Goal: Contribute content: Contribute content

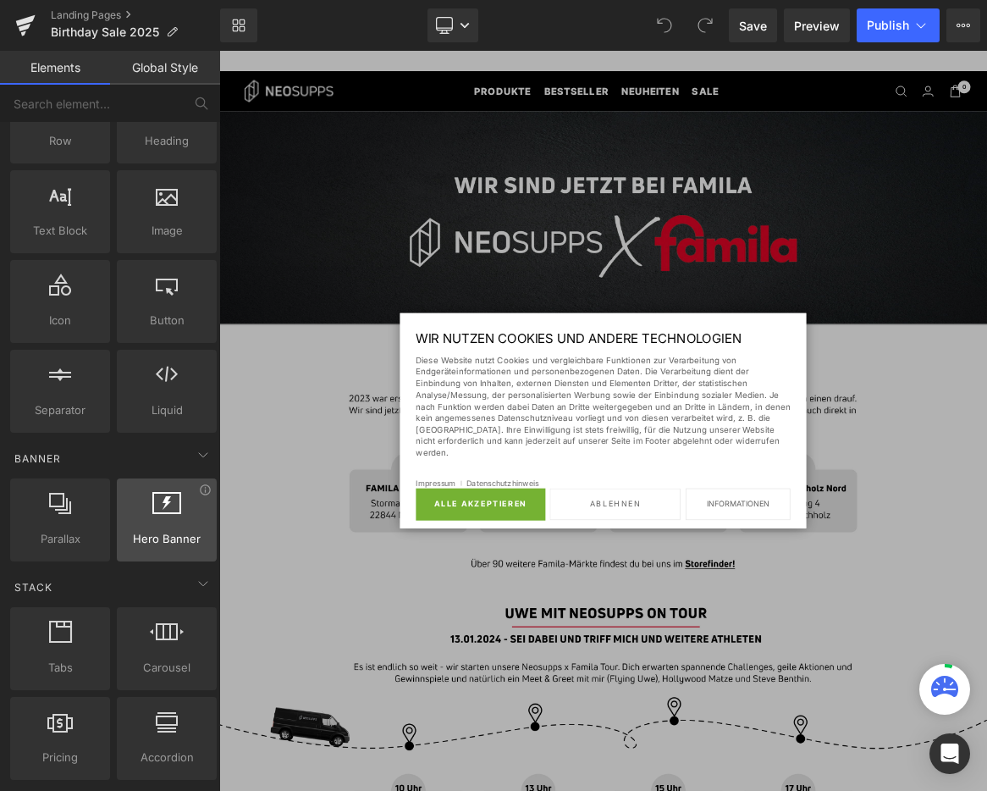
scroll to position [97, 0]
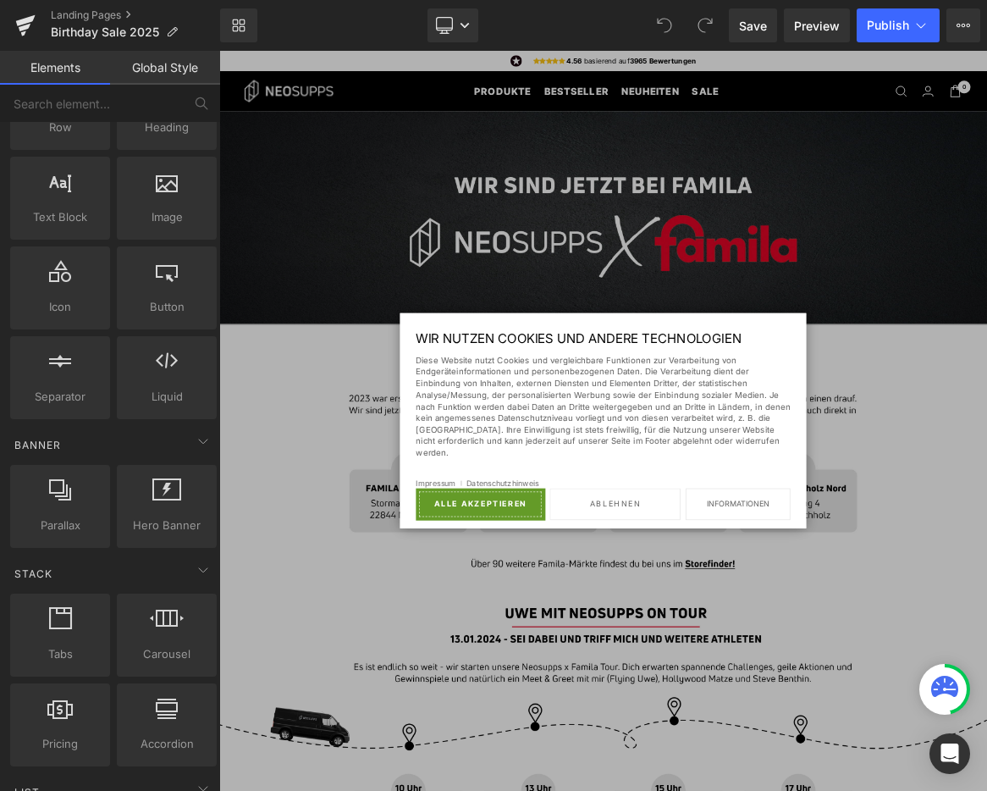
click at [620, 649] on button "Alle akzeptieren" at bounding box center [568, 656] width 172 height 42
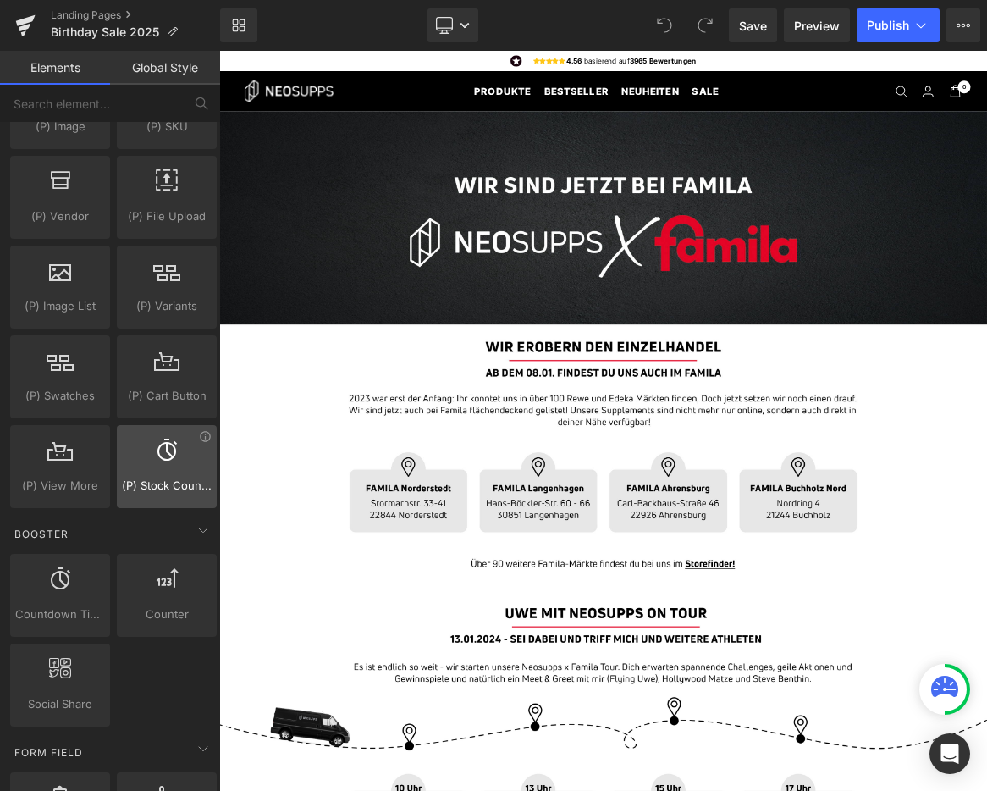
scroll to position [1812, 0]
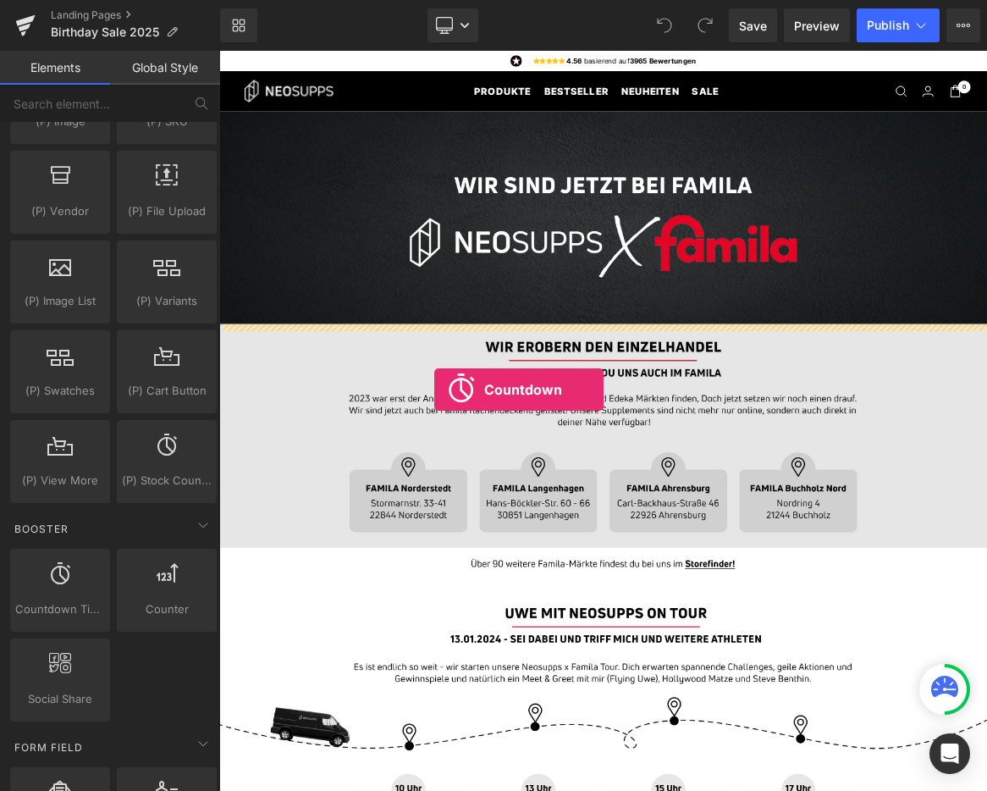
drag, startPoint x: 282, startPoint y: 645, endPoint x: 497, endPoint y: 487, distance: 267.1
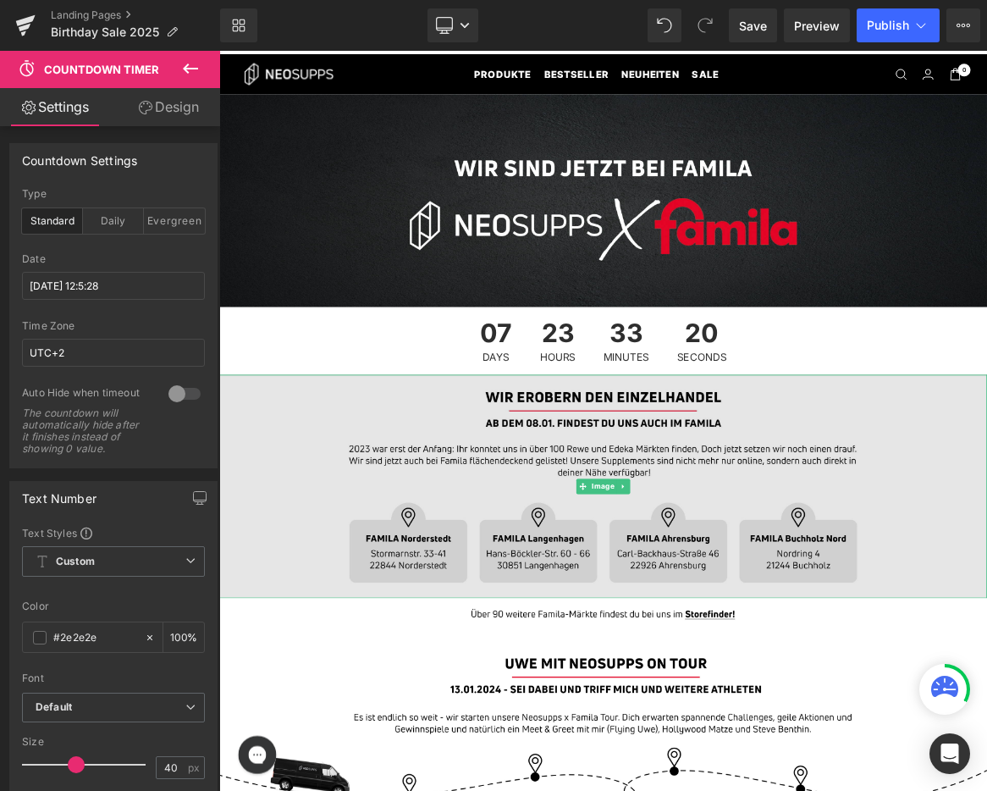
scroll to position [25, 0]
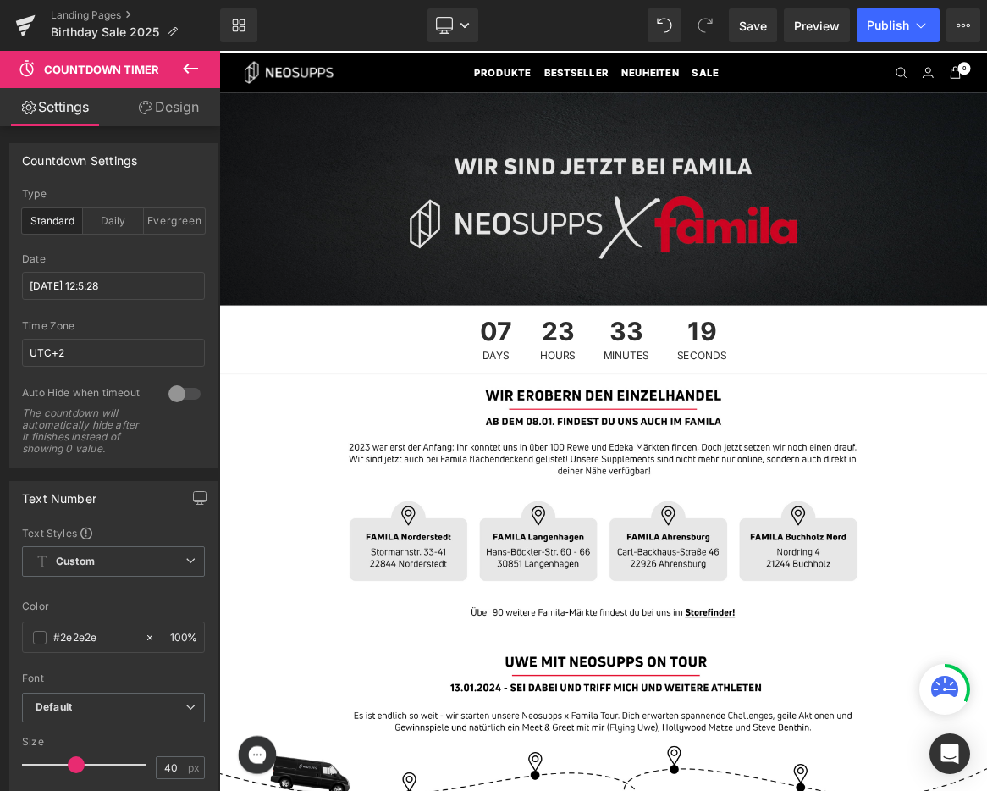
click at [555, 266] on img at bounding box center [731, 249] width 1025 height 285
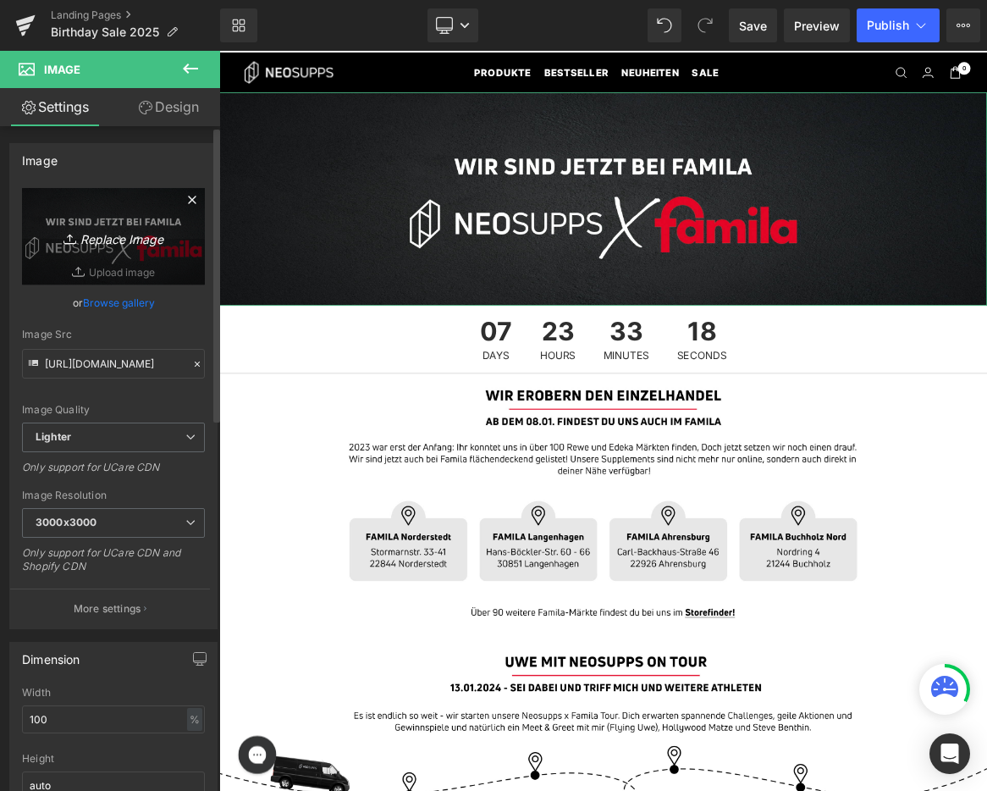
click at [80, 251] on link "Replace Image" at bounding box center [113, 236] width 183 height 97
type input "C:\fakepath\01_BirthdaySale_Landingpage_Desktop.jpg"
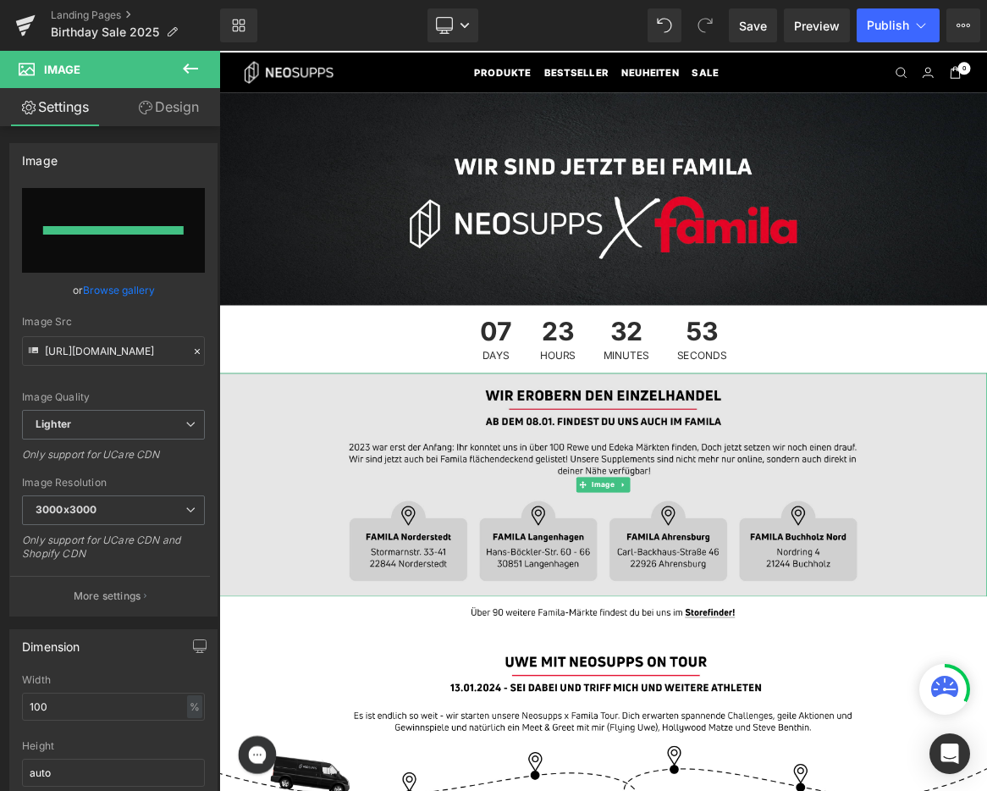
type input "[URL][DOMAIN_NAME]"
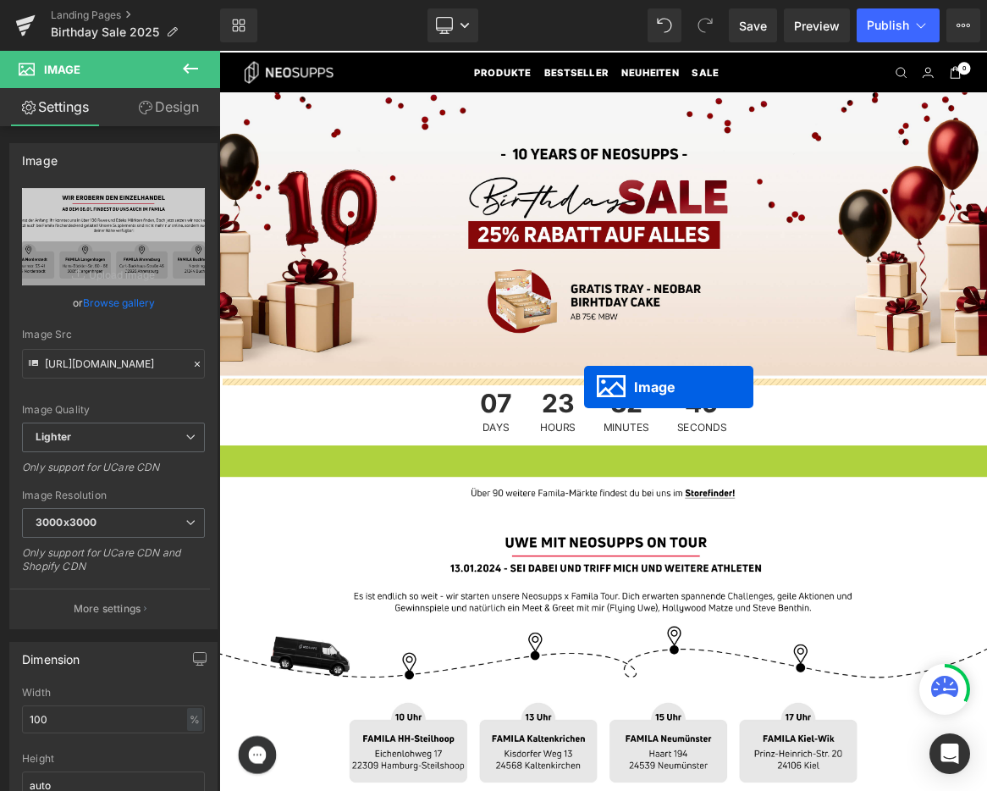
drag, startPoint x: 722, startPoint y: 719, endPoint x: 706, endPoint y: 499, distance: 220.8
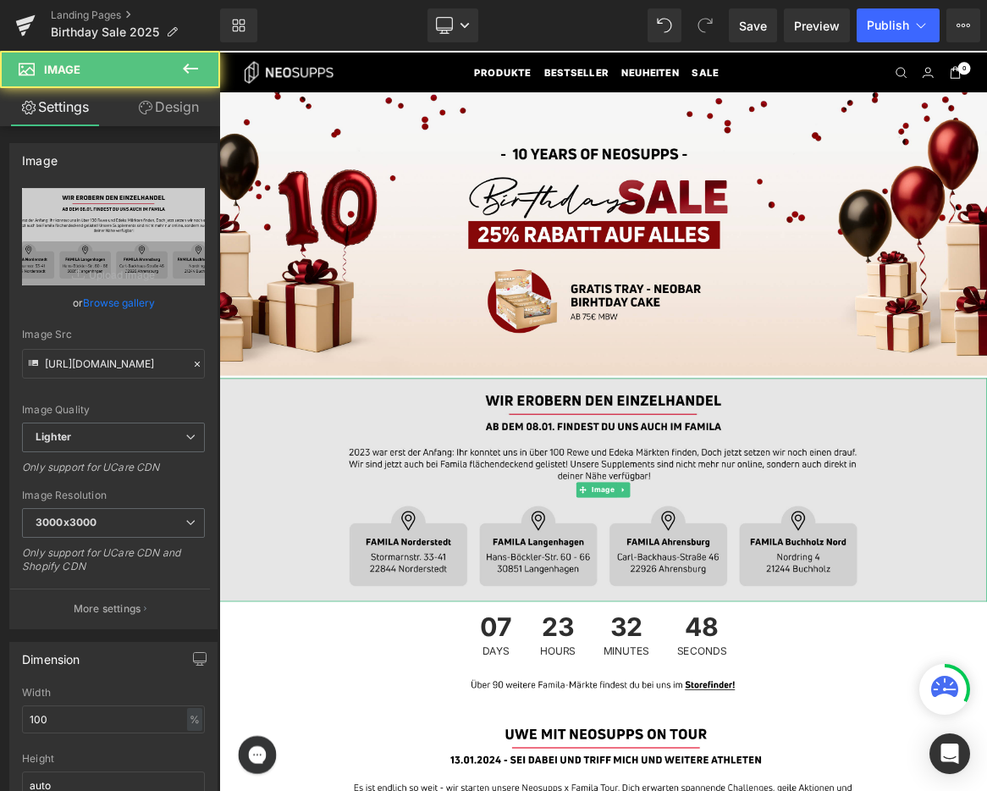
click at [693, 560] on img at bounding box center [731, 637] width 1025 height 298
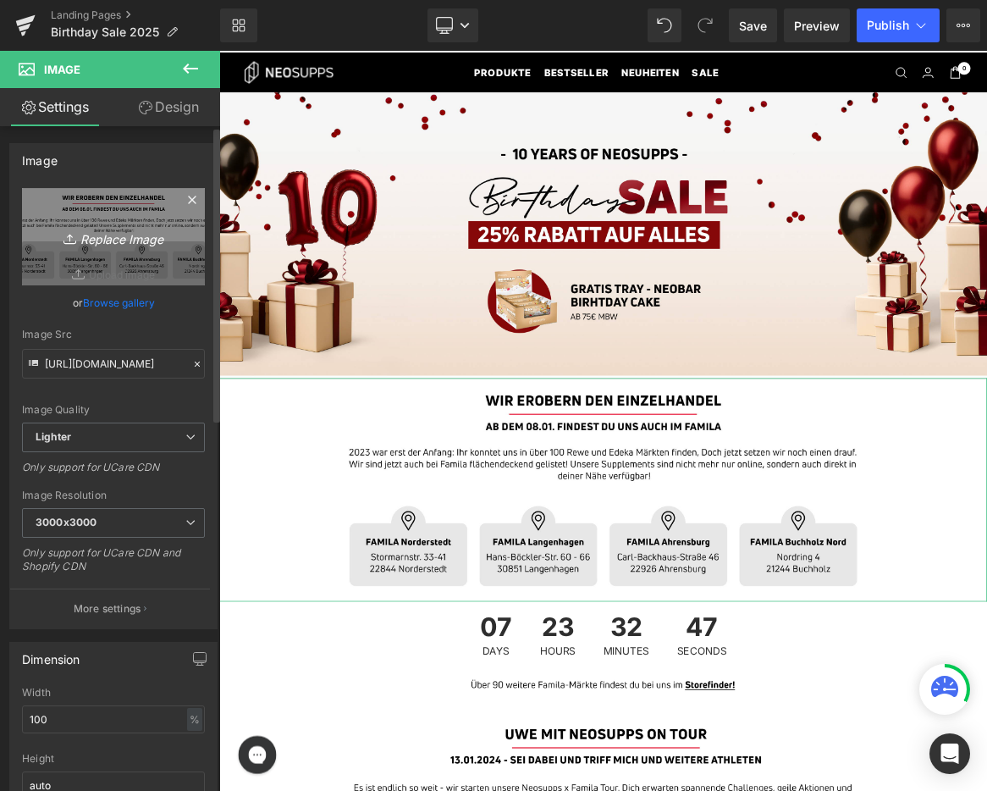
click at [115, 248] on link "Replace Image" at bounding box center [113, 236] width 183 height 97
type input "C:\fakepath\02_BirthdaySale_Landingpage_Desktop.jpg"
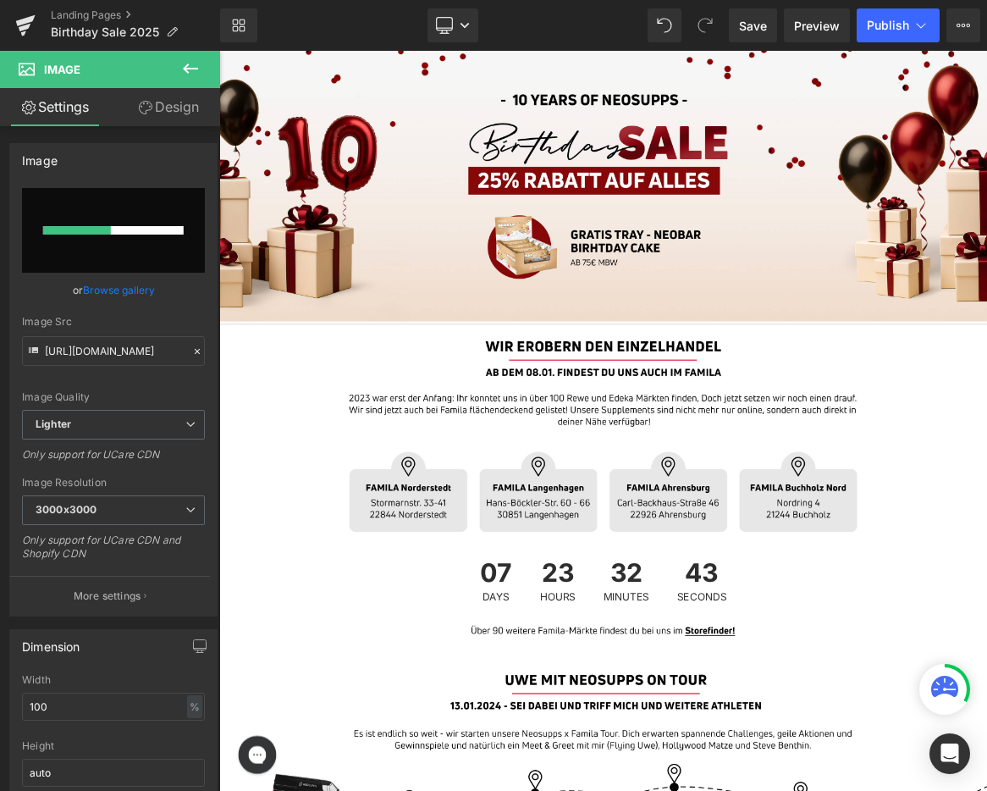
scroll to position [101, 0]
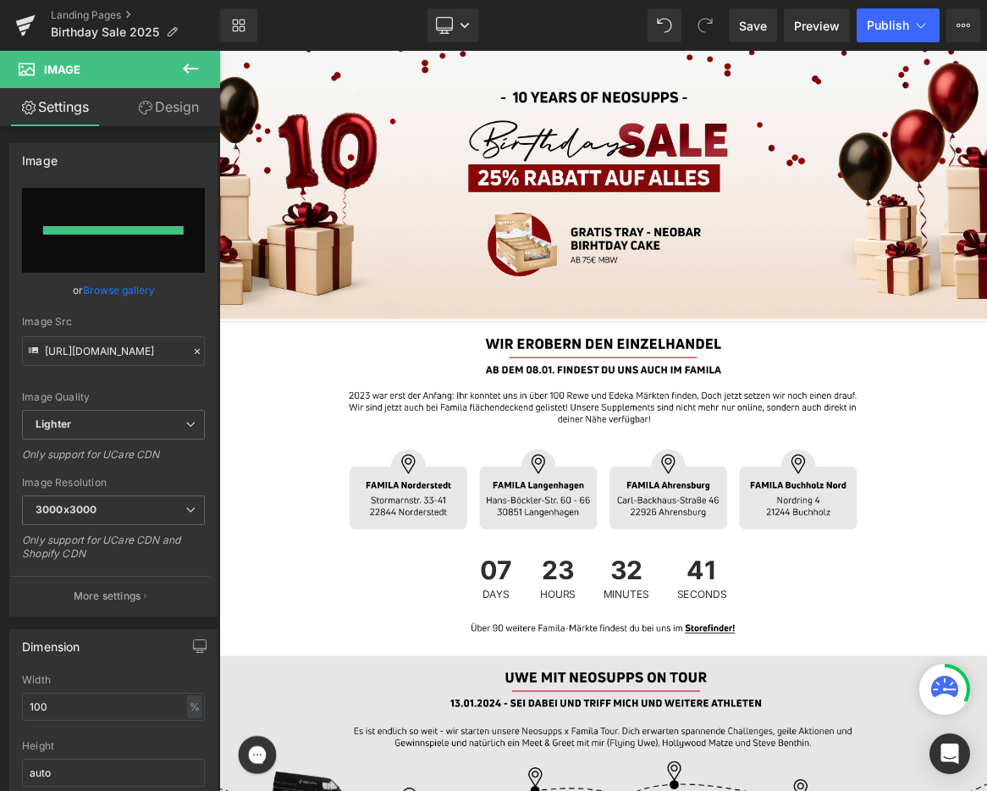
type input "[URL][DOMAIN_NAME]"
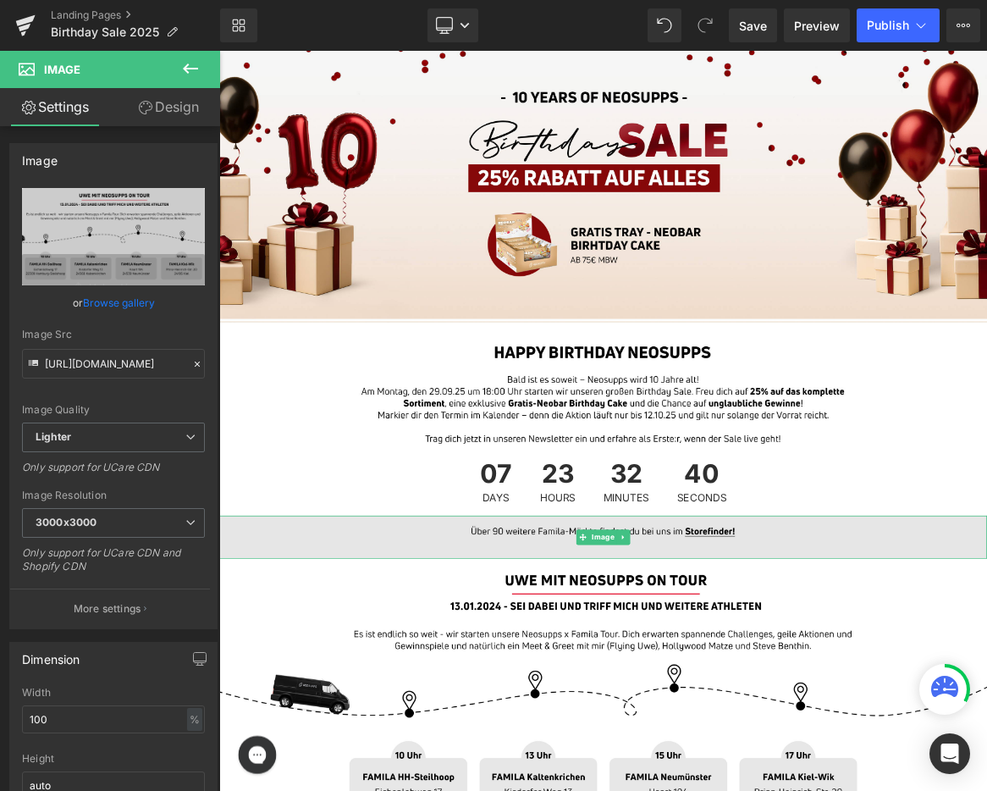
click at [650, 705] on img at bounding box center [731, 700] width 1025 height 58
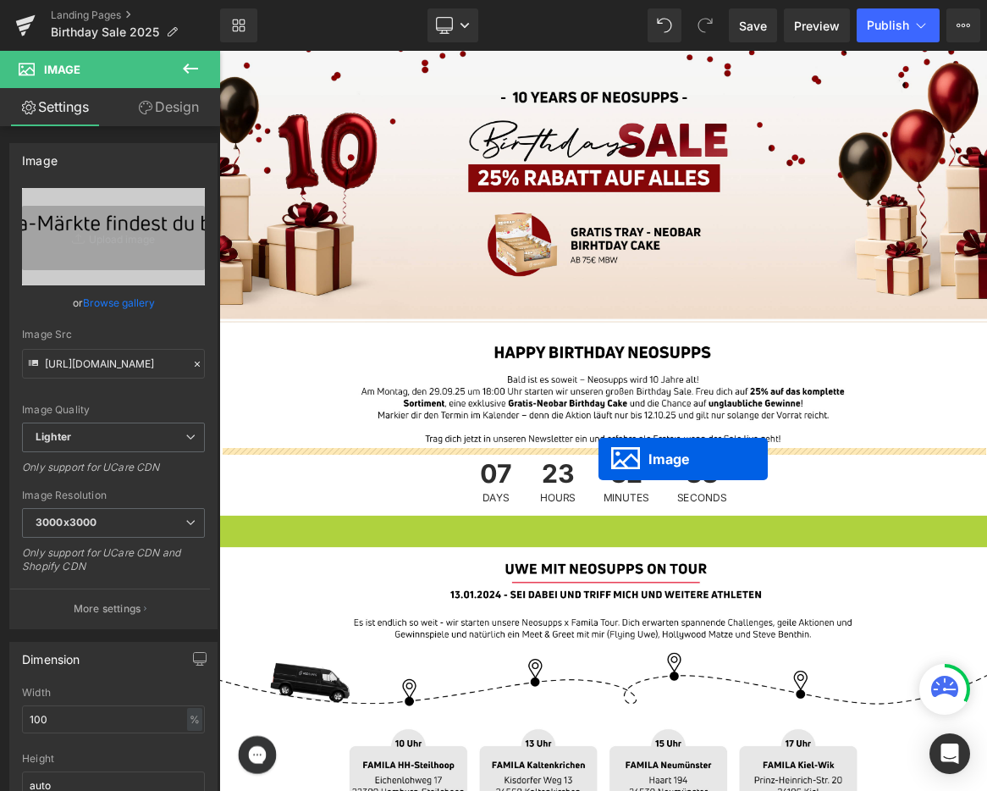
drag, startPoint x: 731, startPoint y: 701, endPoint x: 725, endPoint y: 595, distance: 106.0
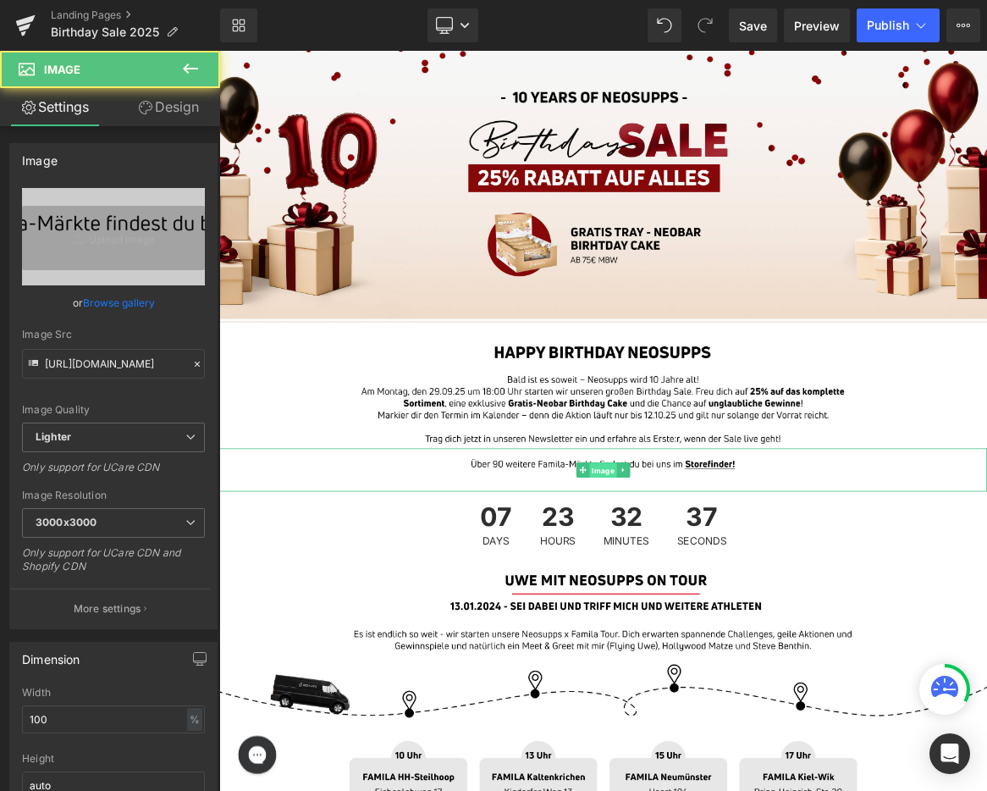
click at [727, 611] on span "Image" at bounding box center [732, 610] width 36 height 20
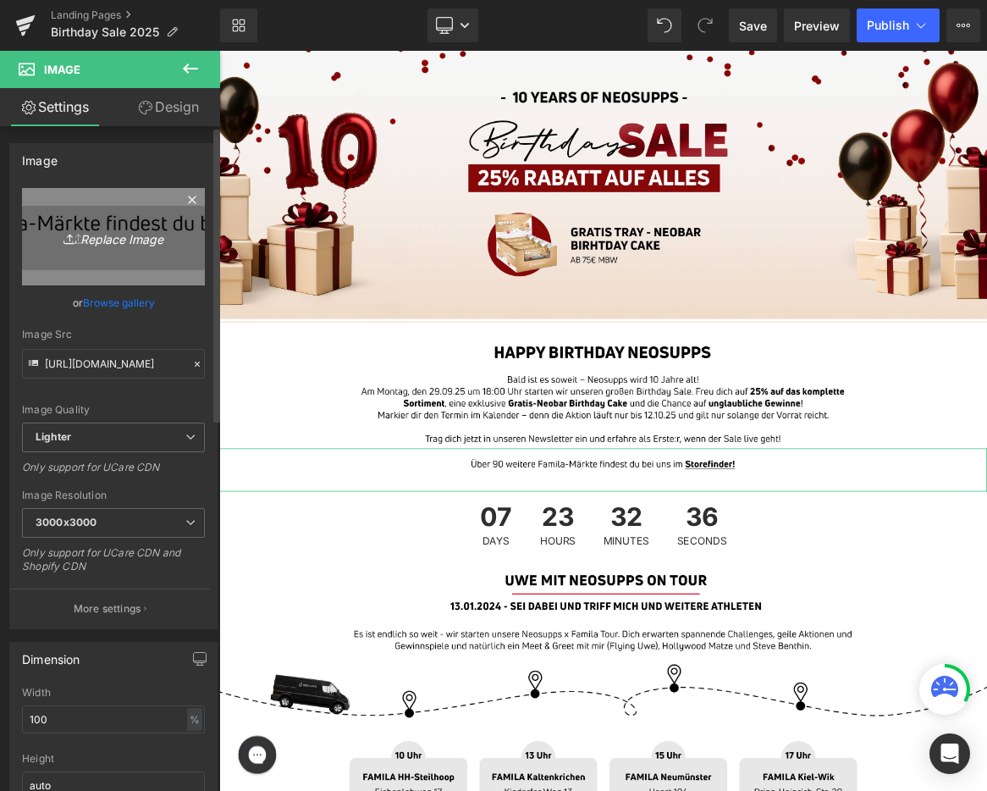
click at [125, 229] on icon "Replace Image" at bounding box center [113, 236] width 135 height 21
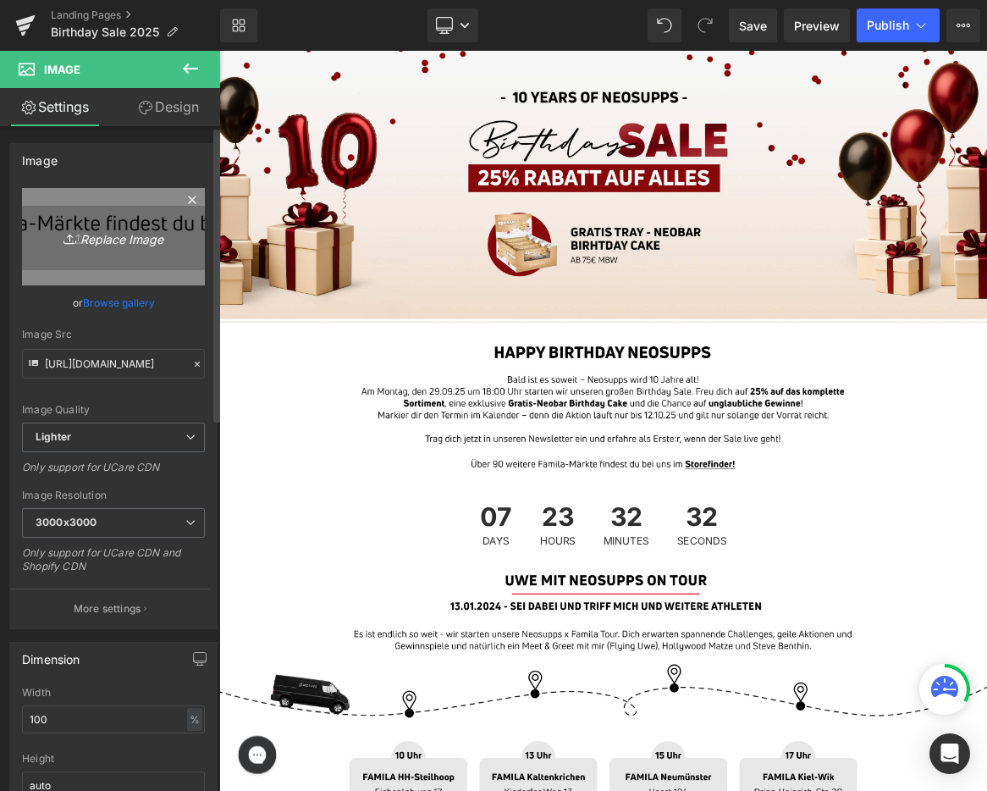
type input "C:\fakepath\03_BirthdaySale_Landingpage_Desktop.jpg"
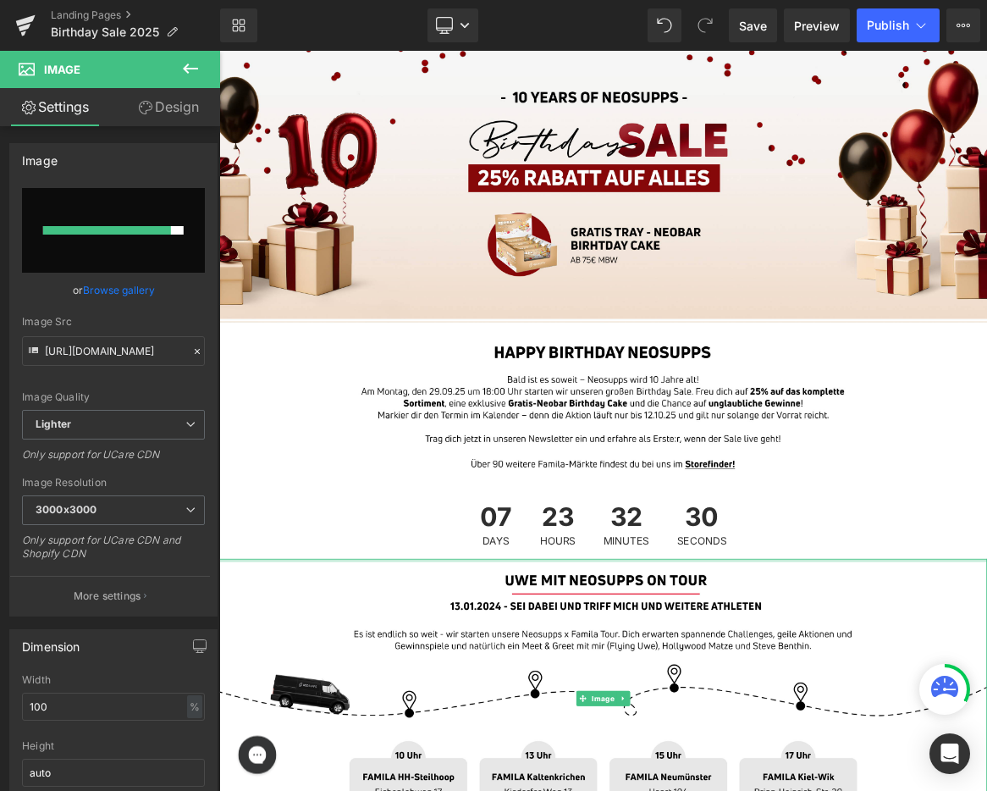
type input "[URL][DOMAIN_NAME]"
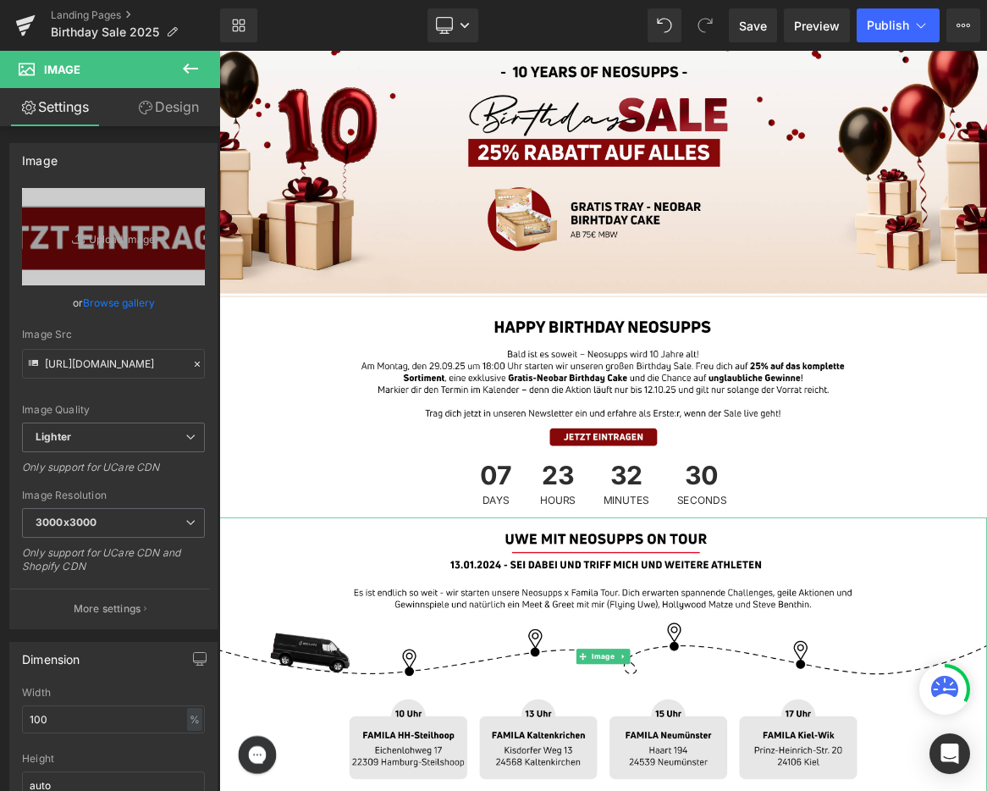
scroll to position [146, 0]
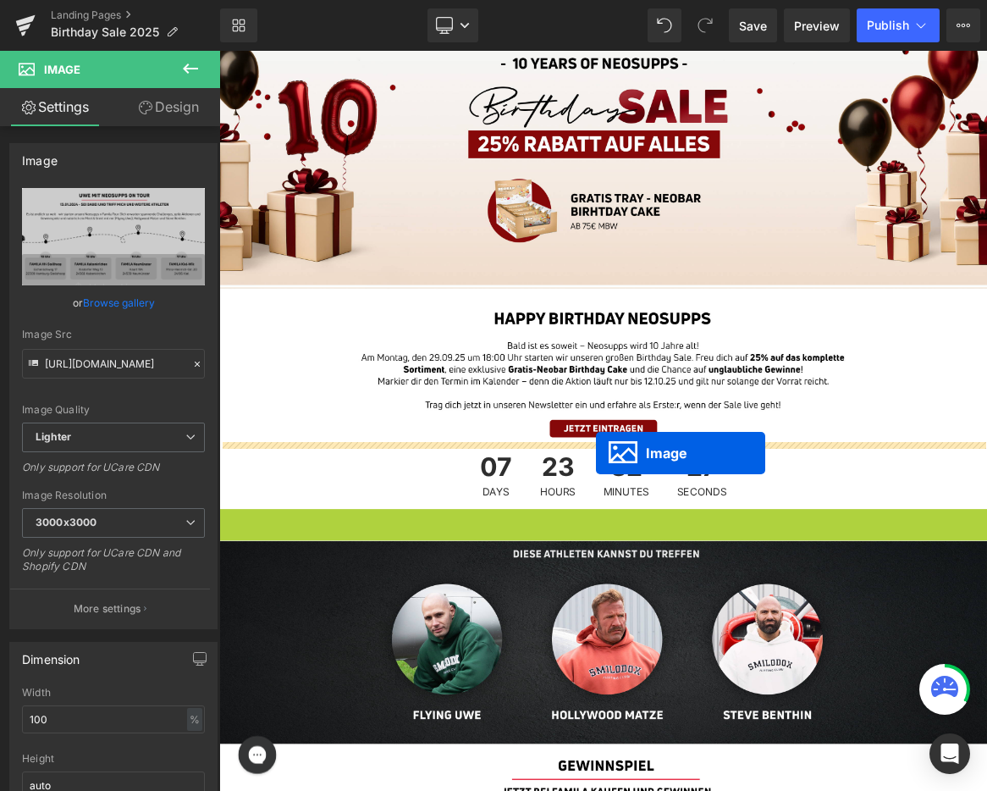
drag, startPoint x: 734, startPoint y: 853, endPoint x: 722, endPoint y: 588, distance: 265.3
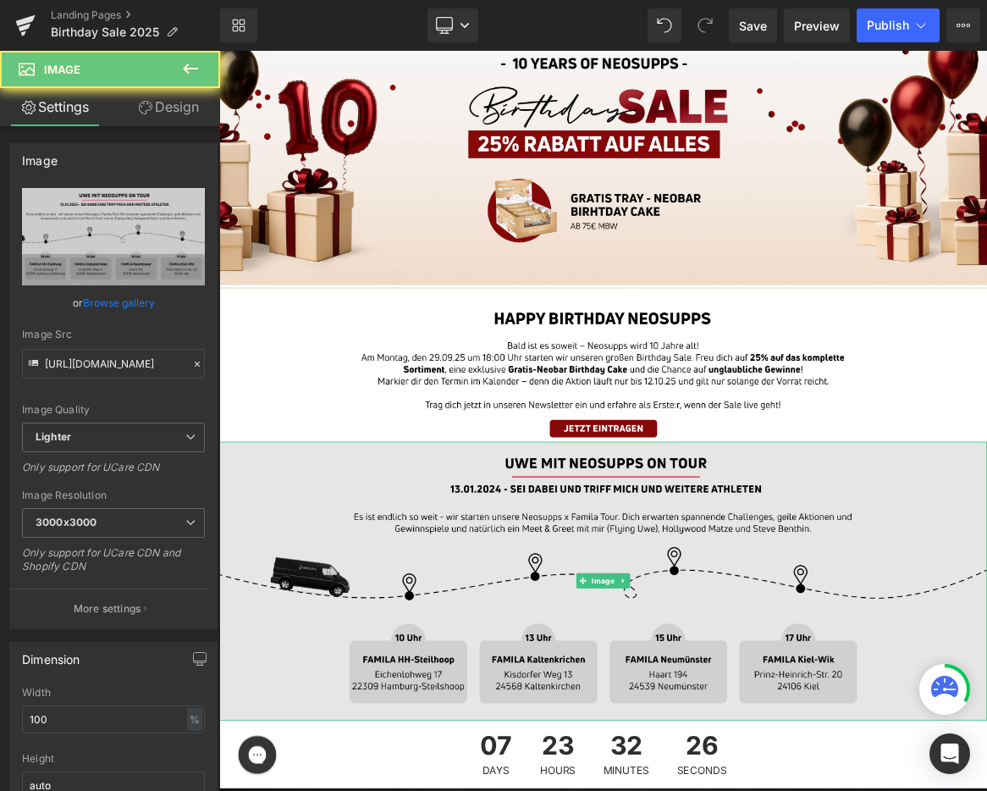
click at [703, 683] on img at bounding box center [731, 758] width 1025 height 373
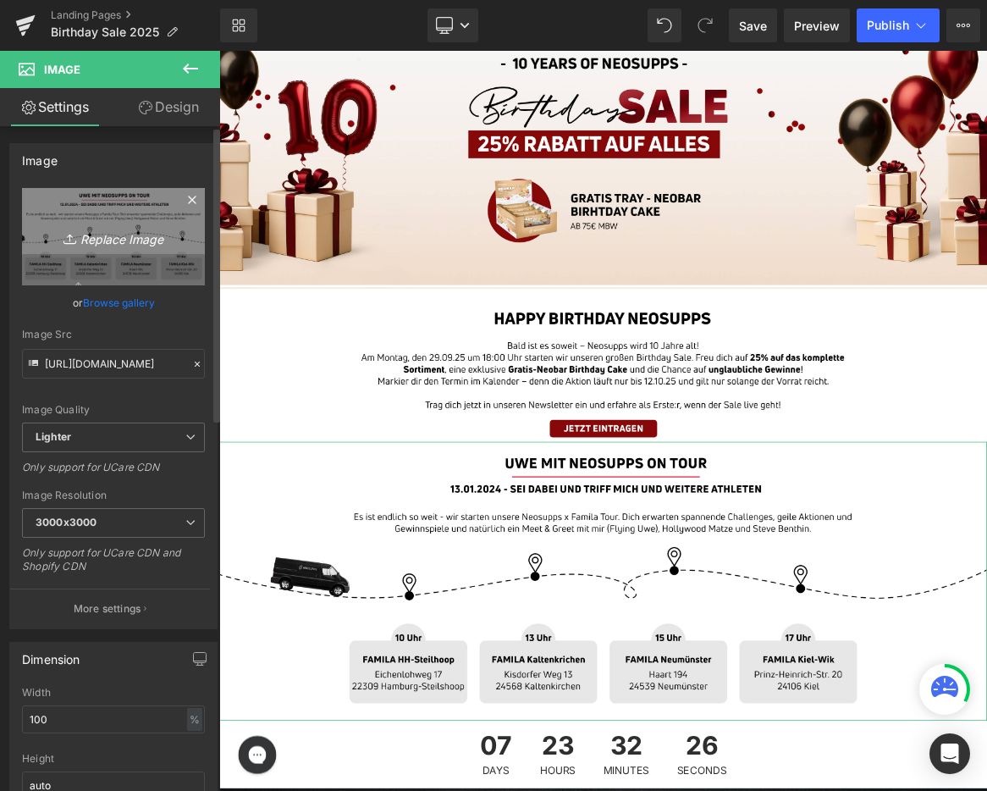
click at [153, 233] on icon "Replace Image" at bounding box center [113, 236] width 135 height 21
type input "C:\fakepath\04_BirthdaySale_Landingpage_Desktop.jpg"
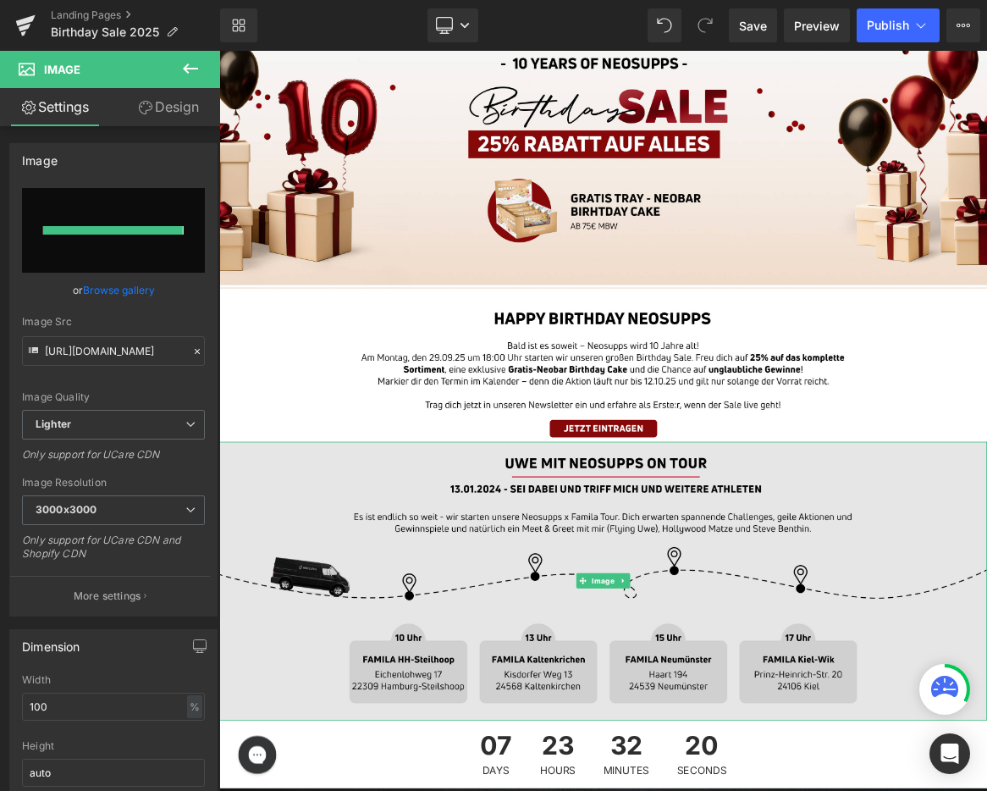
type input "[URL][DOMAIN_NAME]"
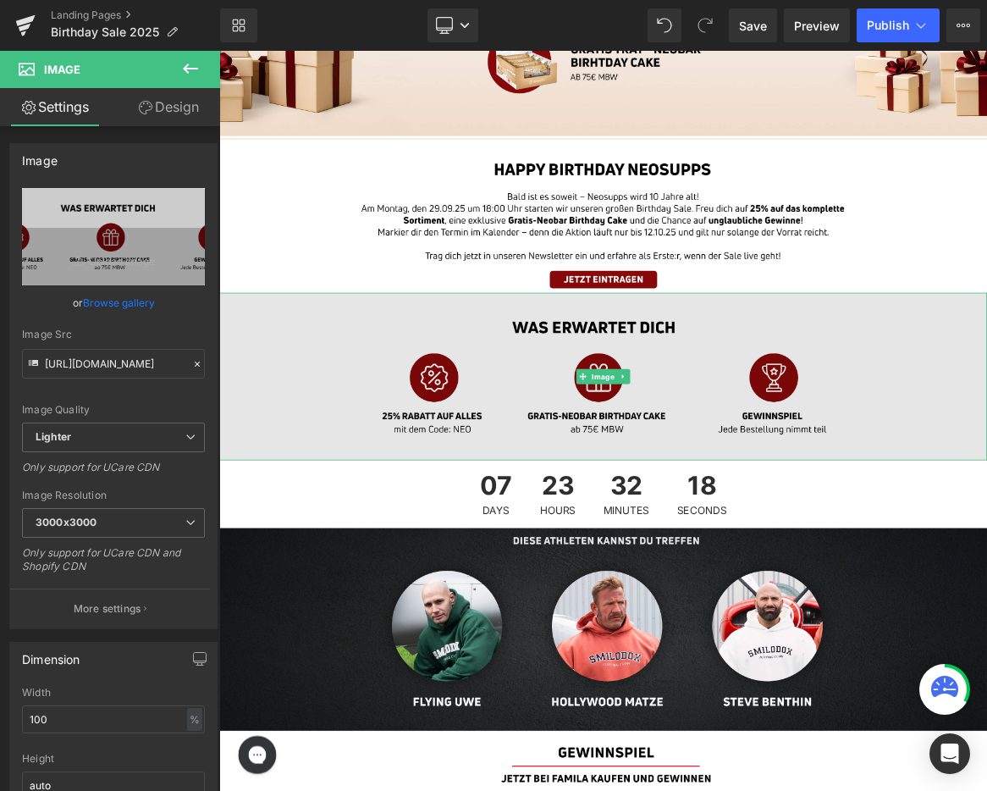
scroll to position [350, 0]
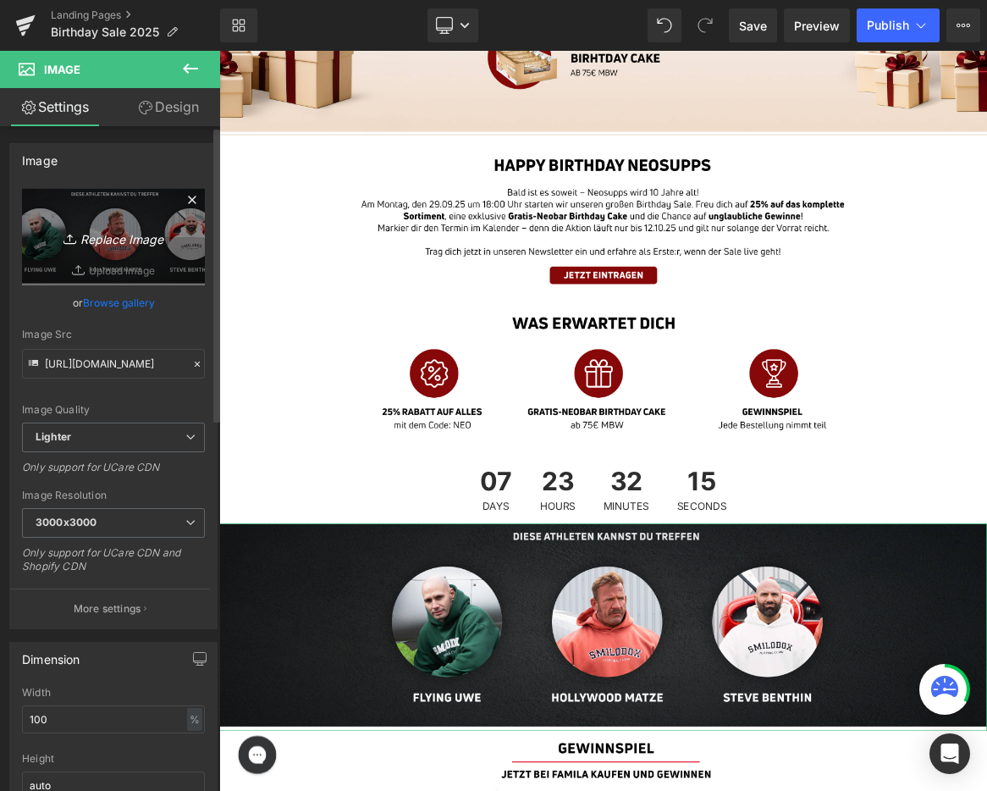
click at [130, 239] on icon "Replace Image" at bounding box center [113, 236] width 135 height 21
type input "C:\fakepath\05_BirthdaySale_Landingpage_Desktop.jpg"
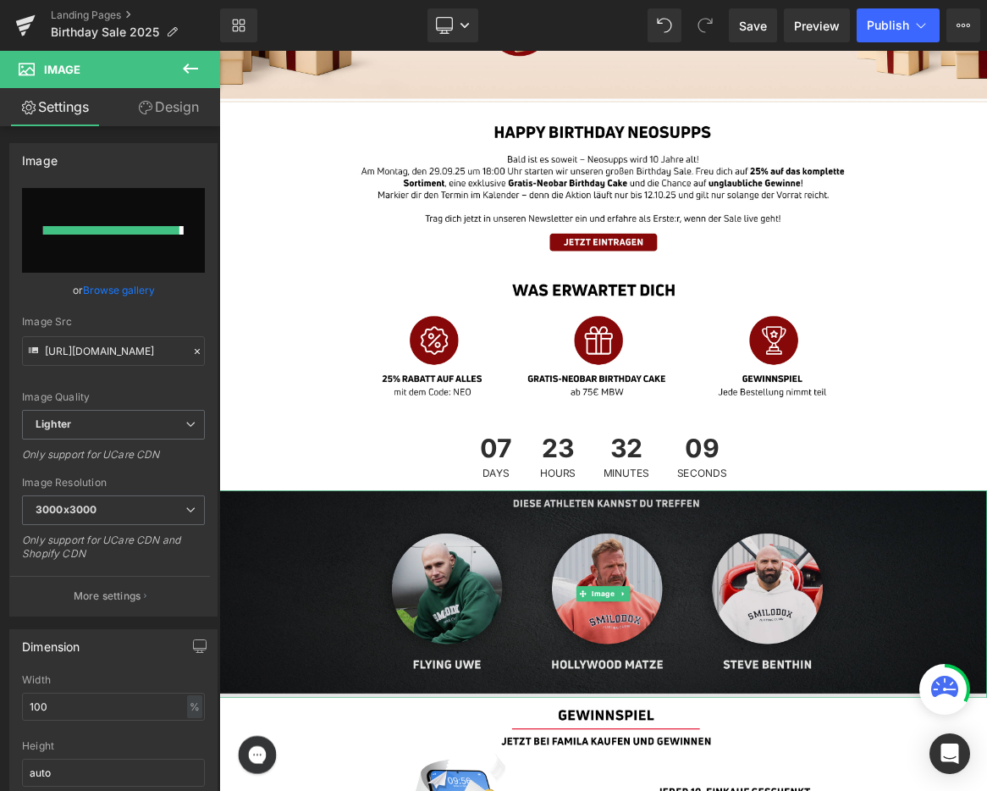
scroll to position [396, 0]
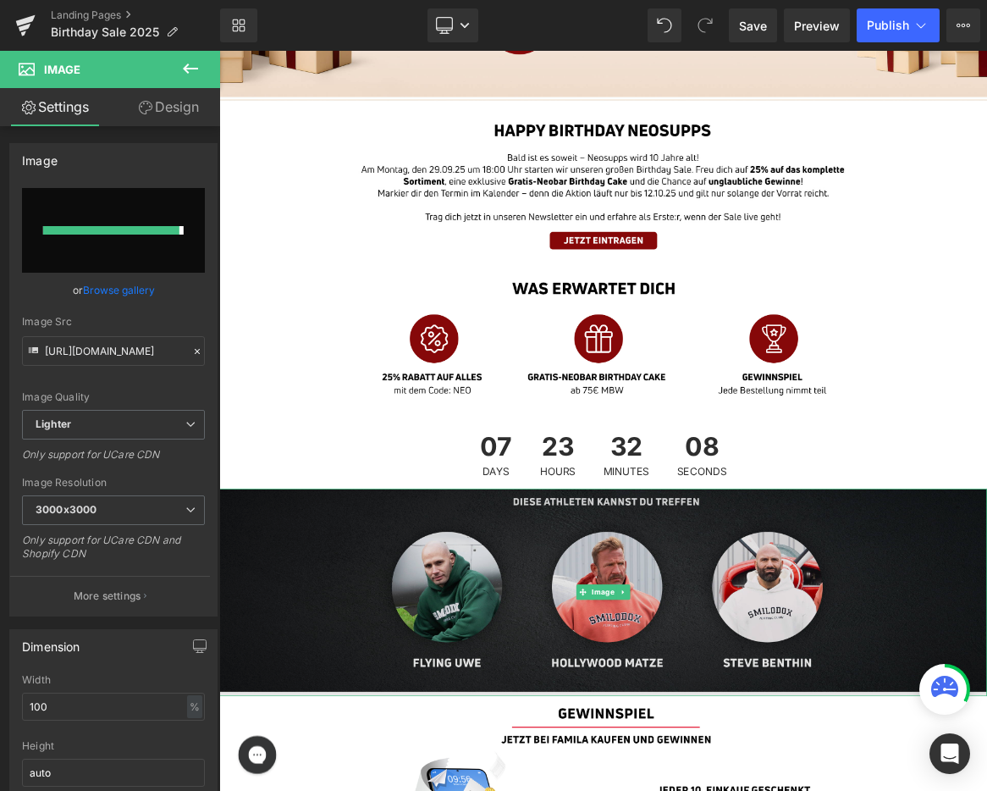
type input "[URL][DOMAIN_NAME]"
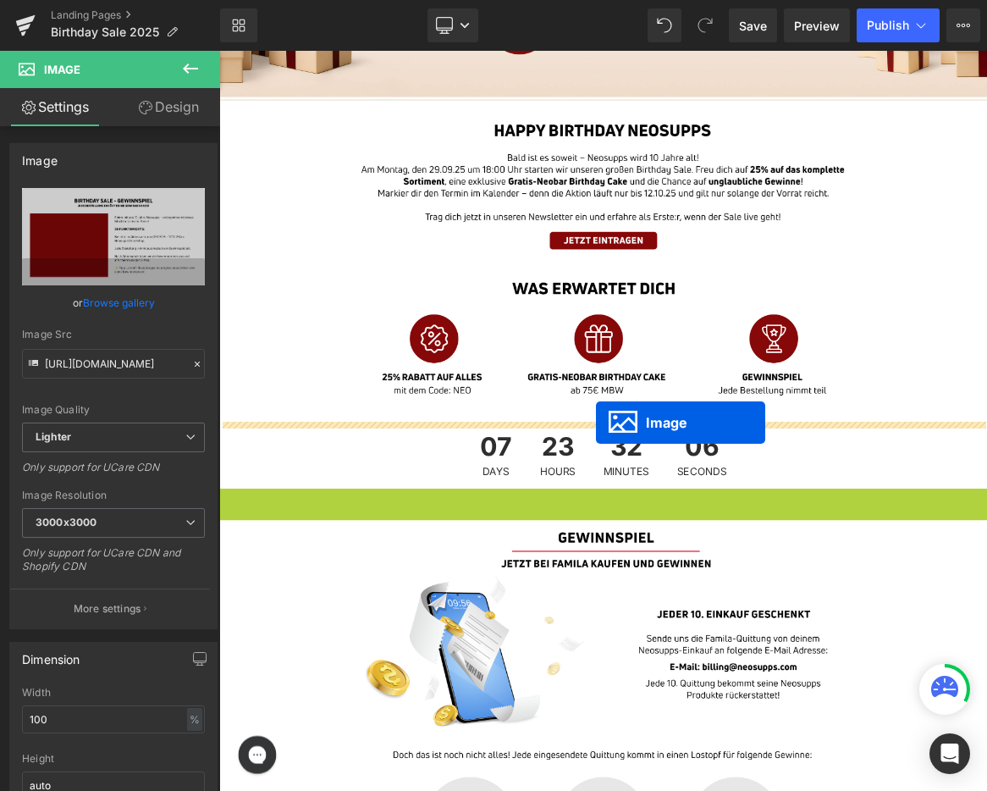
drag, startPoint x: 731, startPoint y: 829, endPoint x: 722, endPoint y: 547, distance: 282.1
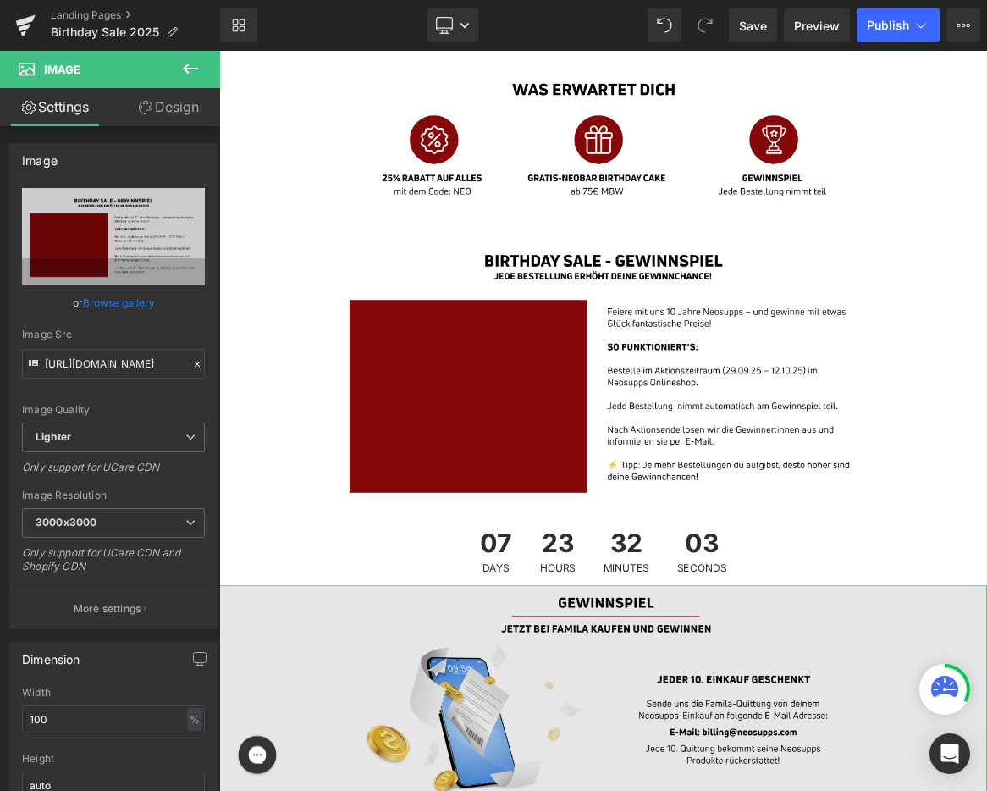
scroll to position [687, 0]
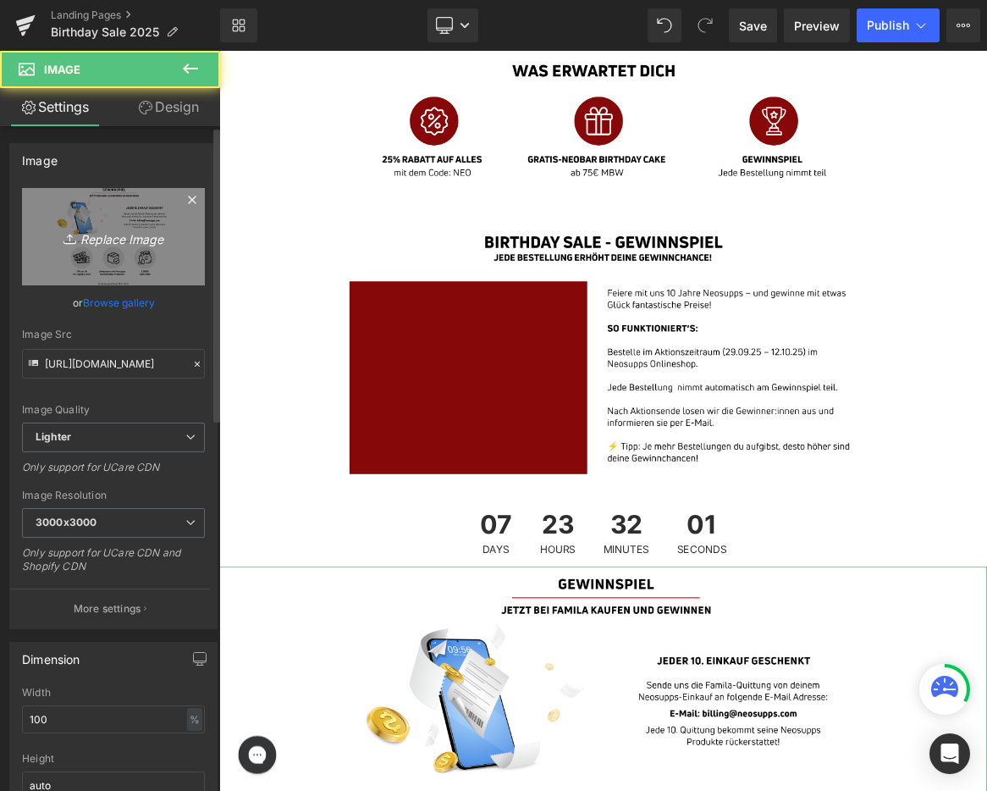
click at [177, 264] on link "Replace Image" at bounding box center [113, 236] width 183 height 97
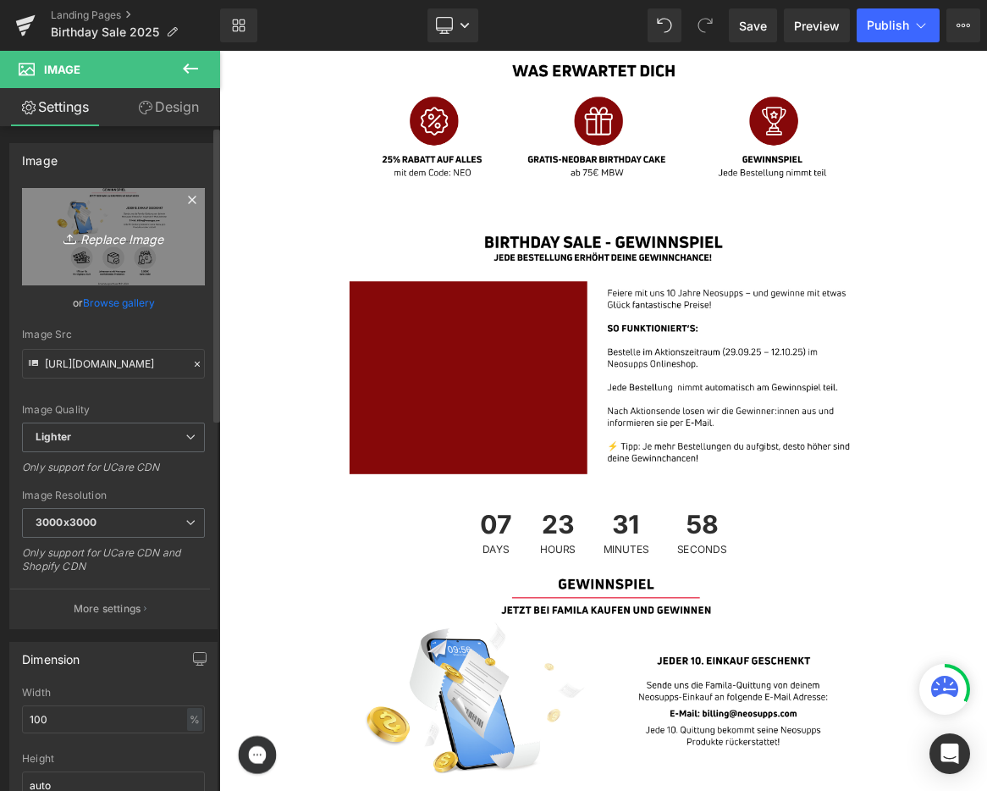
type input "C:\fakepath\06_BirthdaySale_Landingpage_Desktop.jpg"
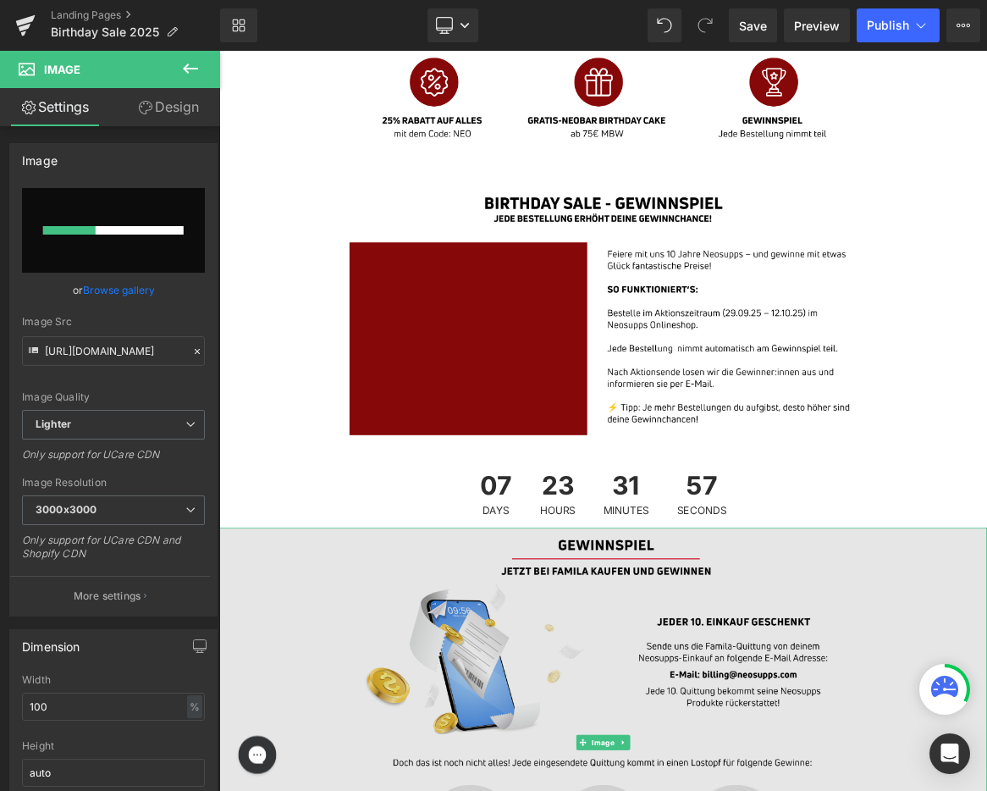
scroll to position [745, 0]
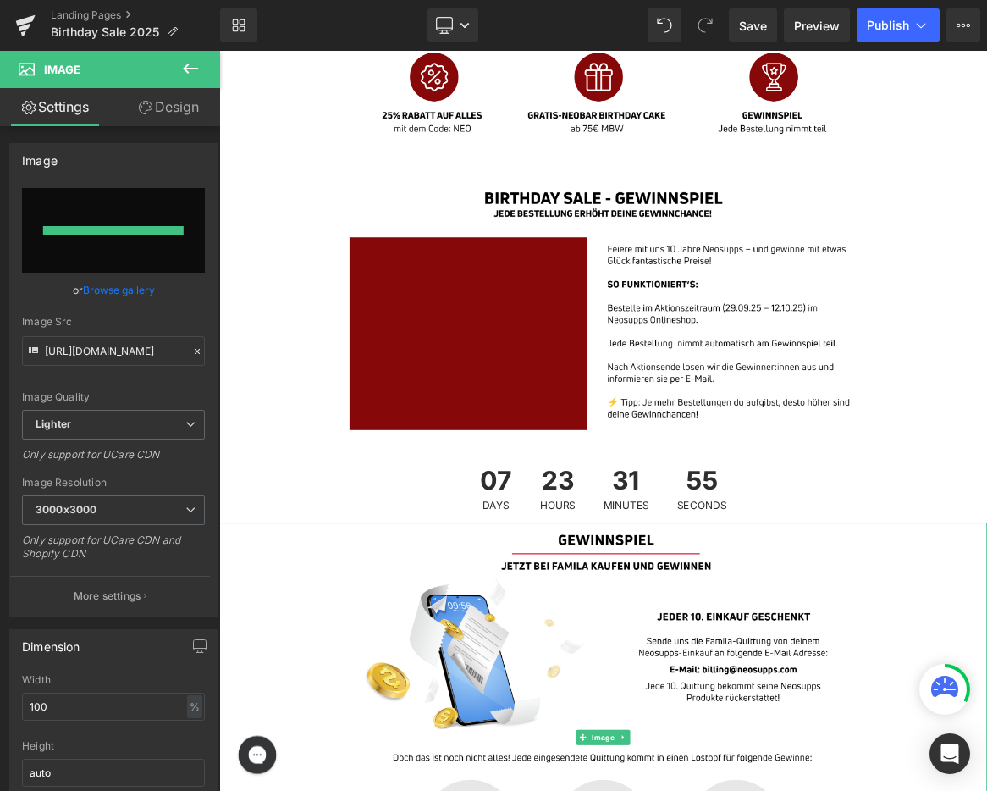
type input "[URL][DOMAIN_NAME]"
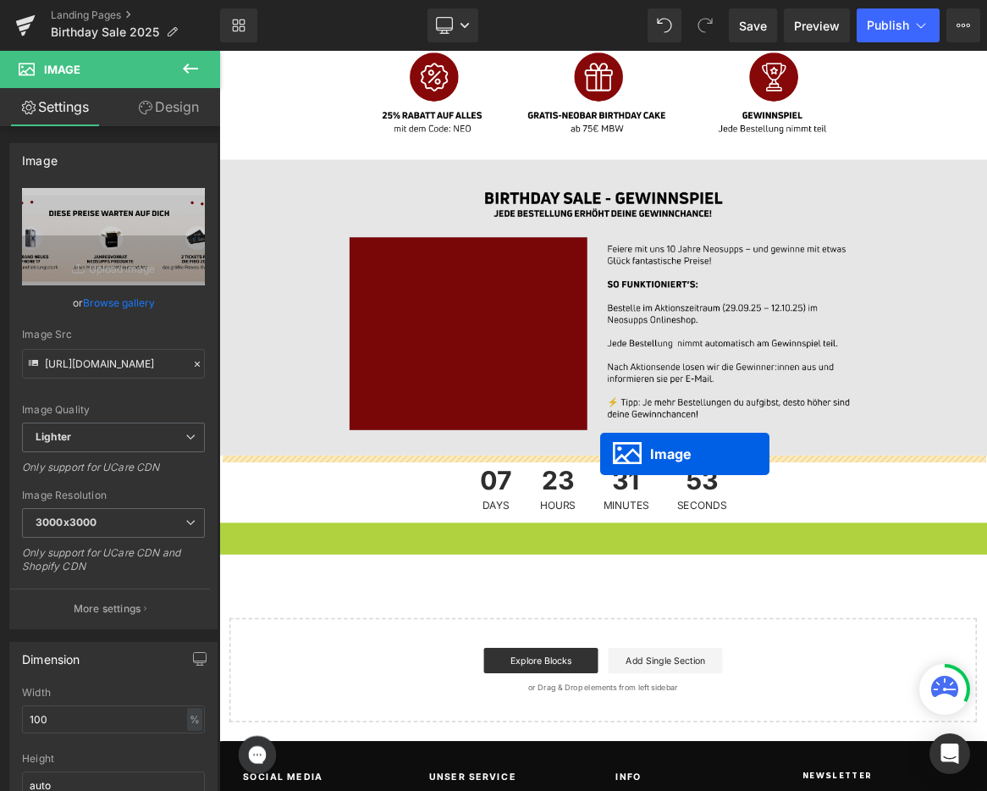
drag, startPoint x: 731, startPoint y: 808, endPoint x: 727, endPoint y: 589, distance: 219.3
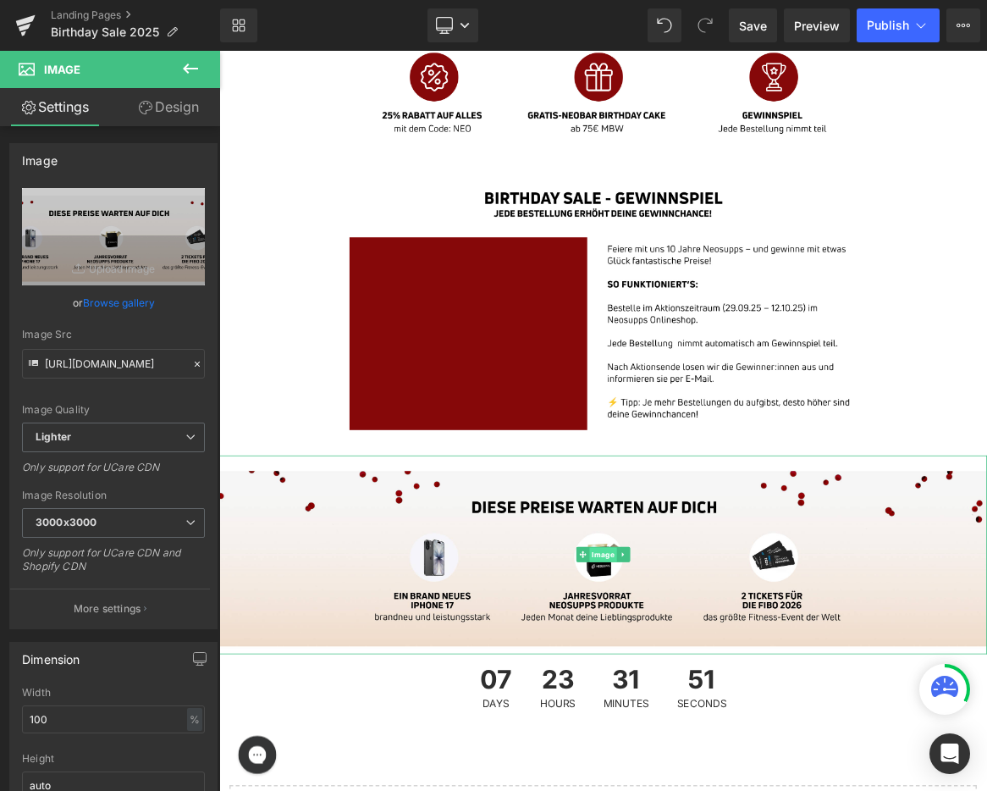
click at [735, 727] on span "Image" at bounding box center [732, 724] width 36 height 20
click at [760, 722] on icon at bounding box center [758, 723] width 9 height 10
click at [750, 725] on icon at bounding box center [749, 723] width 9 height 9
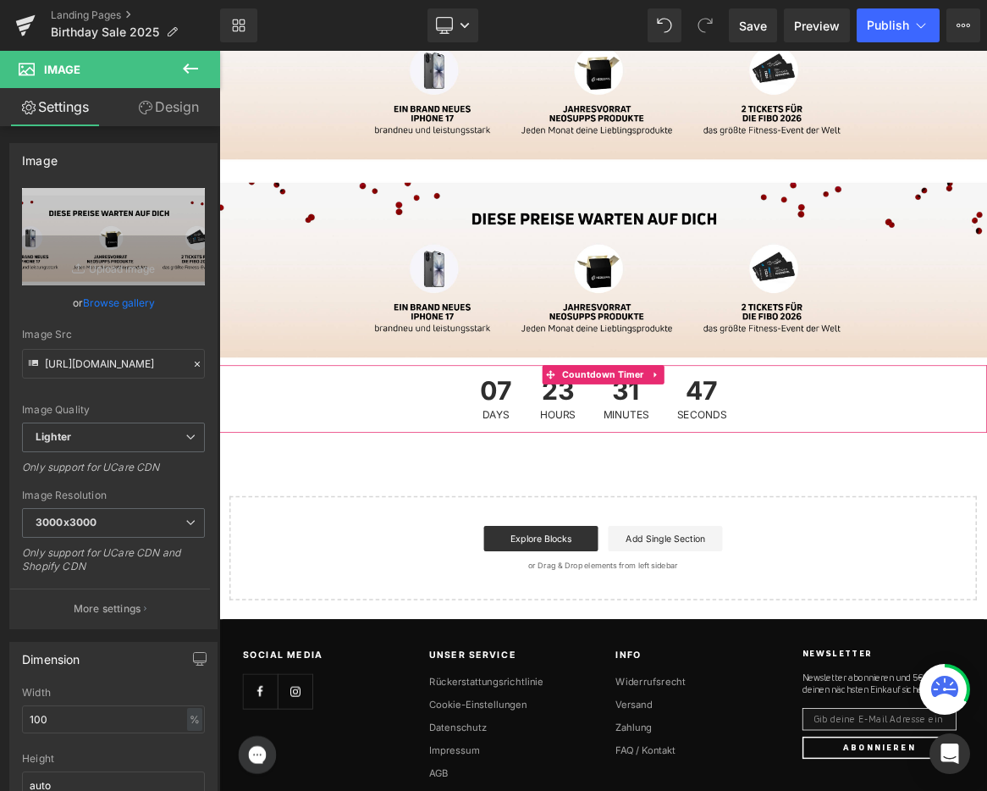
scroll to position [1336, 0]
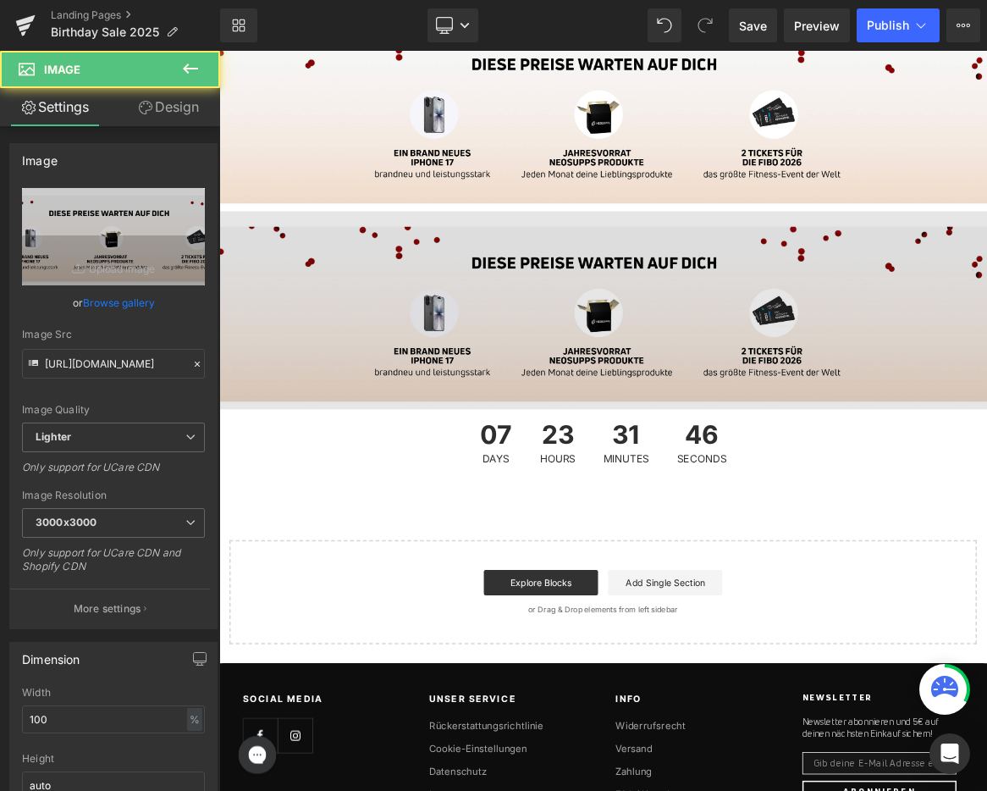
click at [689, 392] on img at bounding box center [731, 397] width 1025 height 265
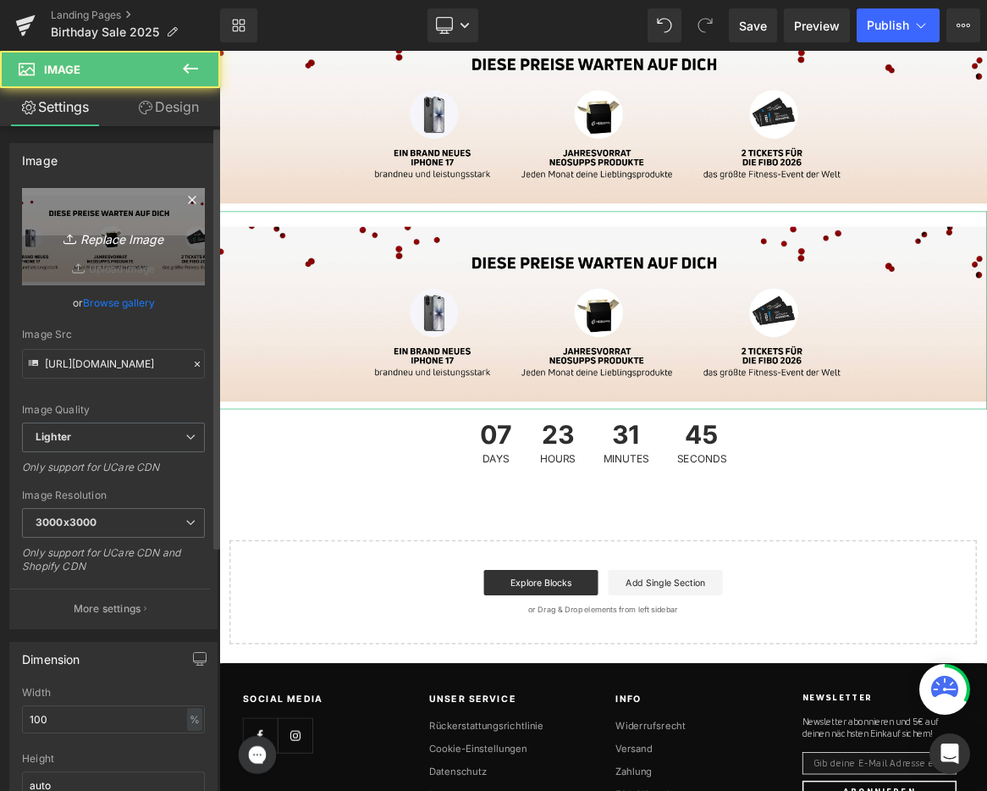
click at [122, 236] on icon "Replace Image" at bounding box center [113, 236] width 135 height 21
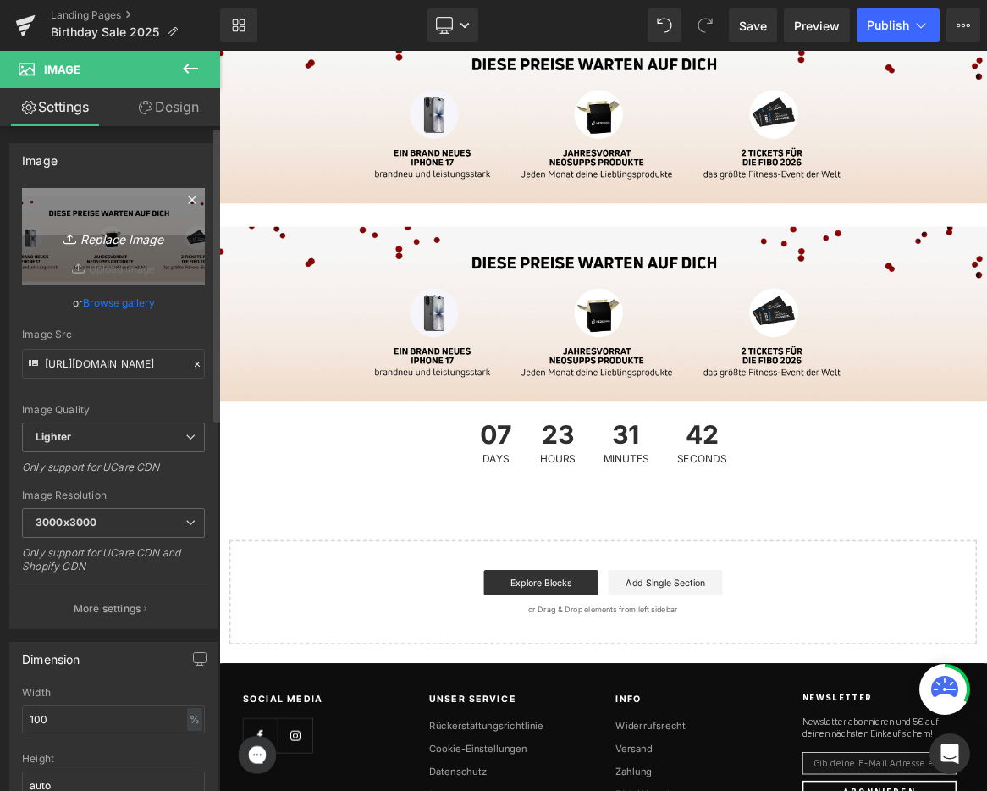
type input "C:\fakepath\07_BirthdaySale_Landingpage_Desktop.jpg"
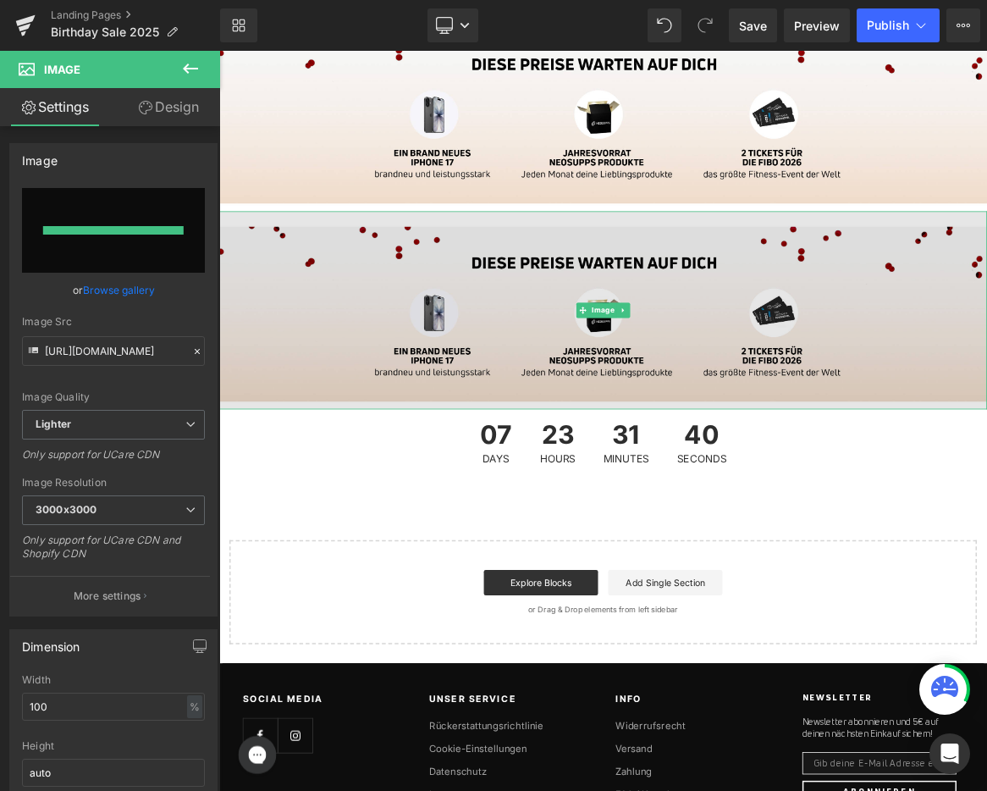
type input "[URL][DOMAIN_NAME]"
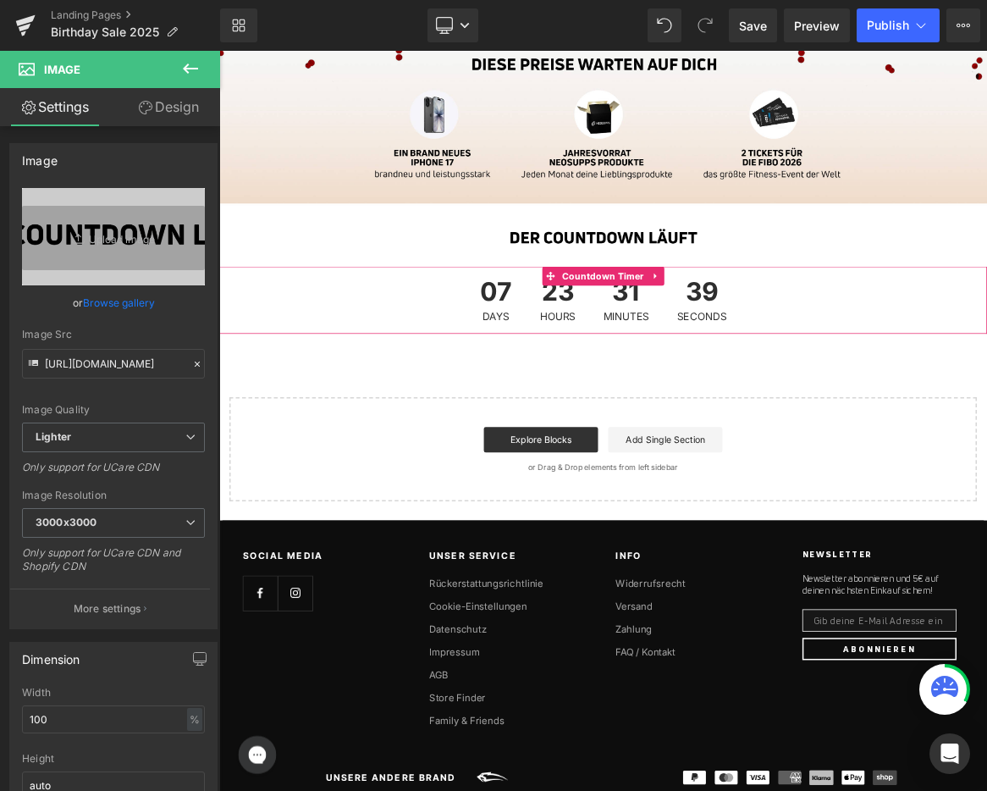
click at [812, 393] on div "07 Days 23 Hours 31 Minutes 39 Seconds" at bounding box center [731, 384] width 363 height 90
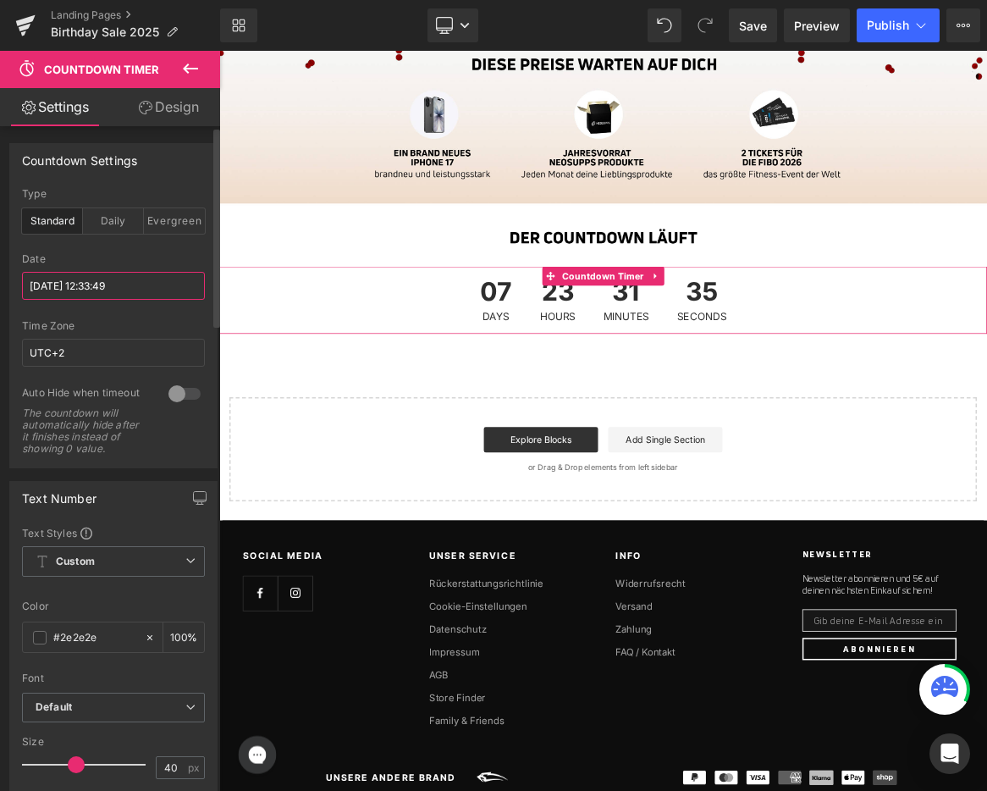
click at [94, 291] on input "[DATE] 12:33:49" at bounding box center [113, 286] width 183 height 28
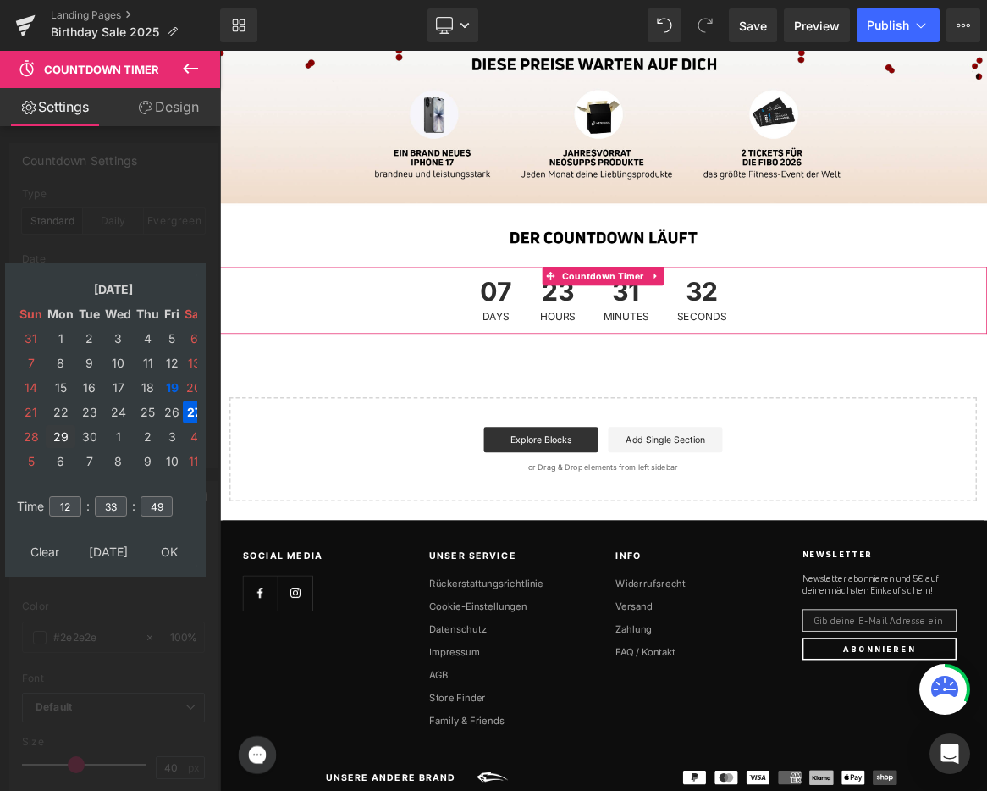
click at [58, 437] on td "29" at bounding box center [61, 436] width 30 height 23
click at [67, 509] on input "12" at bounding box center [65, 506] width 32 height 20
drag, startPoint x: 70, startPoint y: 506, endPoint x: 61, endPoint y: 506, distance: 9.3
click at [61, 506] on input "12" at bounding box center [65, 506] width 32 height 20
type input "18"
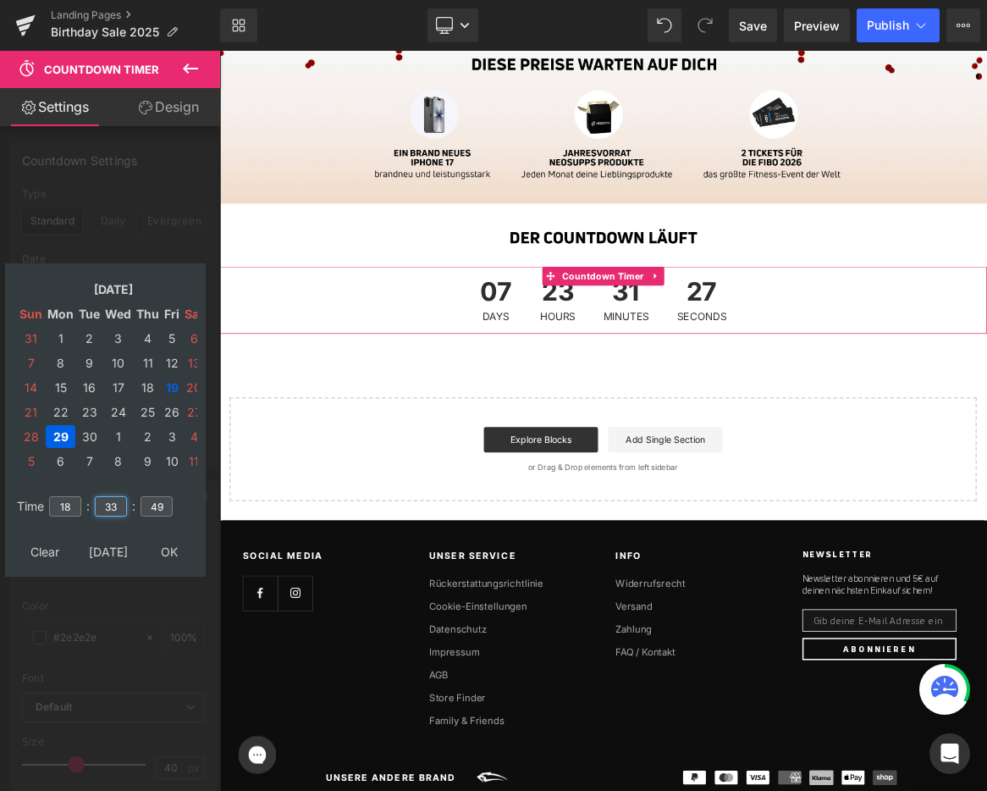
click at [107, 508] on input "33" at bounding box center [111, 506] width 32 height 20
type input "00"
click at [155, 507] on input "49" at bounding box center [157, 506] width 32 height 20
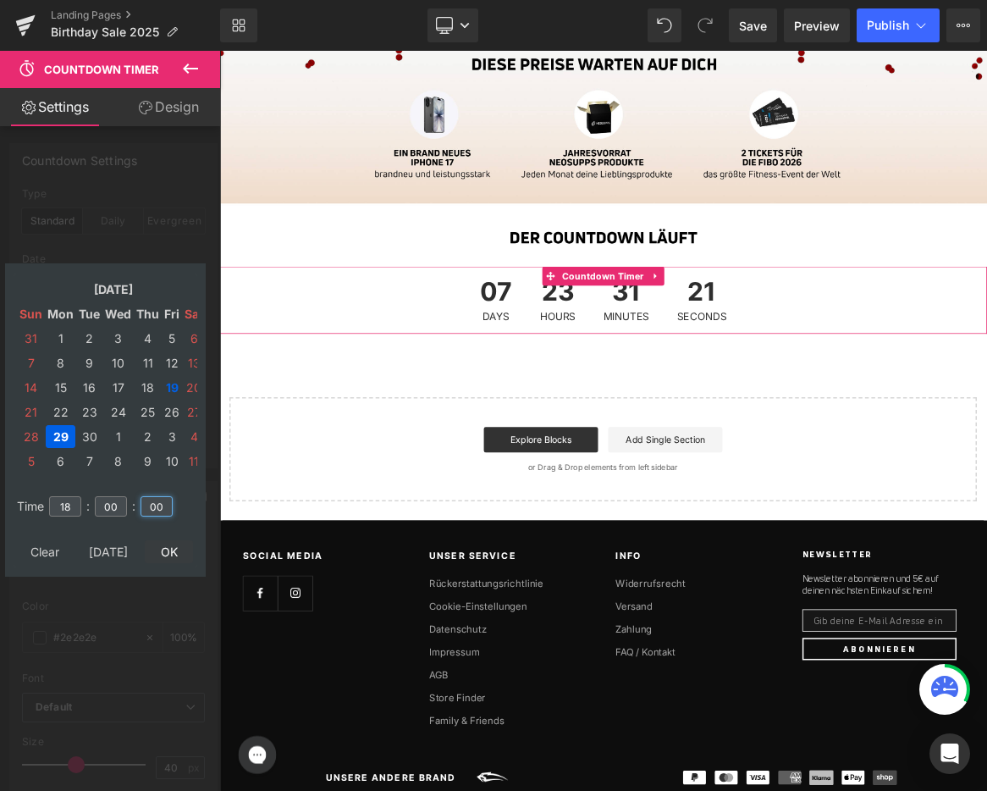
type input "00"
type input "[DATE] 18:00:00"
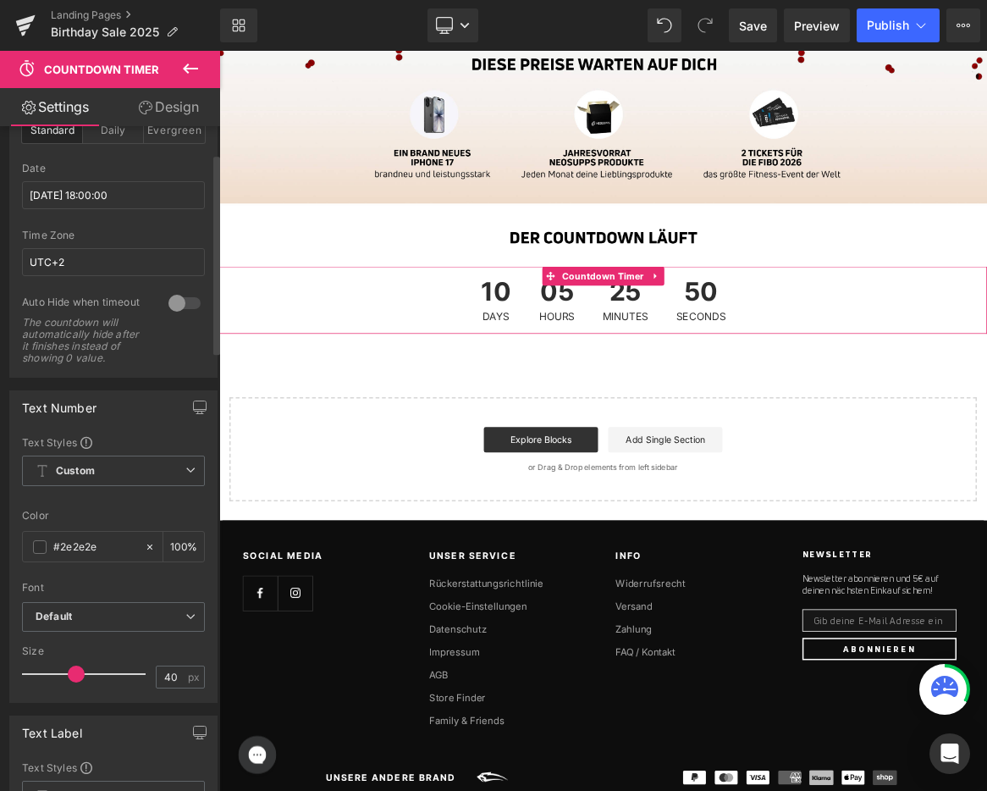
scroll to position [100, 0]
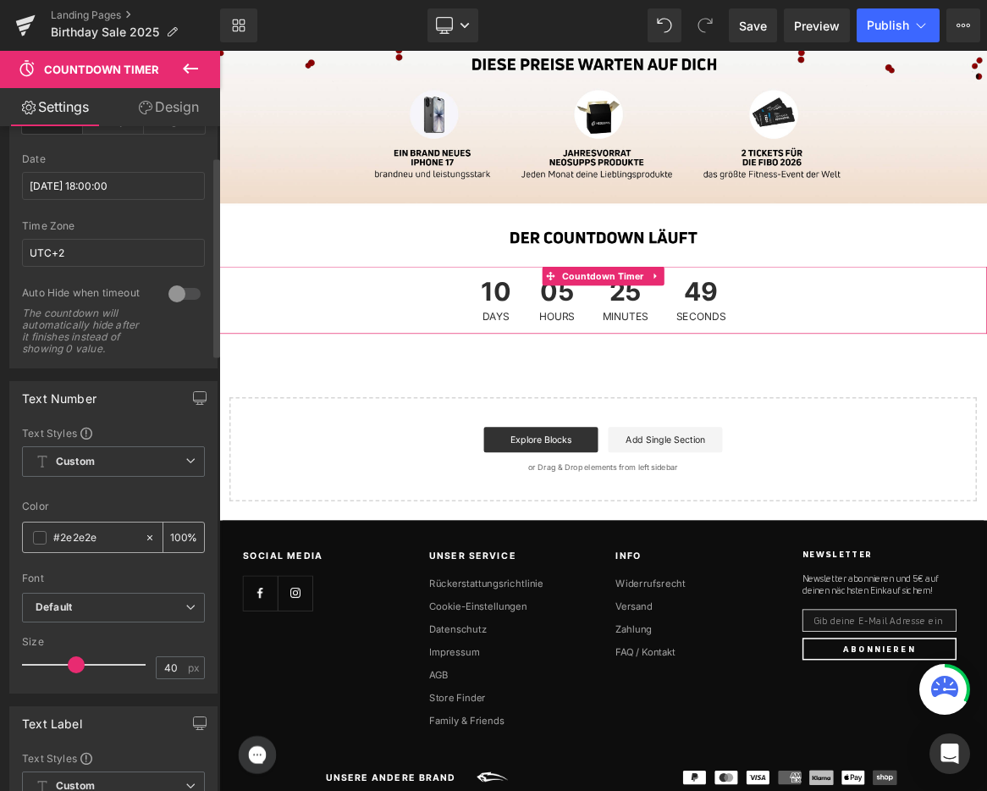
click at [47, 544] on div "#2e2e2e" at bounding box center [83, 537] width 121 height 30
click at [41, 544] on span at bounding box center [40, 538] width 14 height 14
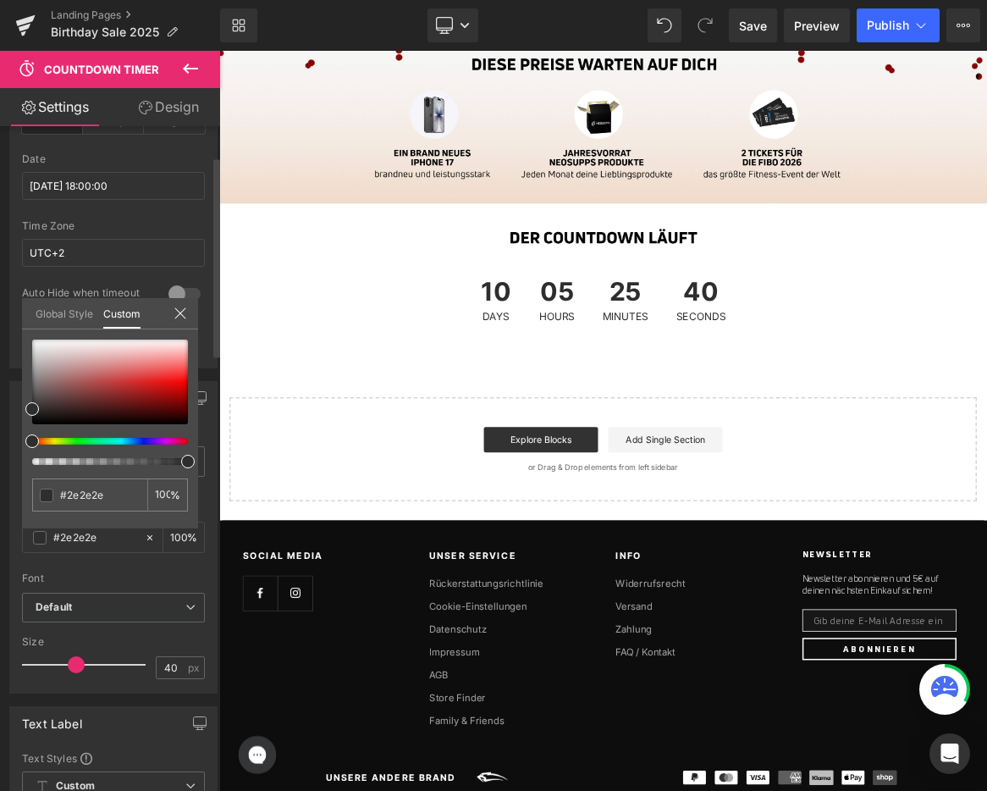
click at [82, 495] on input "#2e2e2e" at bounding box center [100, 495] width 80 height 18
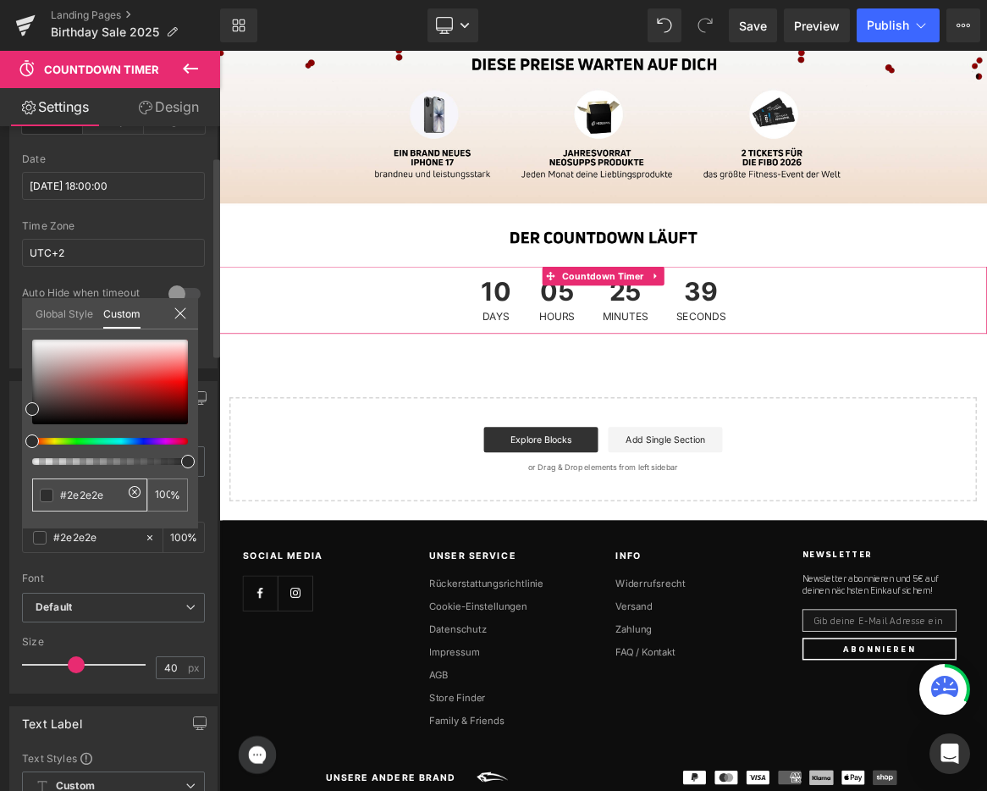
paste input "870808"
type input "#870808"
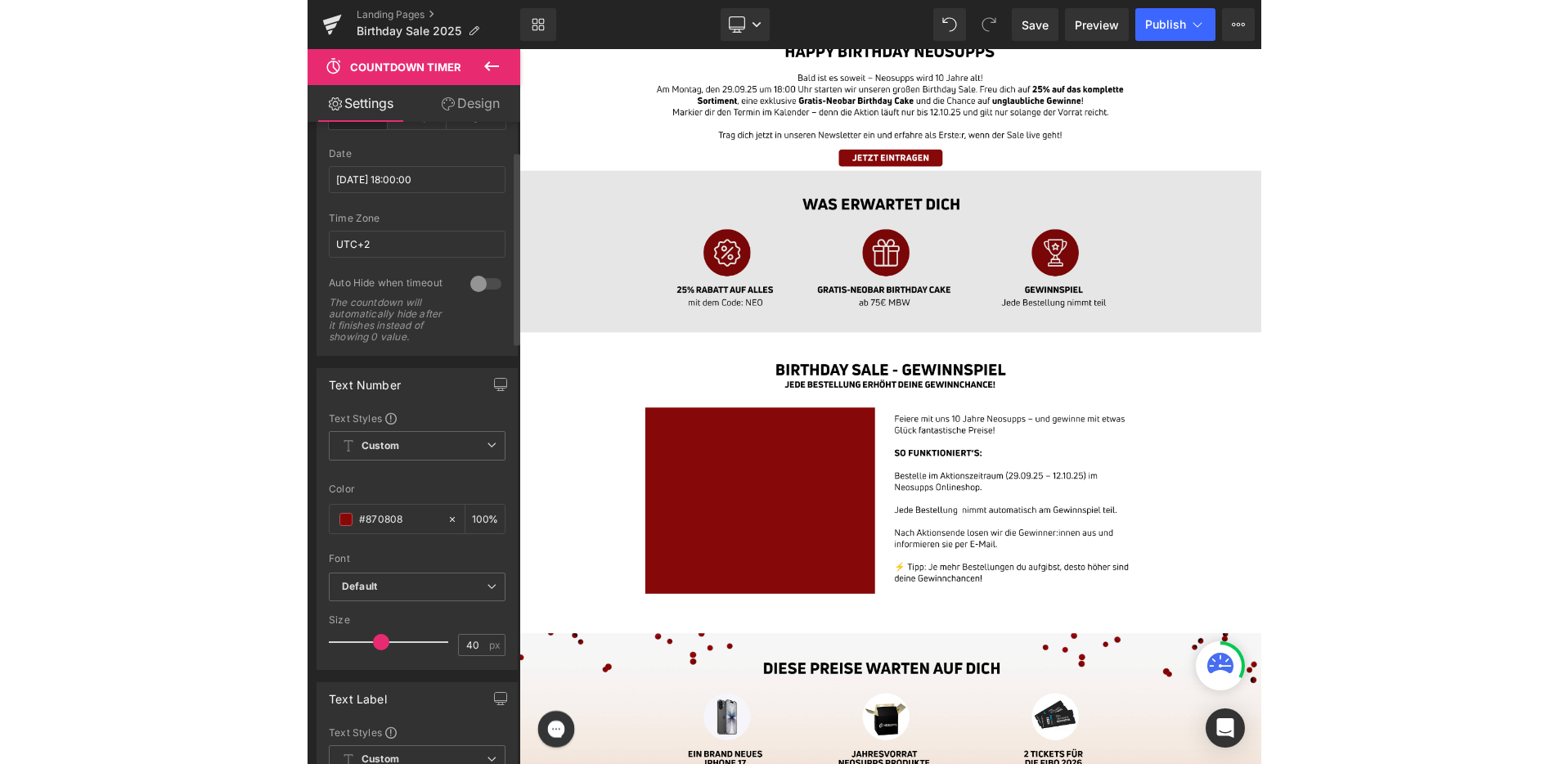
scroll to position [472, 0]
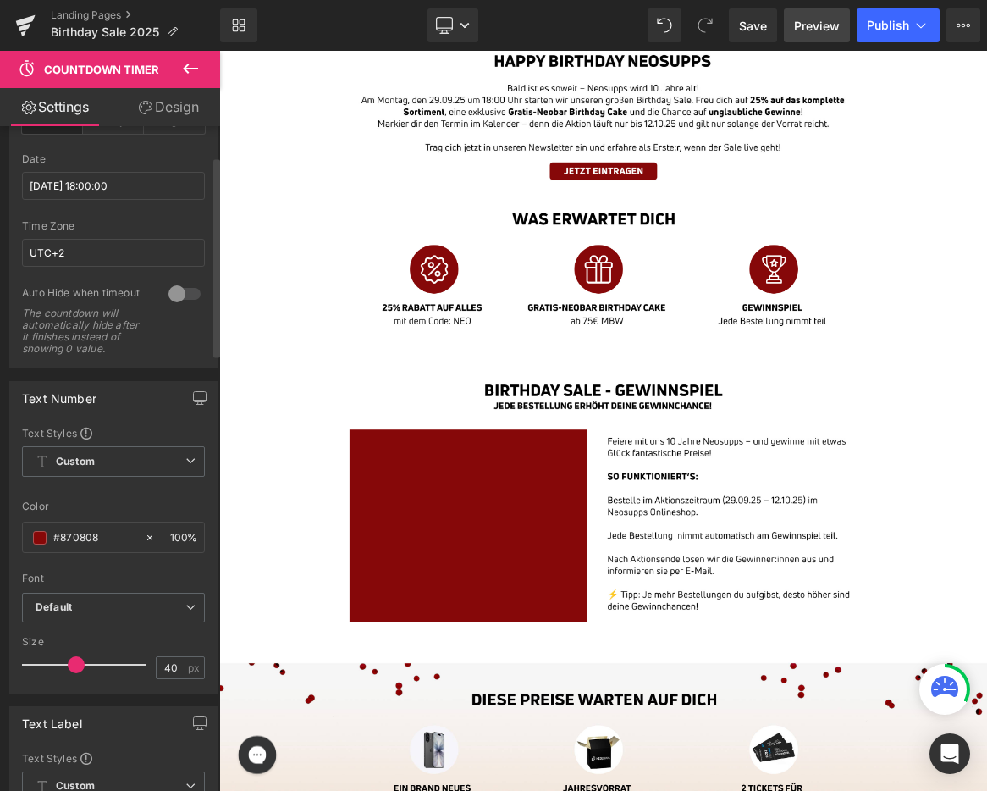
click at [816, 28] on span "Preview" at bounding box center [817, 26] width 46 height 18
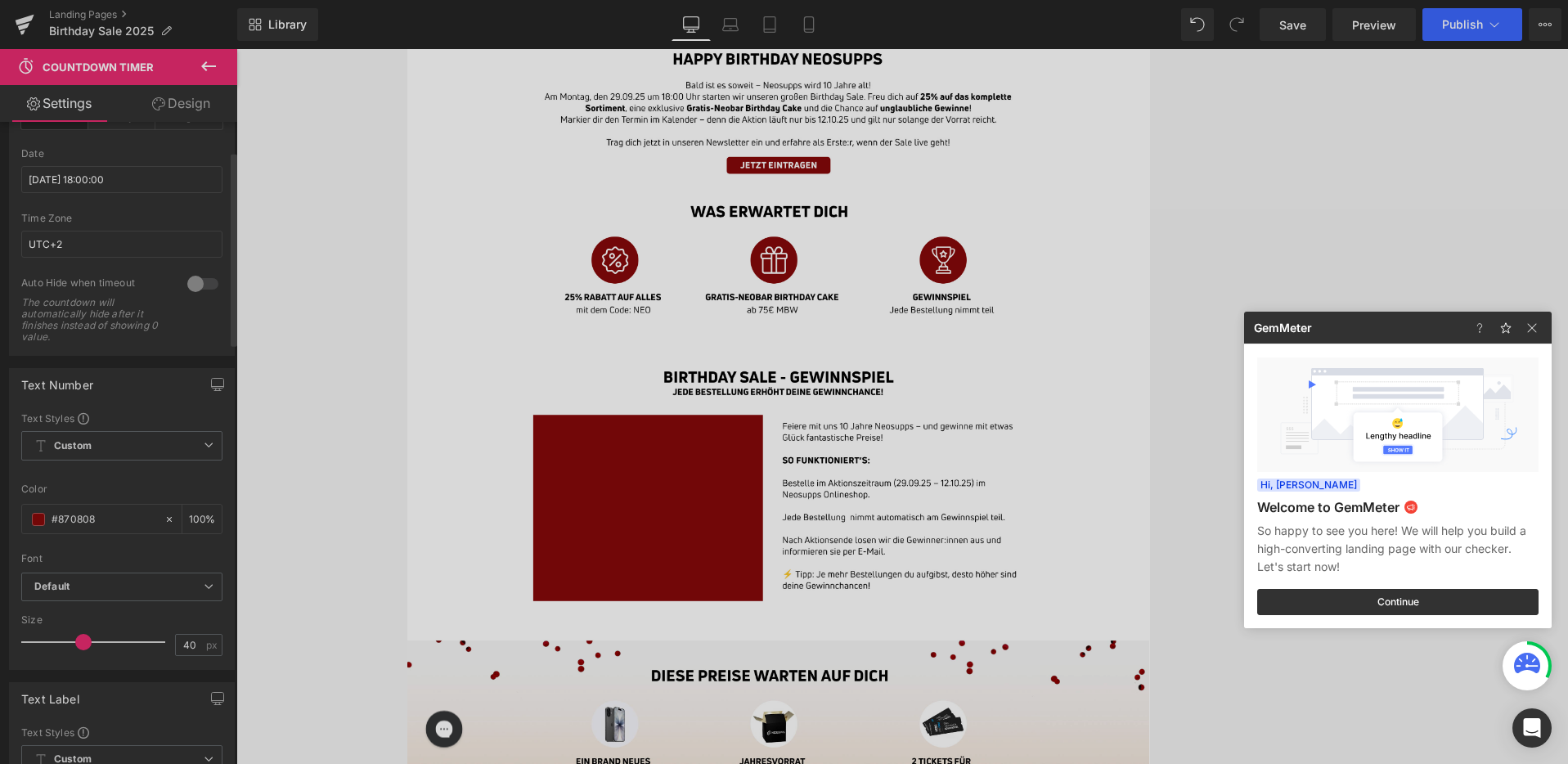
click at [954, 26] on div at bounding box center [784, 382] width 1568 height 764
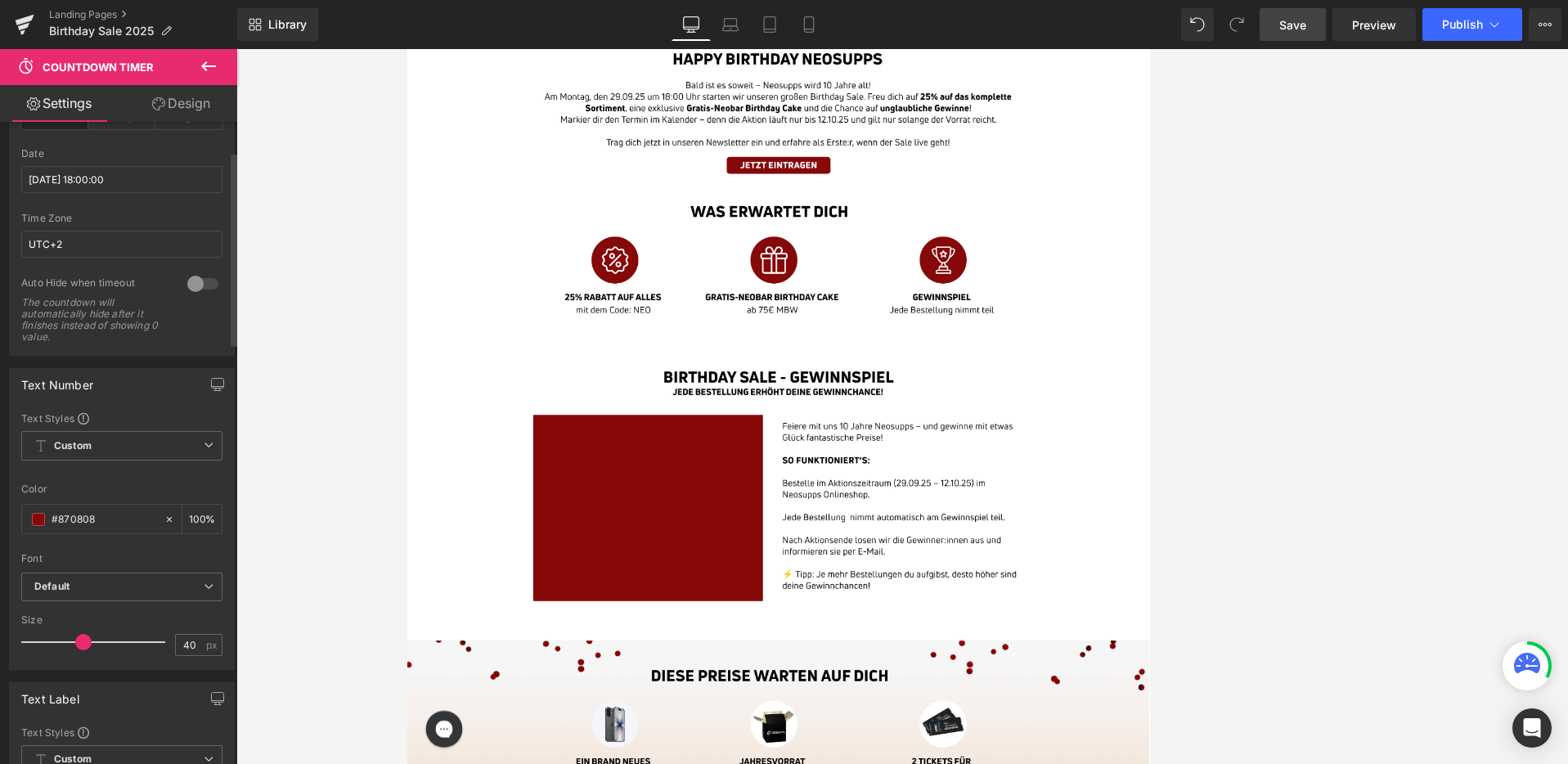
click at [954, 24] on span "Save" at bounding box center [1293, 25] width 27 height 17
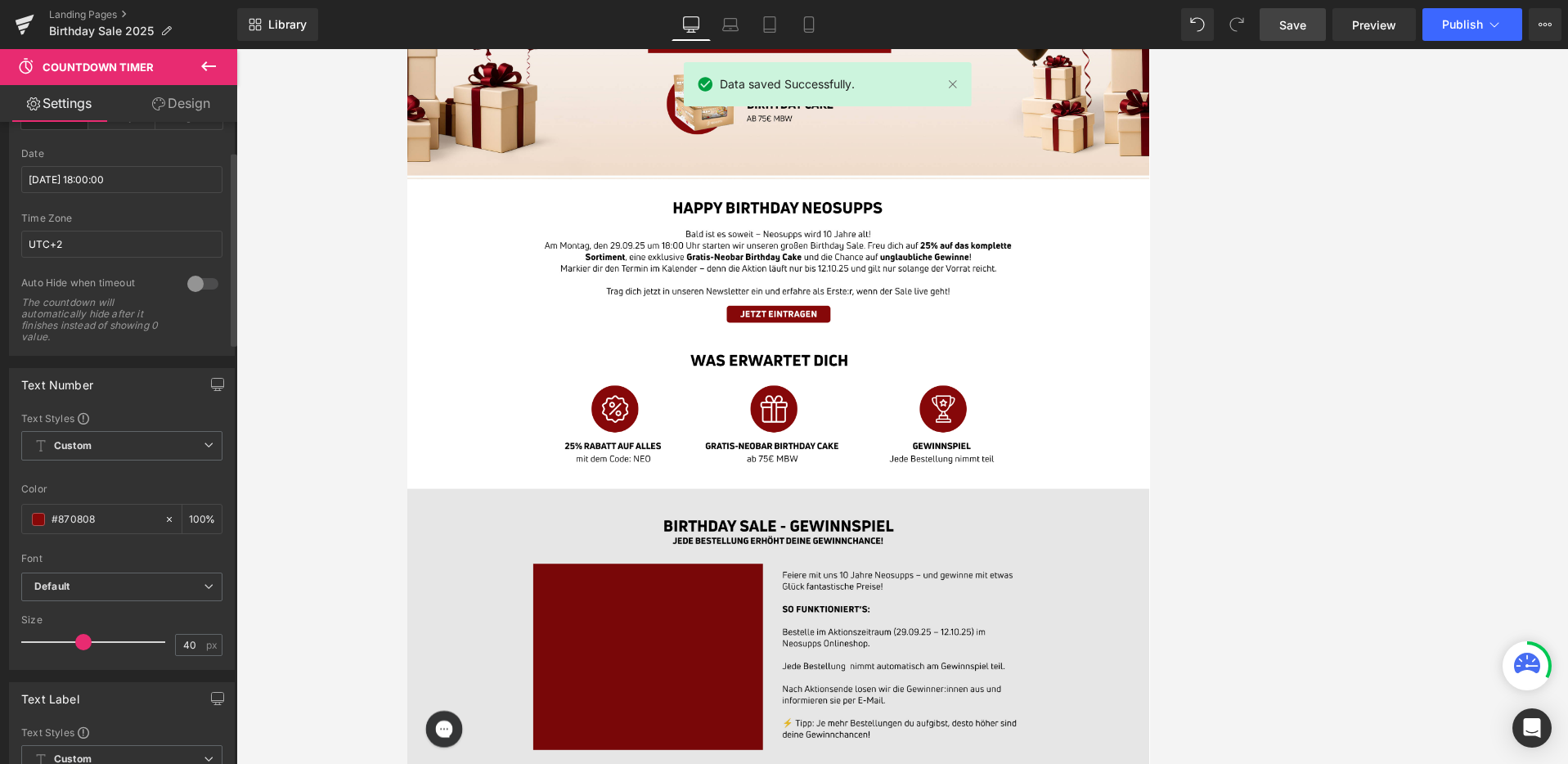
scroll to position [0, 0]
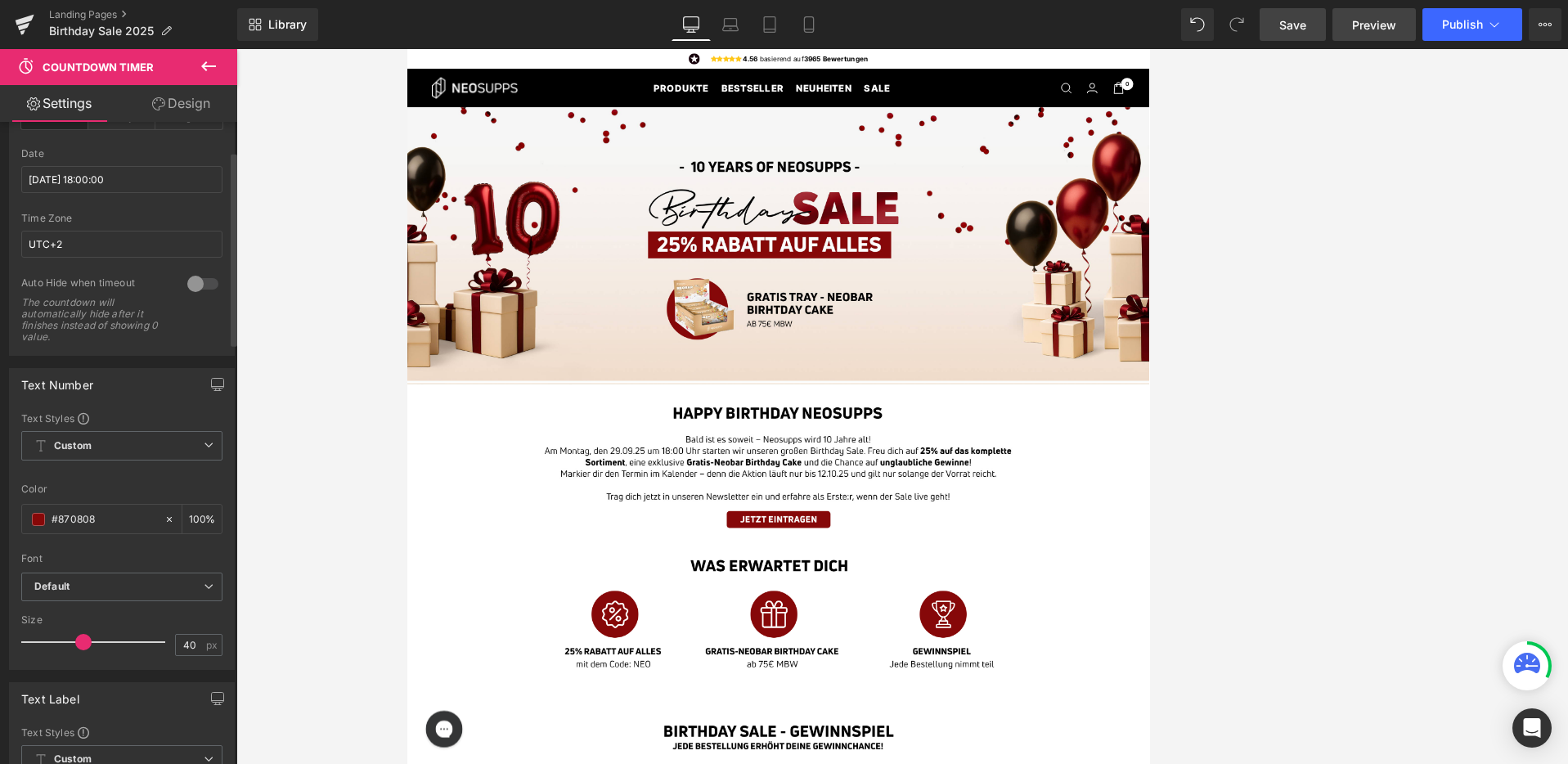
click at [954, 20] on span "Preview" at bounding box center [1375, 25] width 44 height 17
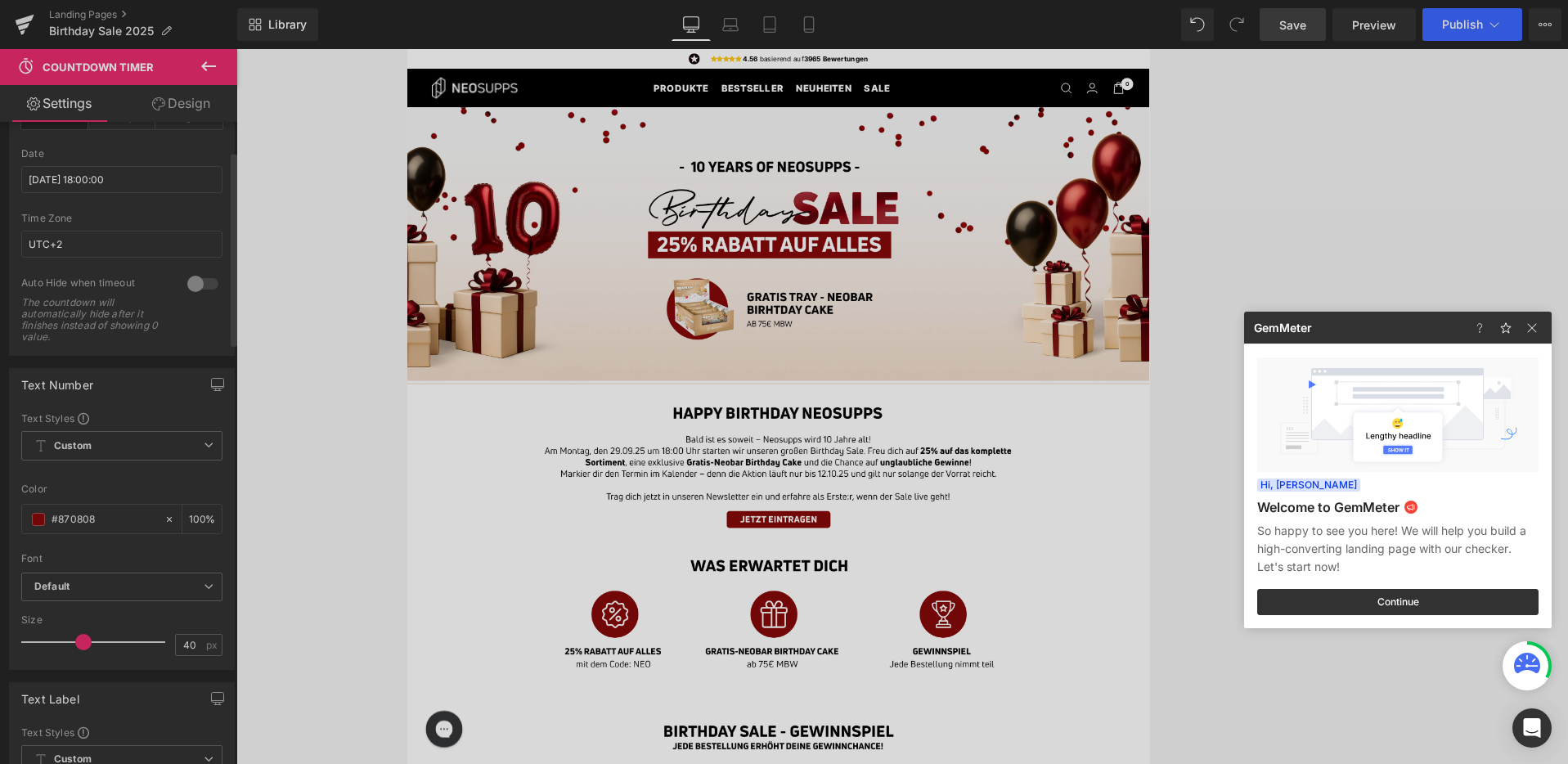
click at [624, 427] on div at bounding box center [784, 382] width 1568 height 764
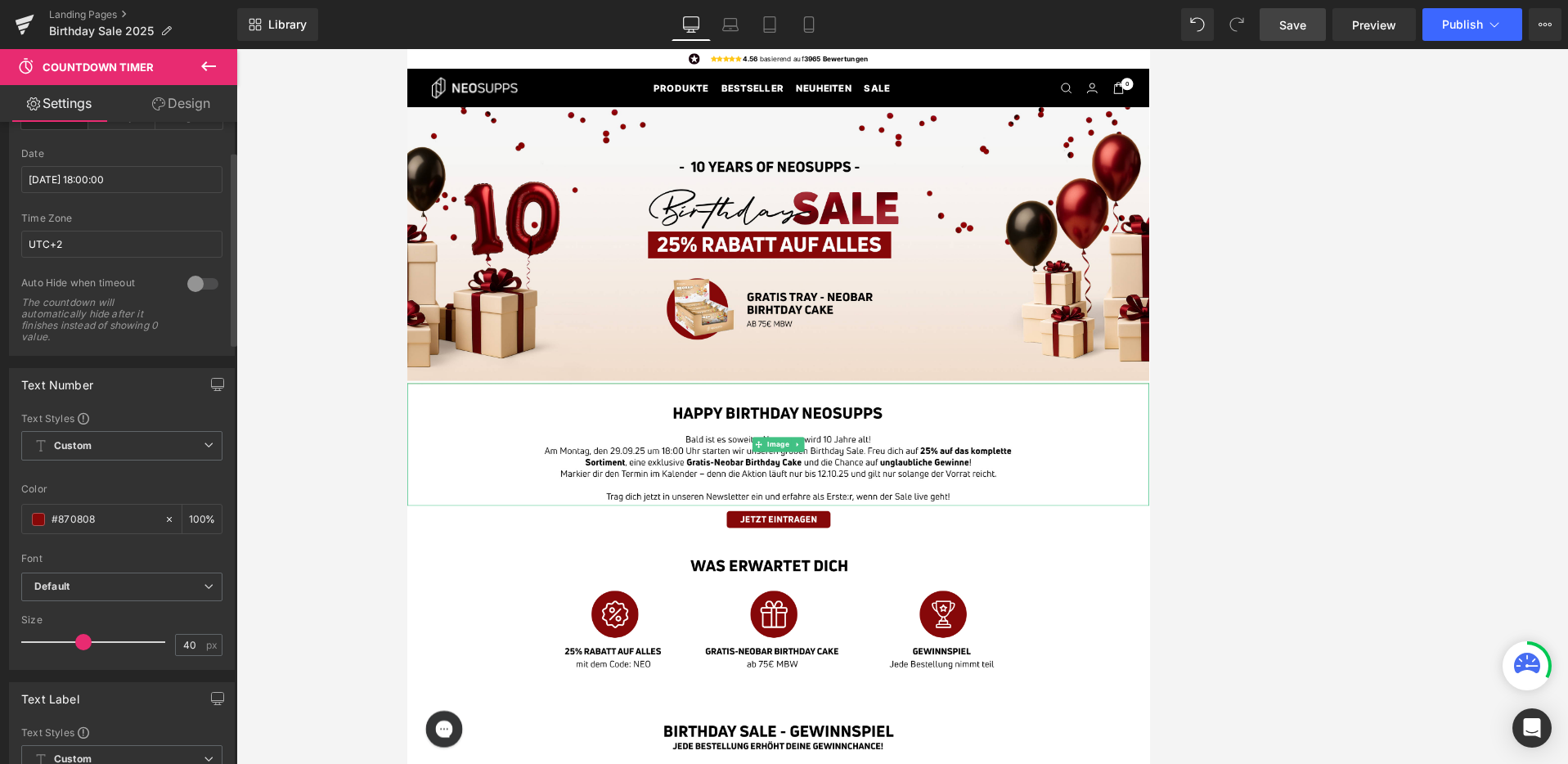
scroll to position [30, 0]
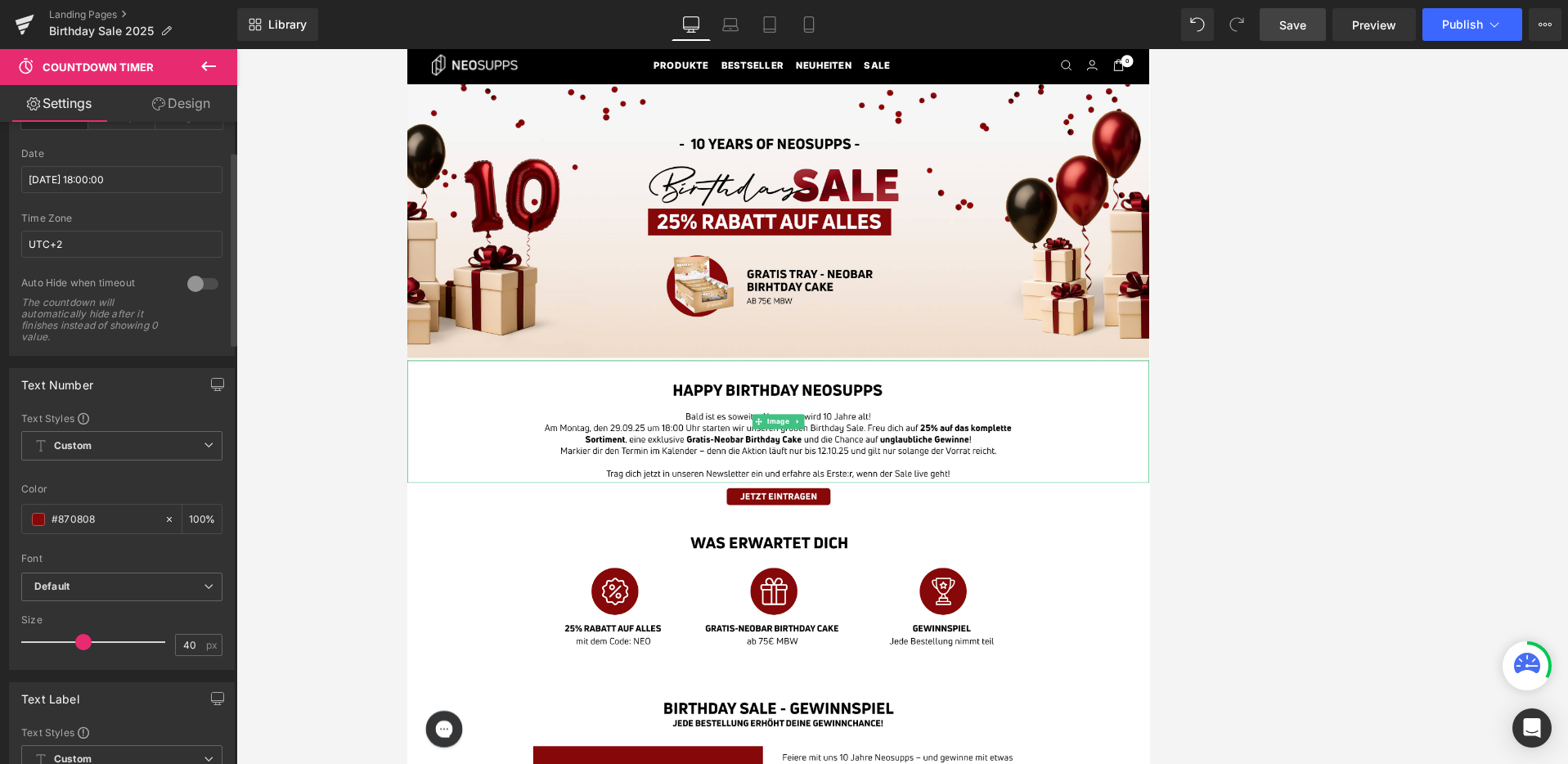
click at [697, 552] on img at bounding box center [902, 546] width 990 height 163
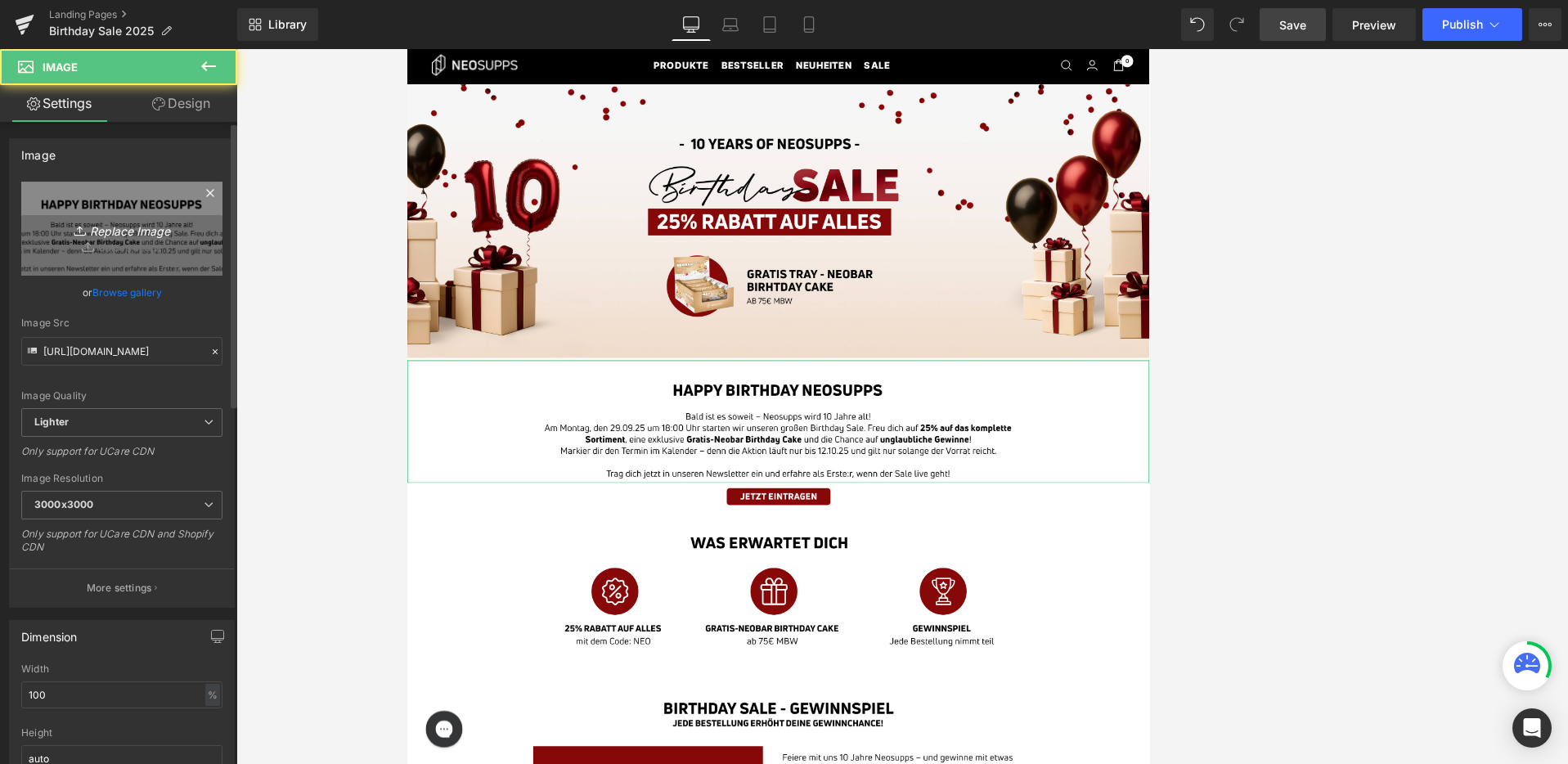
click at [161, 210] on link "Replace Image" at bounding box center [122, 228] width 201 height 94
type input "C:\fakepath\02_BirthdaySale_Landingpage_Desktop.jpg"
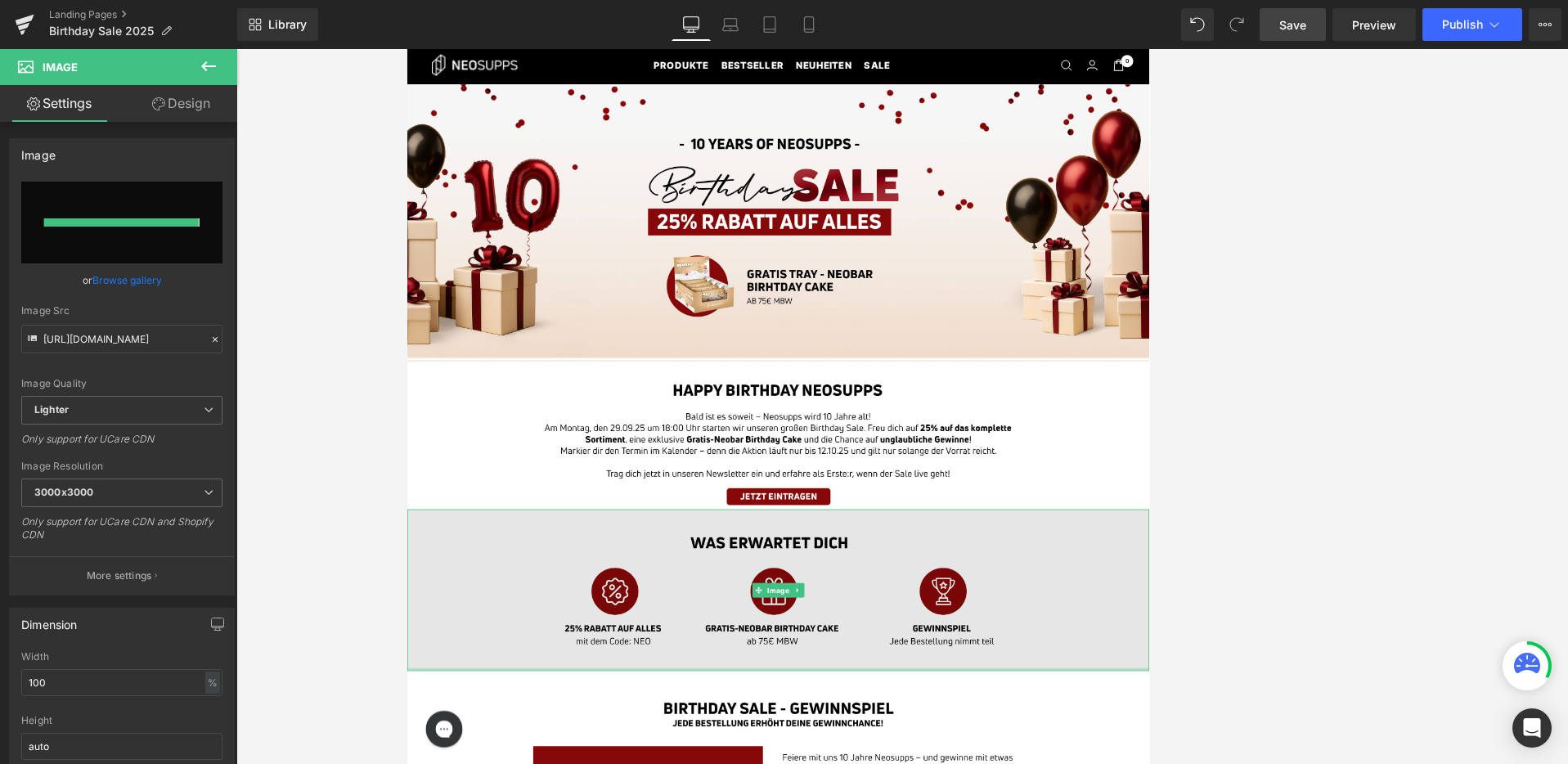
type input "[URL][DOMAIN_NAME]"
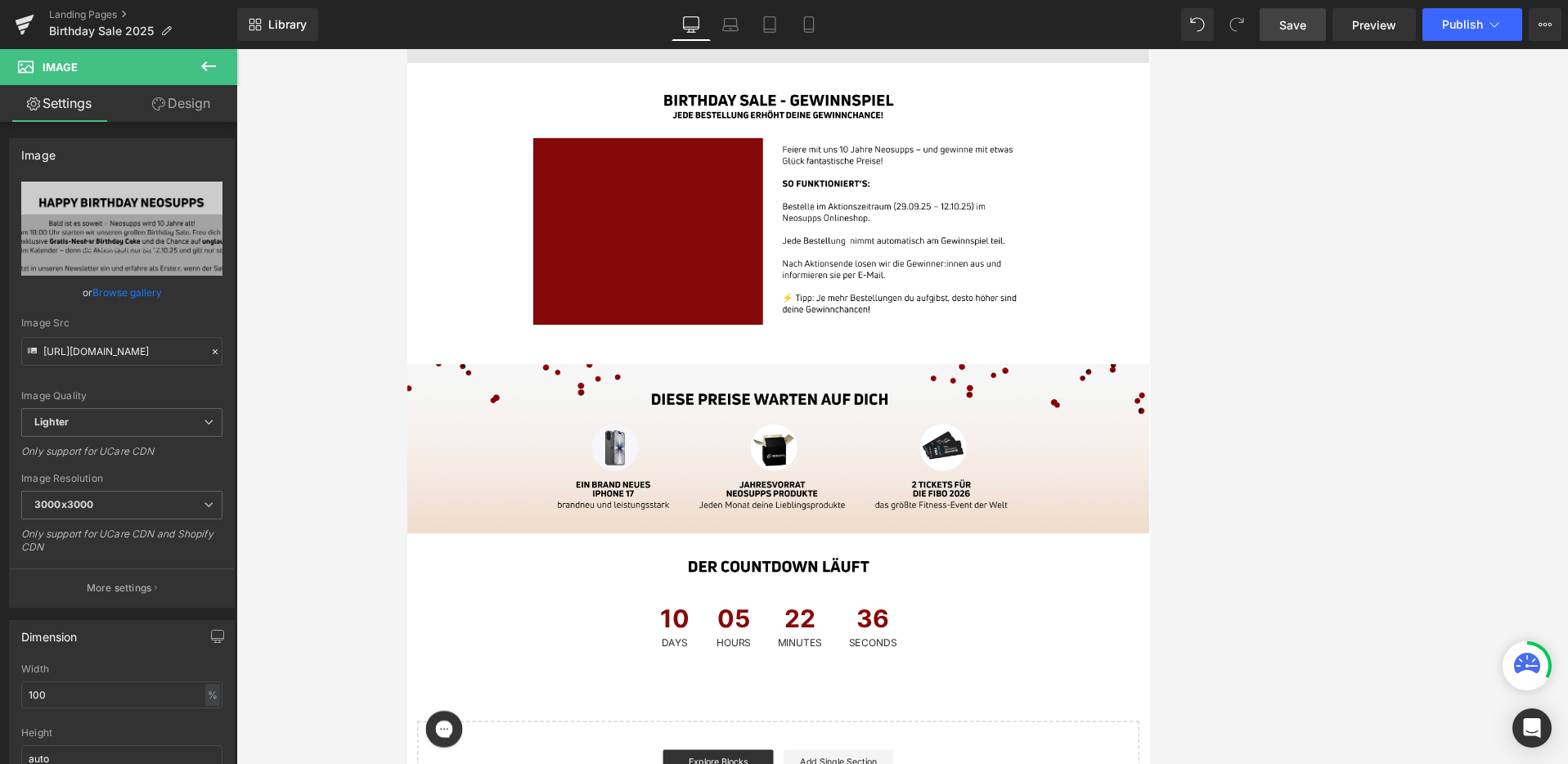
scroll to position [837, 0]
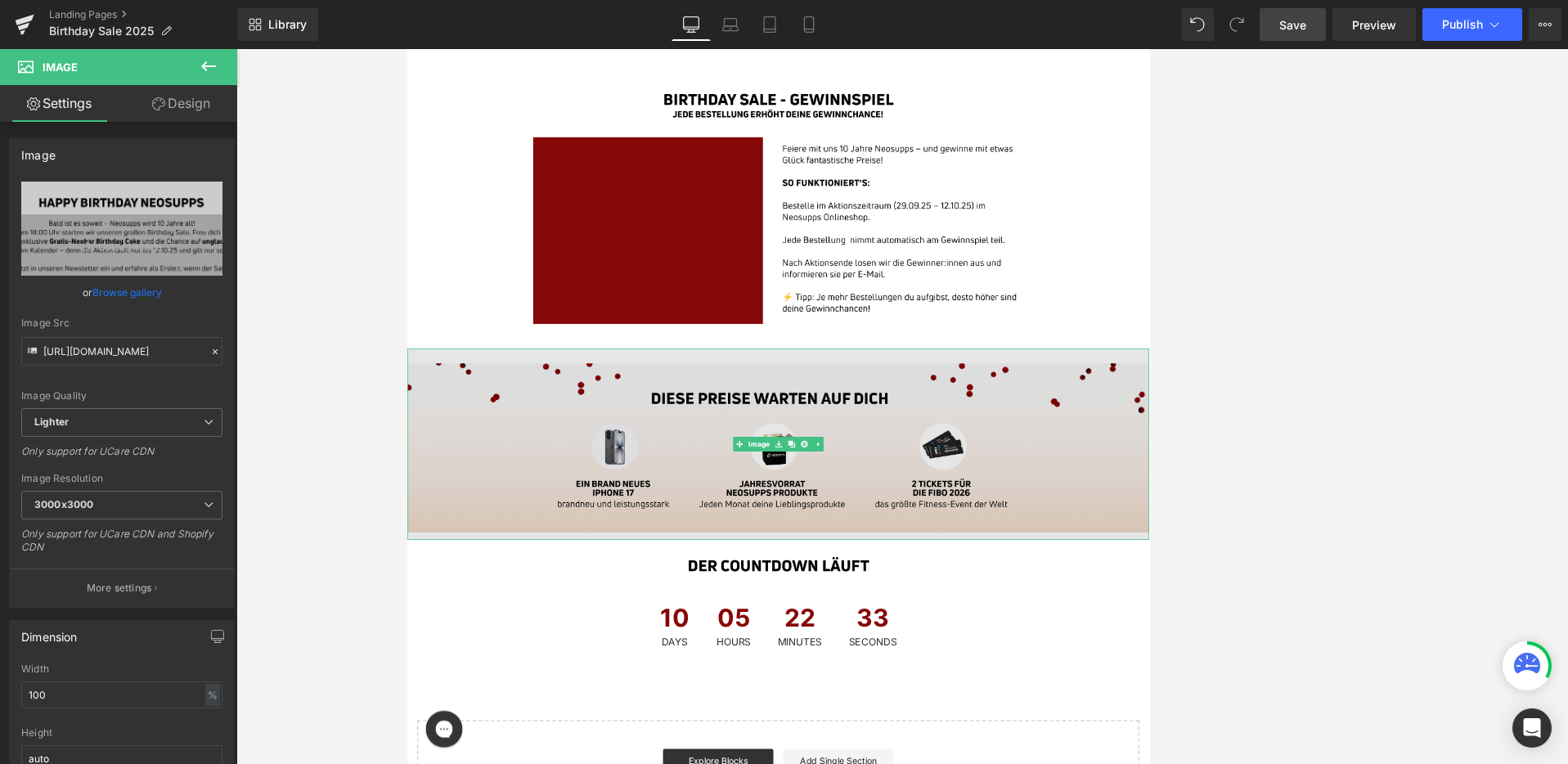
click at [928, 591] on img at bounding box center [902, 577] width 990 height 256
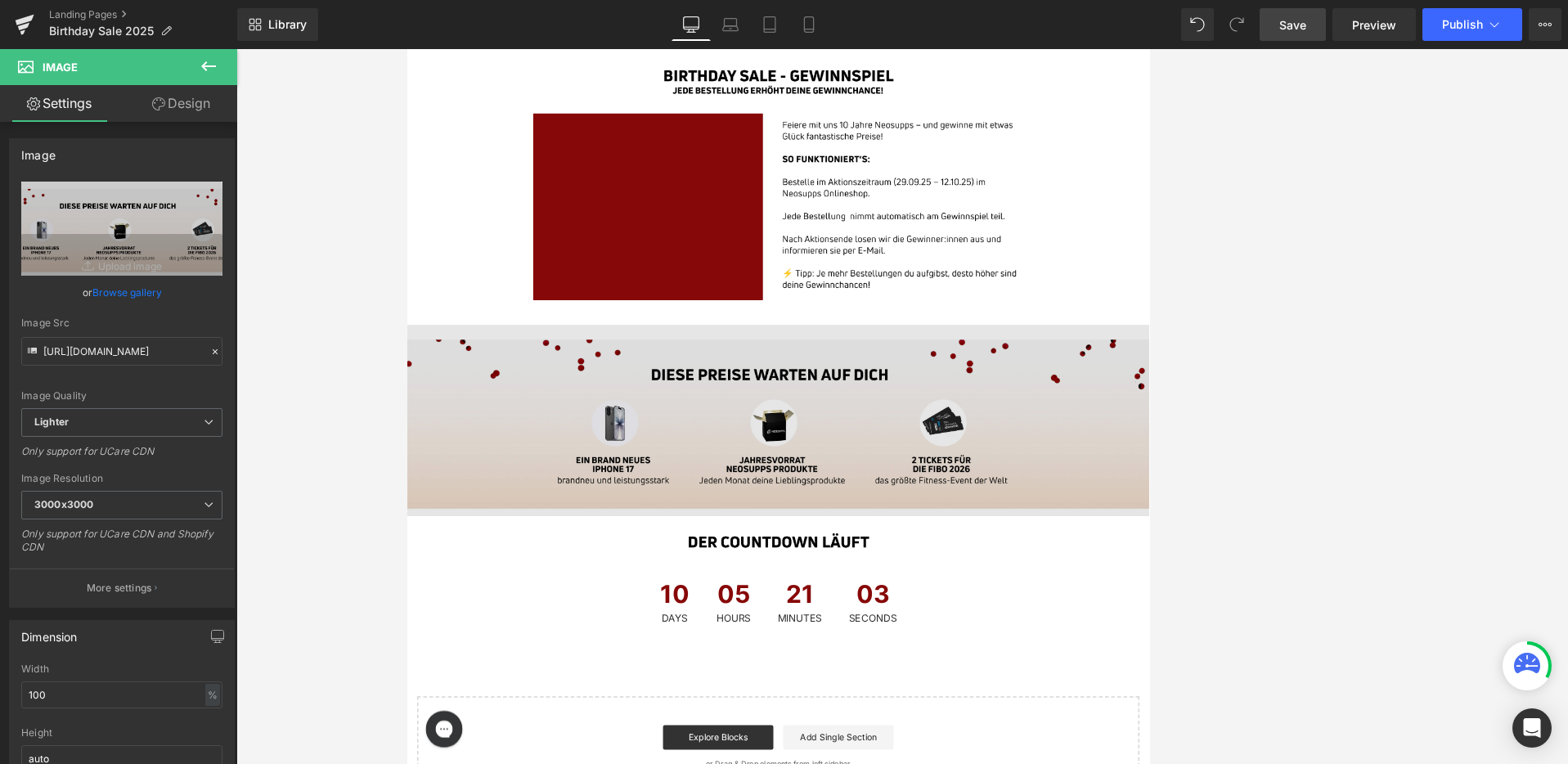
scroll to position [872, 0]
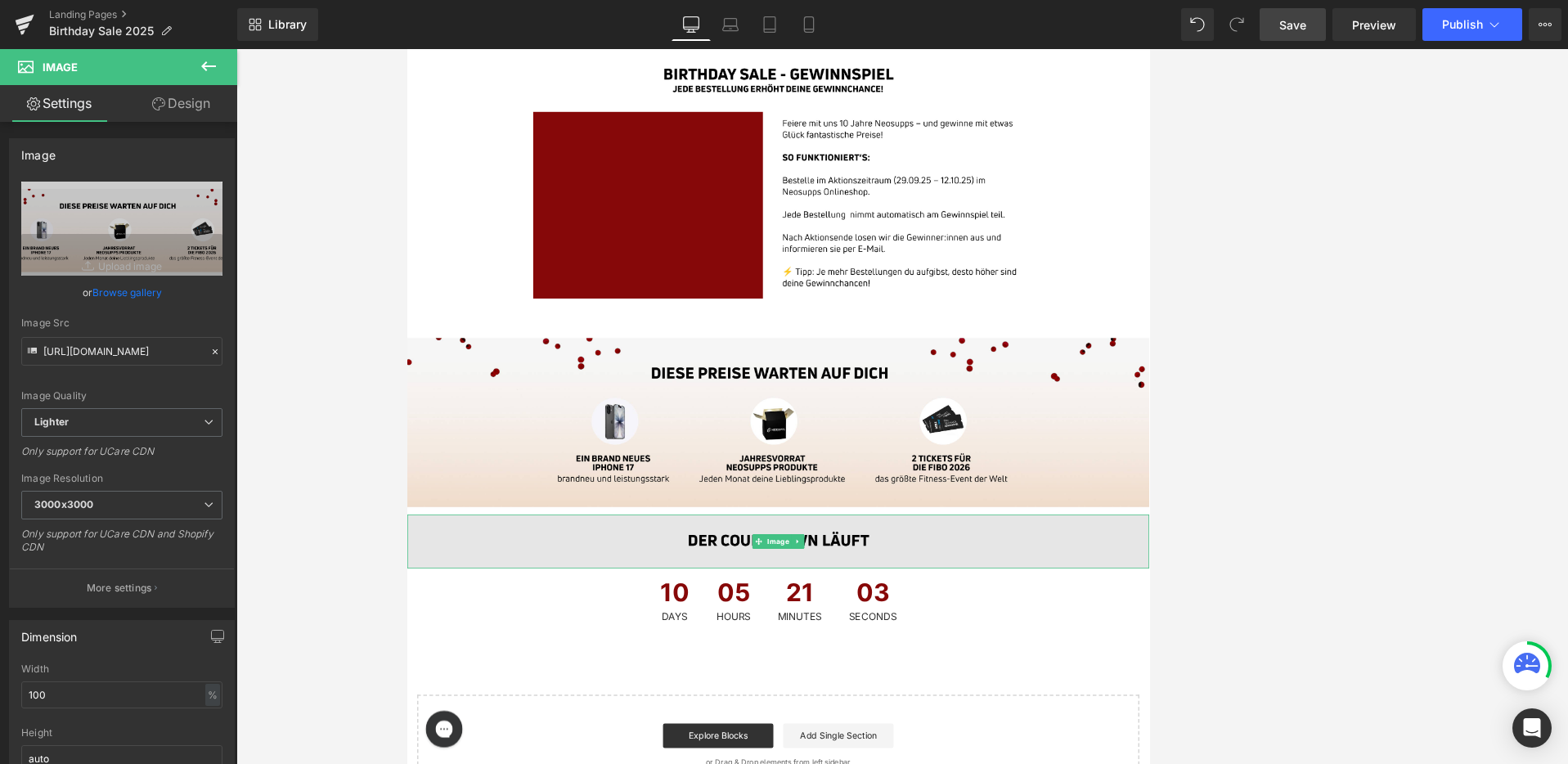
click at [790, 700] on img at bounding box center [902, 706] width 990 height 72
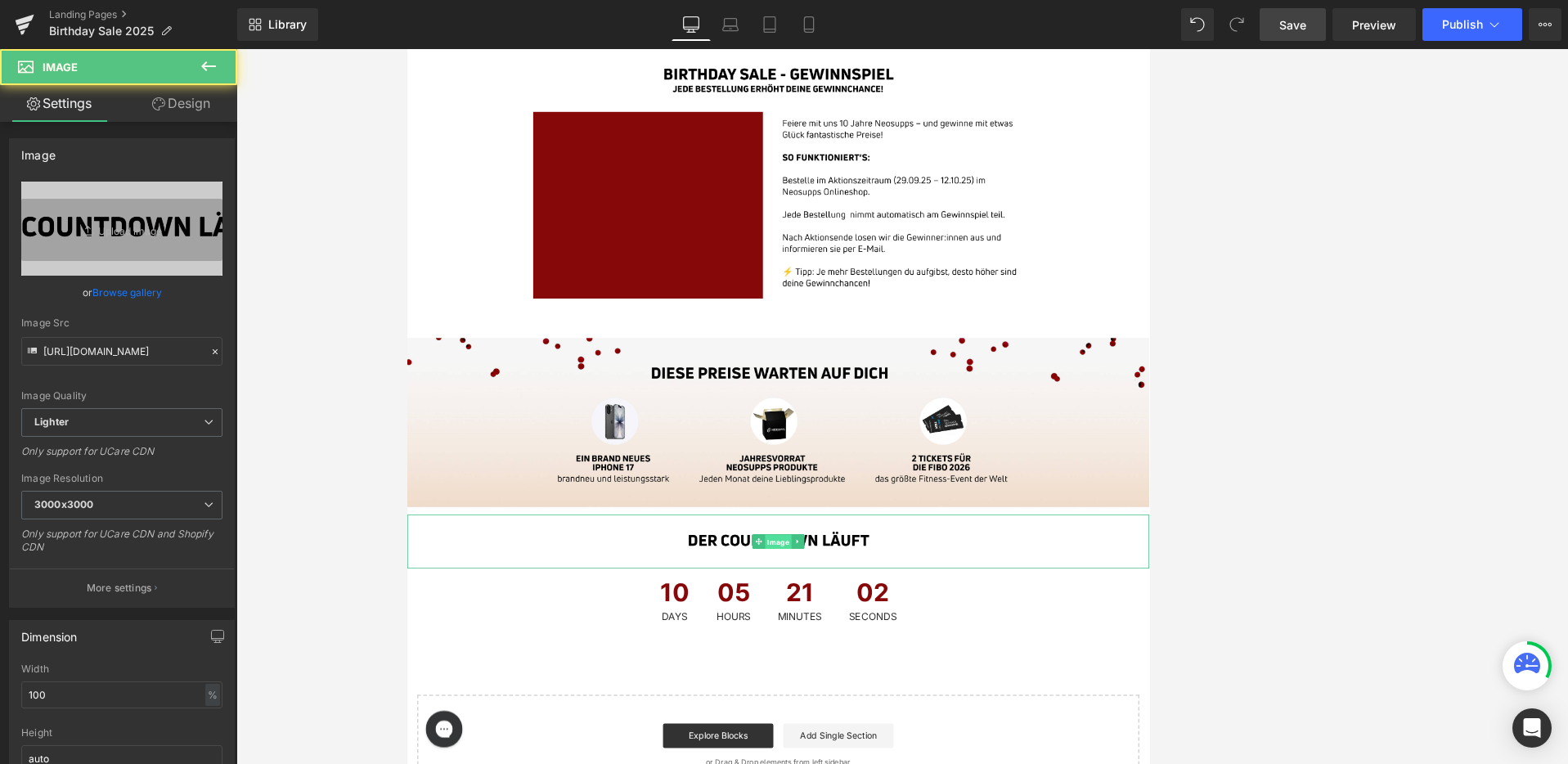
click at [897, 703] on span "Image" at bounding box center [902, 706] width 35 height 19
click at [925, 703] on icon at bounding box center [927, 706] width 9 height 10
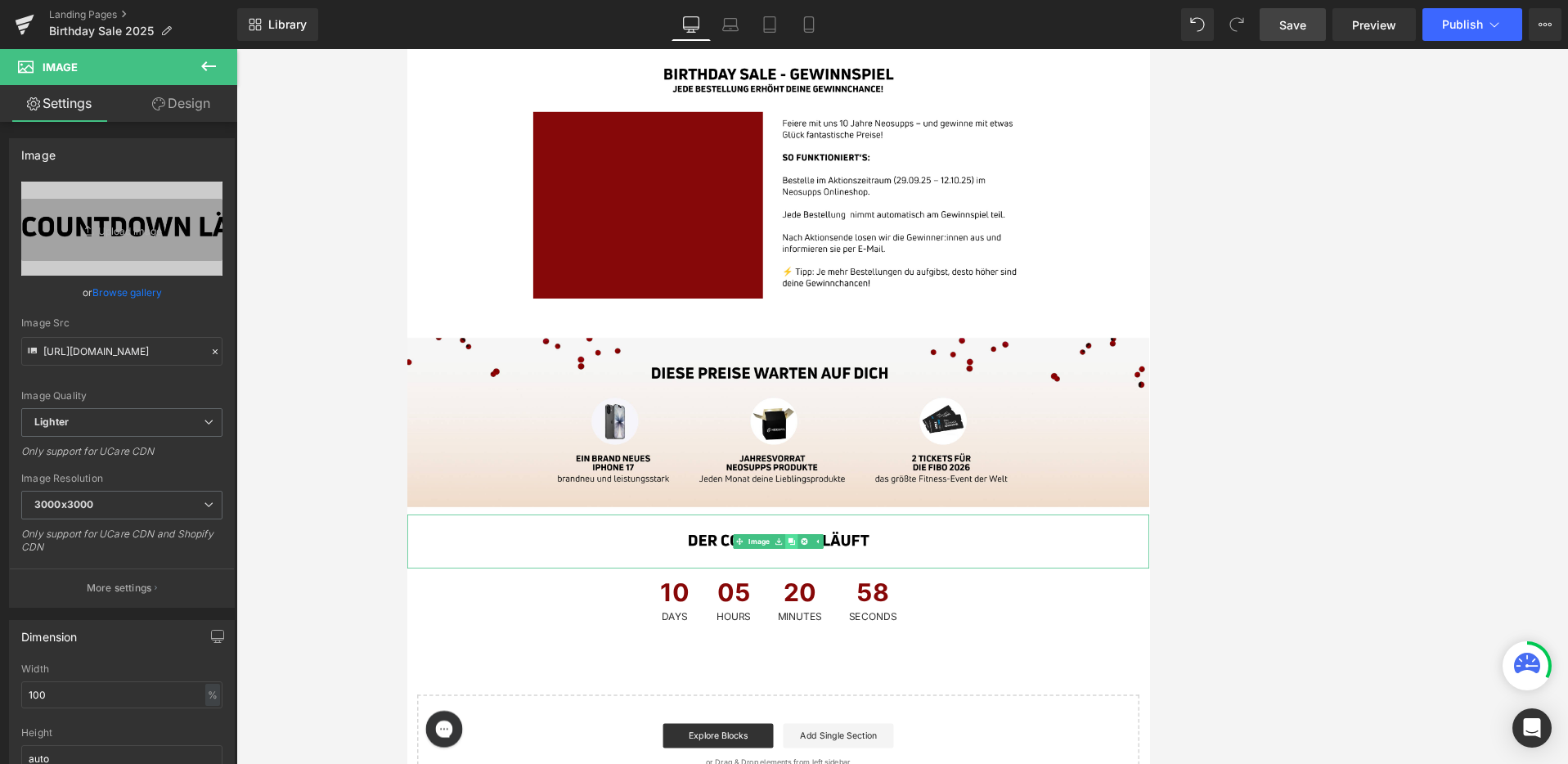
click at [921, 705] on icon at bounding box center [920, 706] width 9 height 9
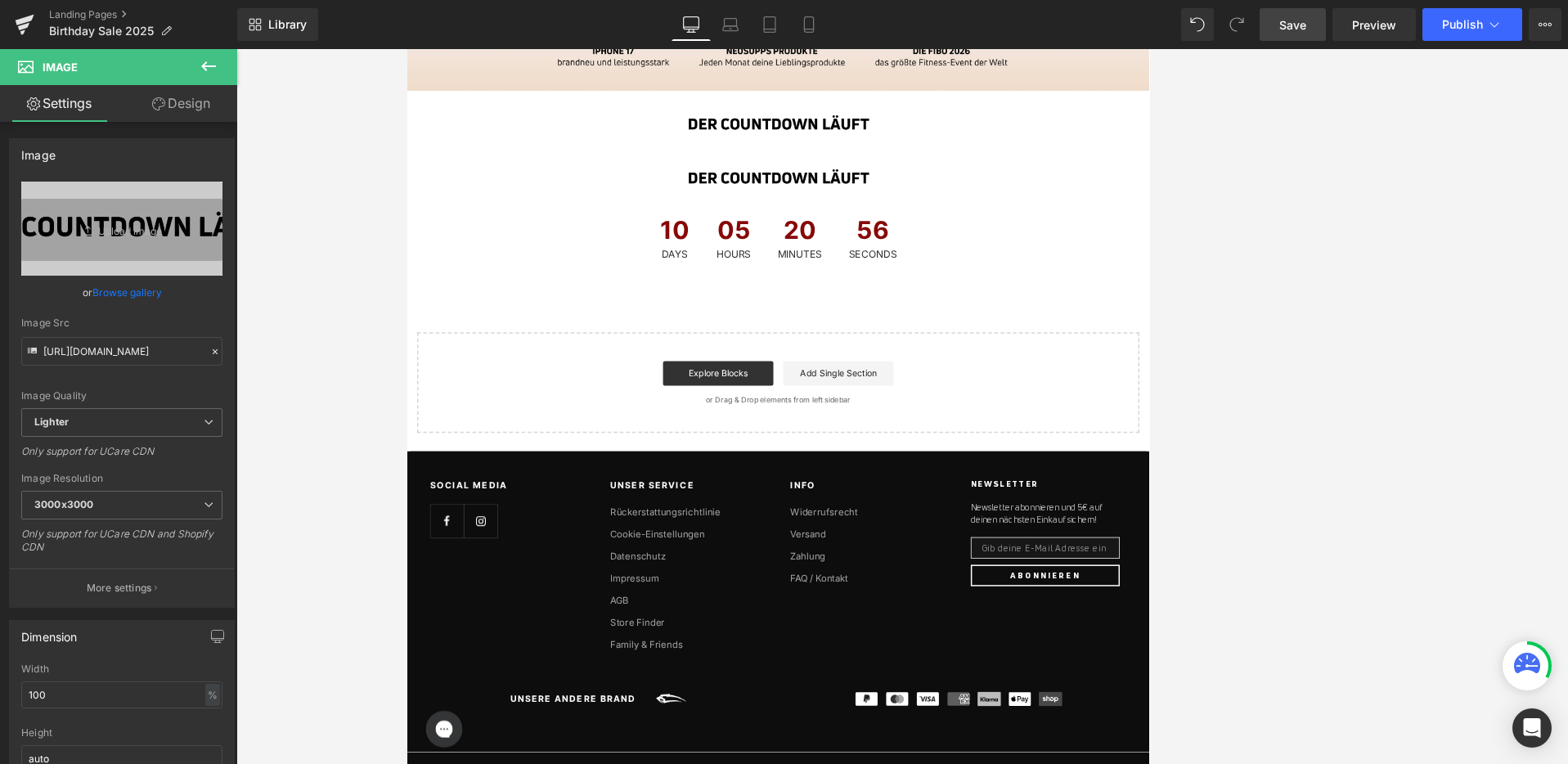
scroll to position [1421, 0]
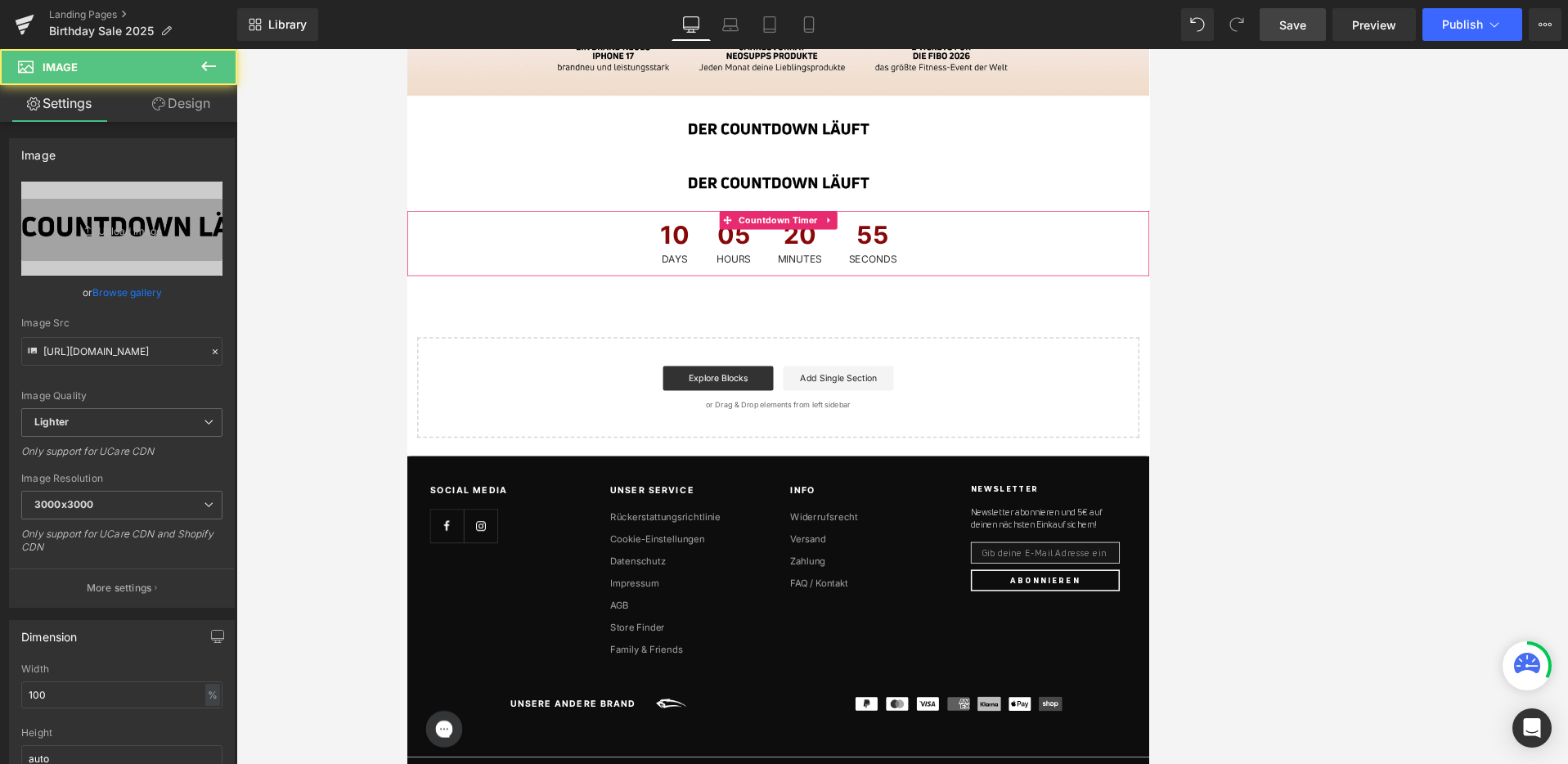
drag, startPoint x: 879, startPoint y: 230, endPoint x: 880, endPoint y: 339, distance: 109.0
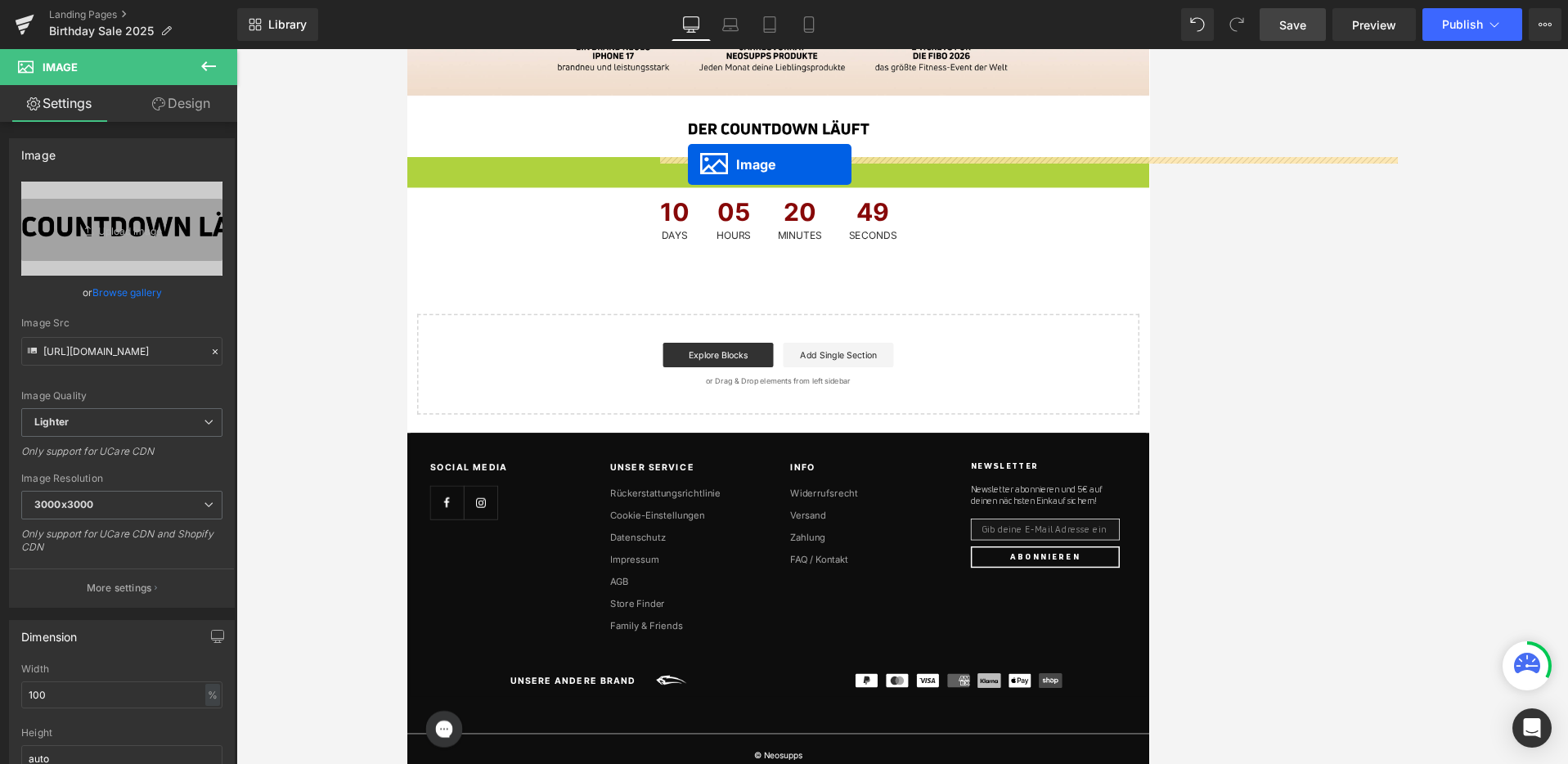
drag, startPoint x: 874, startPoint y: 227, endPoint x: 781, endPoint y: 201, distance: 96.6
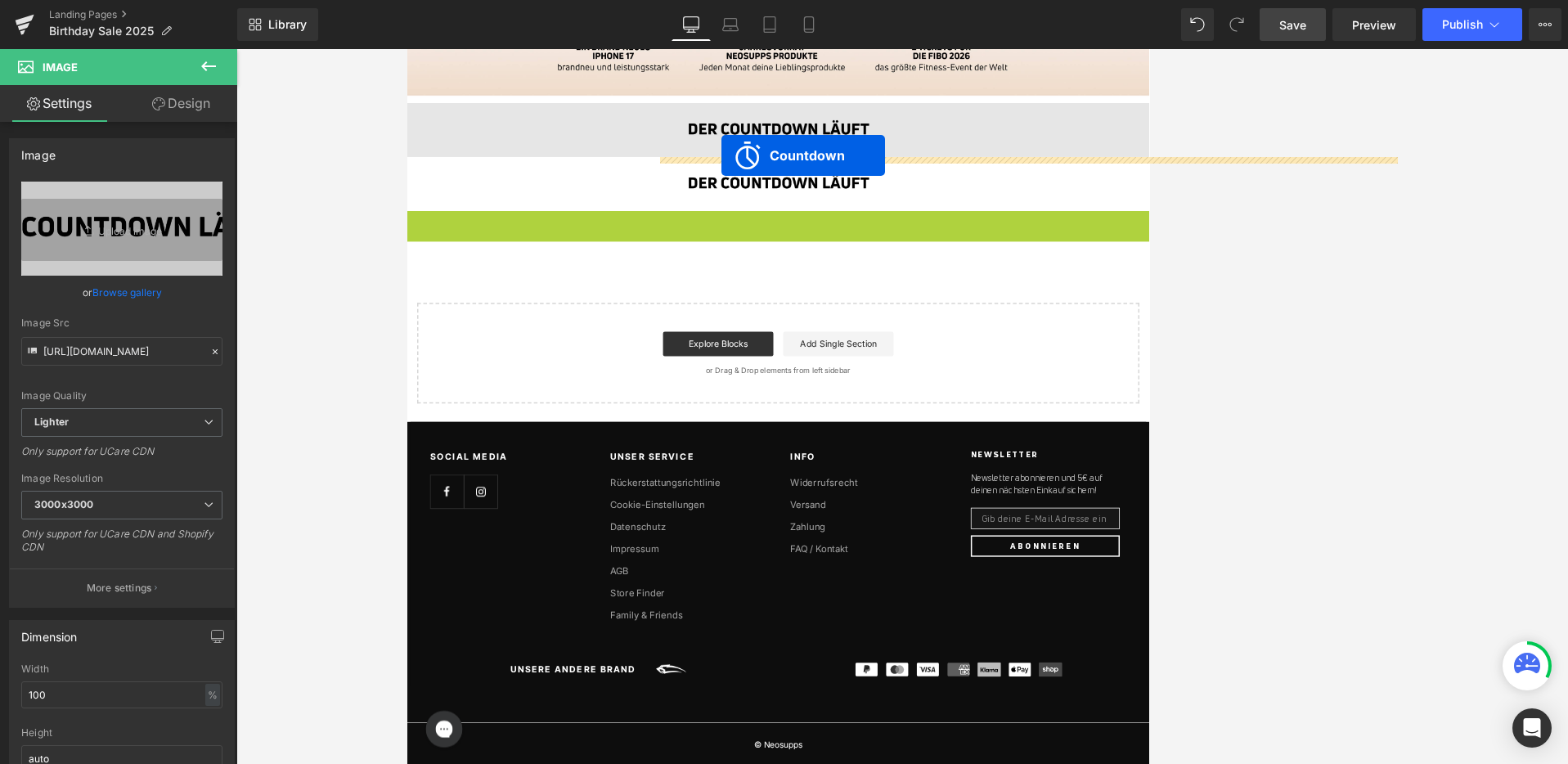
drag, startPoint x: 835, startPoint y: 272, endPoint x: 826, endPoint y: 192, distance: 80.5
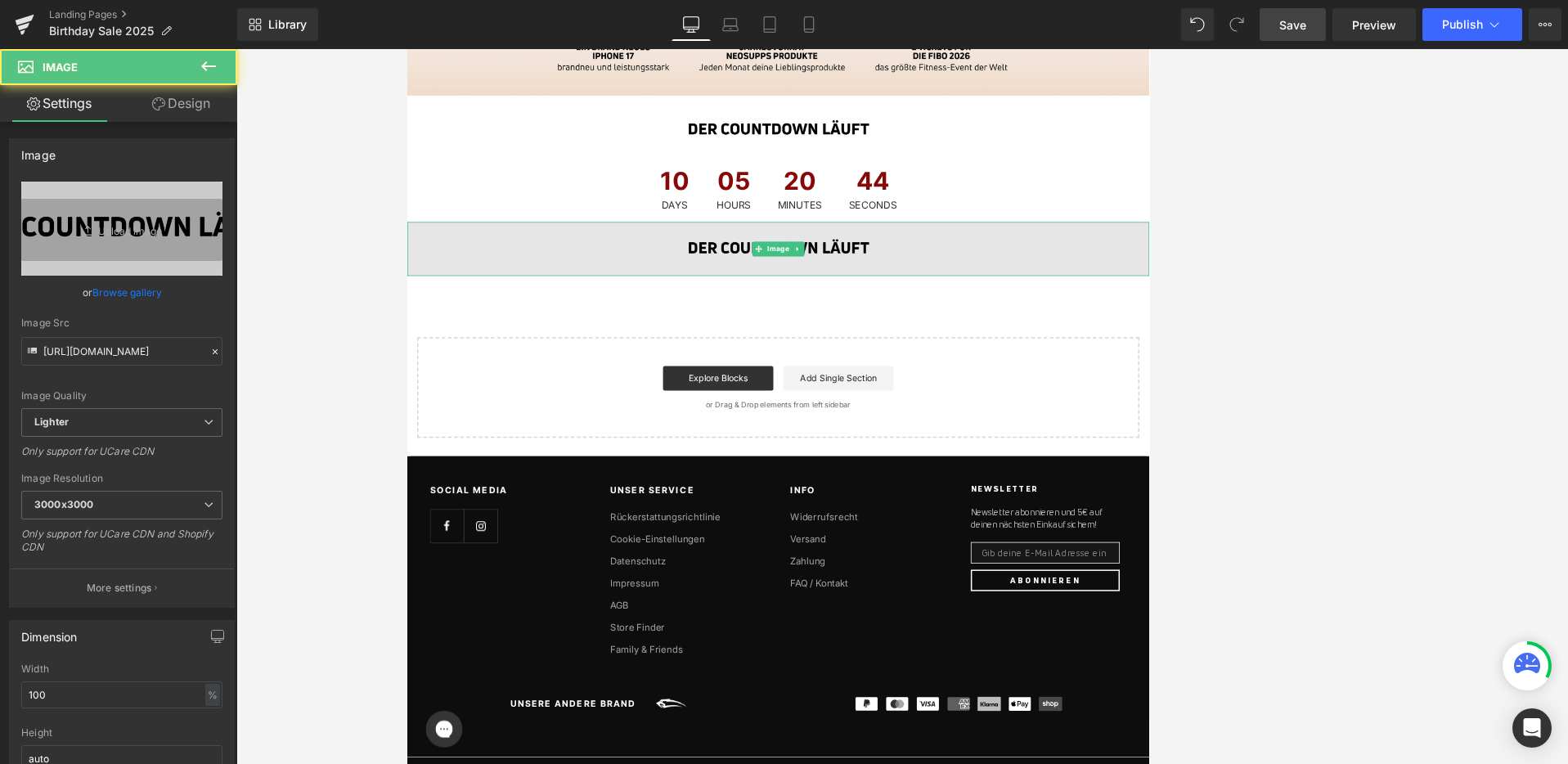
click at [851, 306] on img at bounding box center [902, 316] width 990 height 72
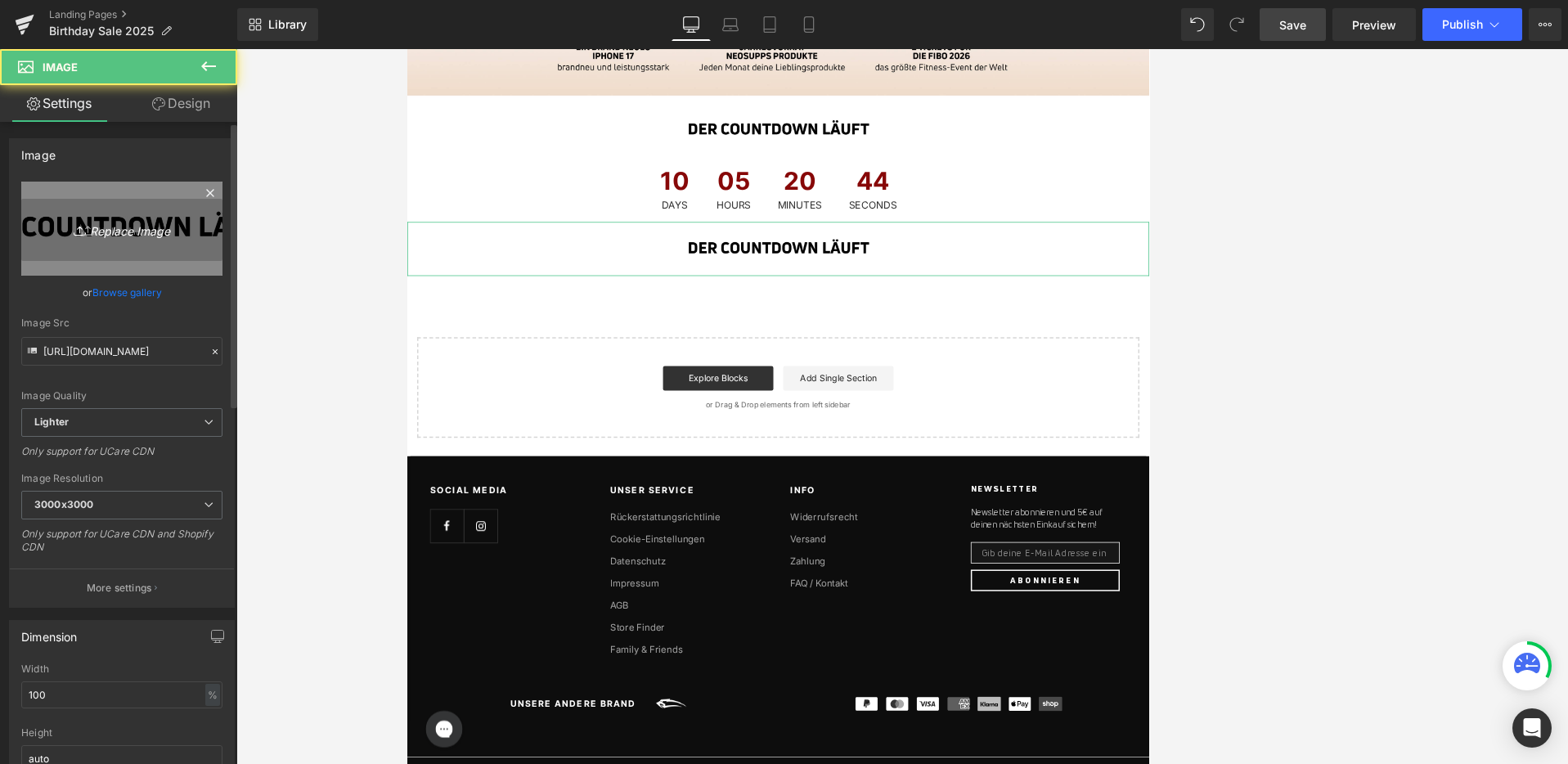
click at [157, 234] on icon "Replace Image" at bounding box center [121, 228] width 130 height 20
type input "C:\fakepath\08_BirthdaySale_Landingpage_Desktop.jpg"
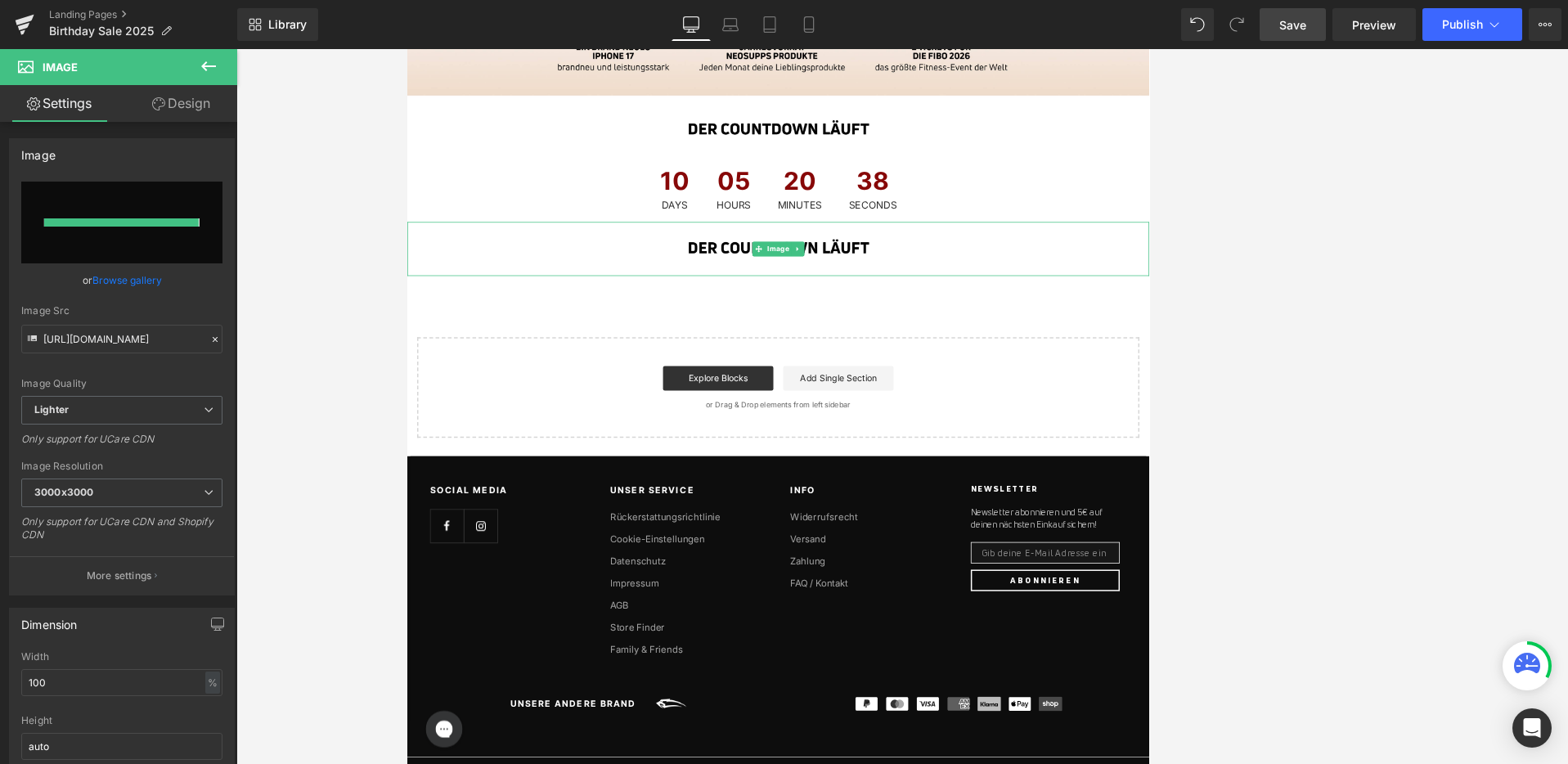
type input "[URL][DOMAIN_NAME]"
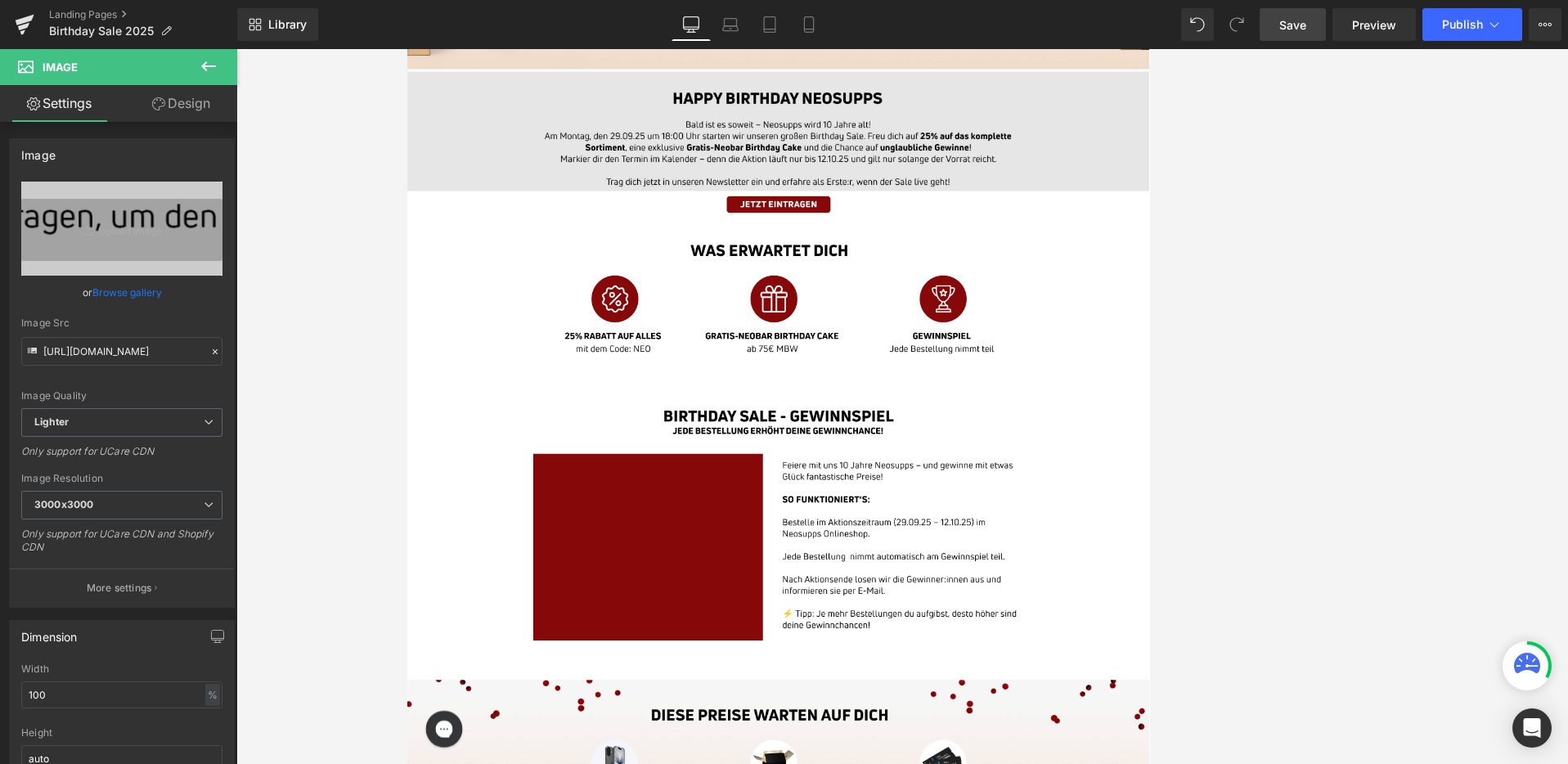
scroll to position [399, 0]
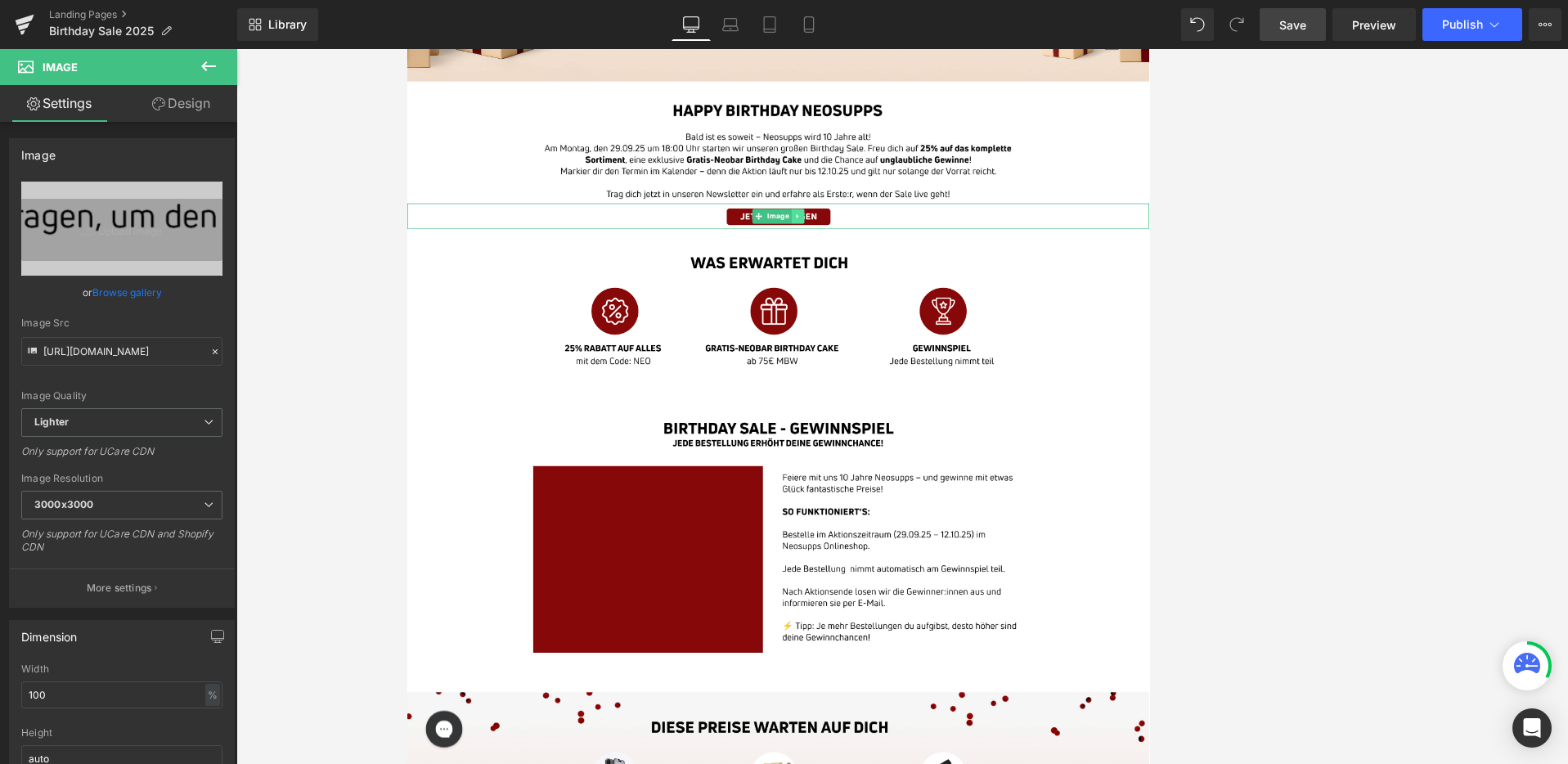
click at [925, 270] on icon at bounding box center [927, 272] width 9 height 10
click at [920, 270] on icon at bounding box center [920, 271] width 9 height 9
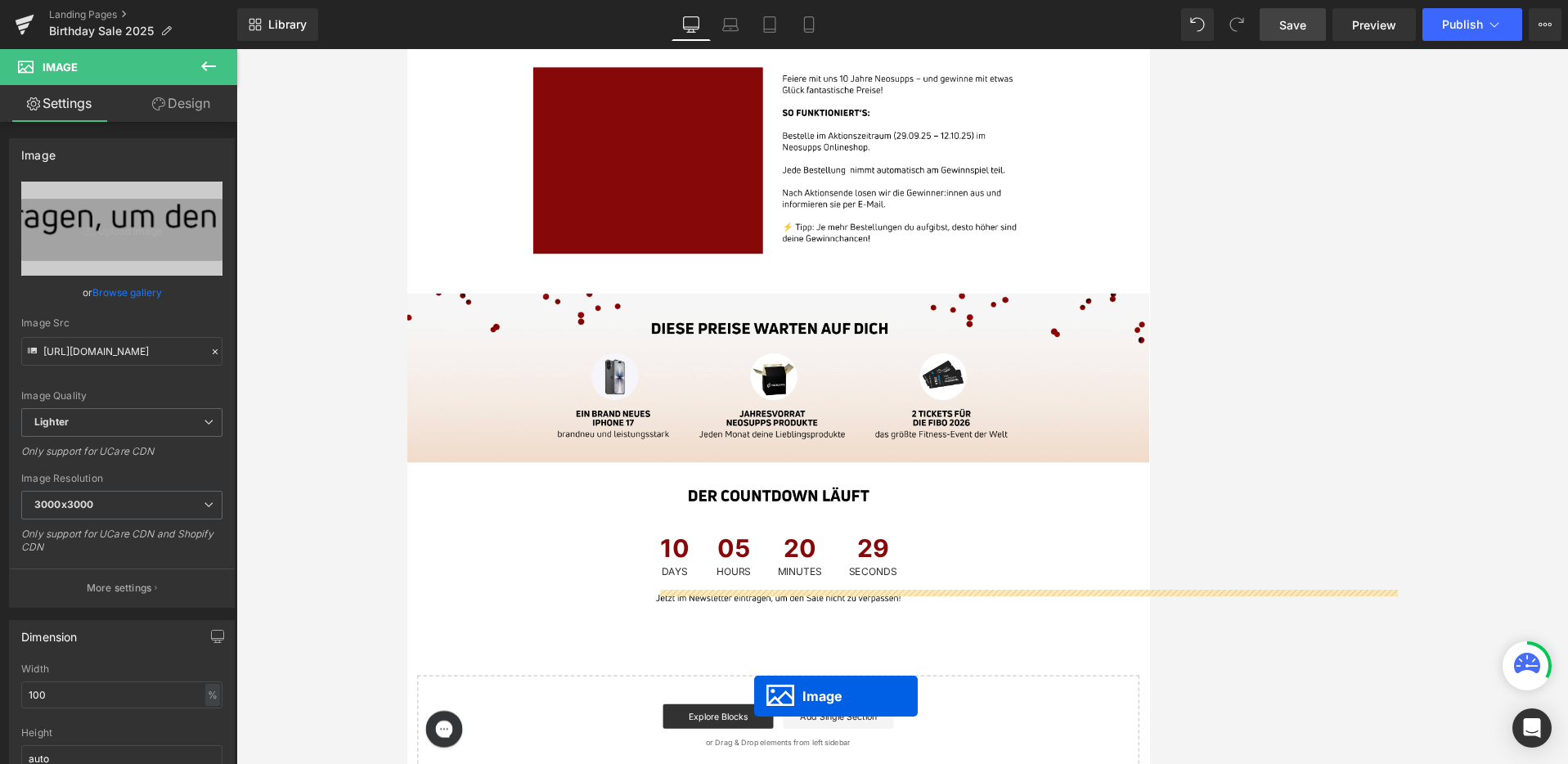
scroll to position [1005, 0]
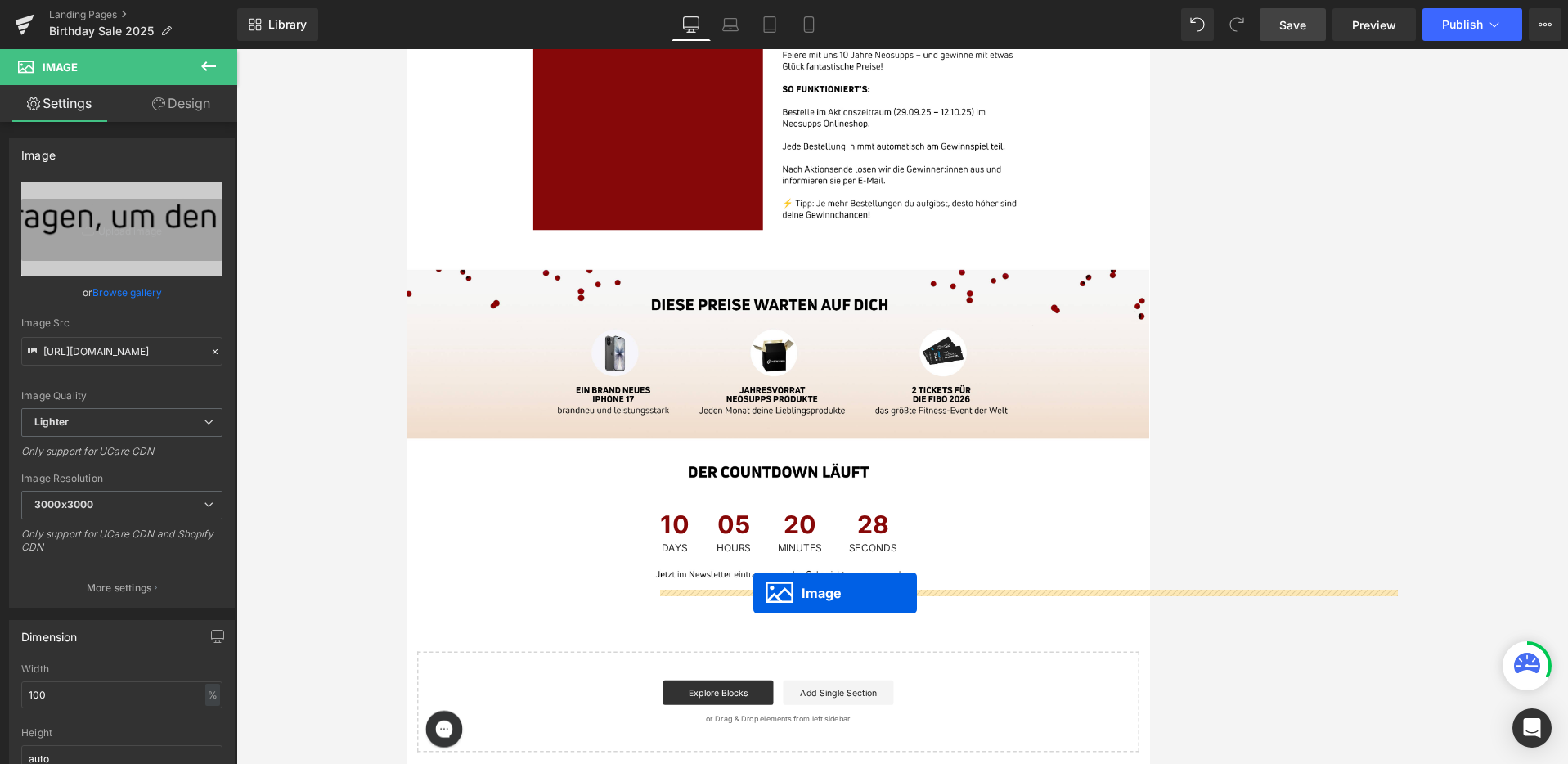
drag, startPoint x: 878, startPoint y: 306, endPoint x: 869, endPoint y: 775, distance: 469.1
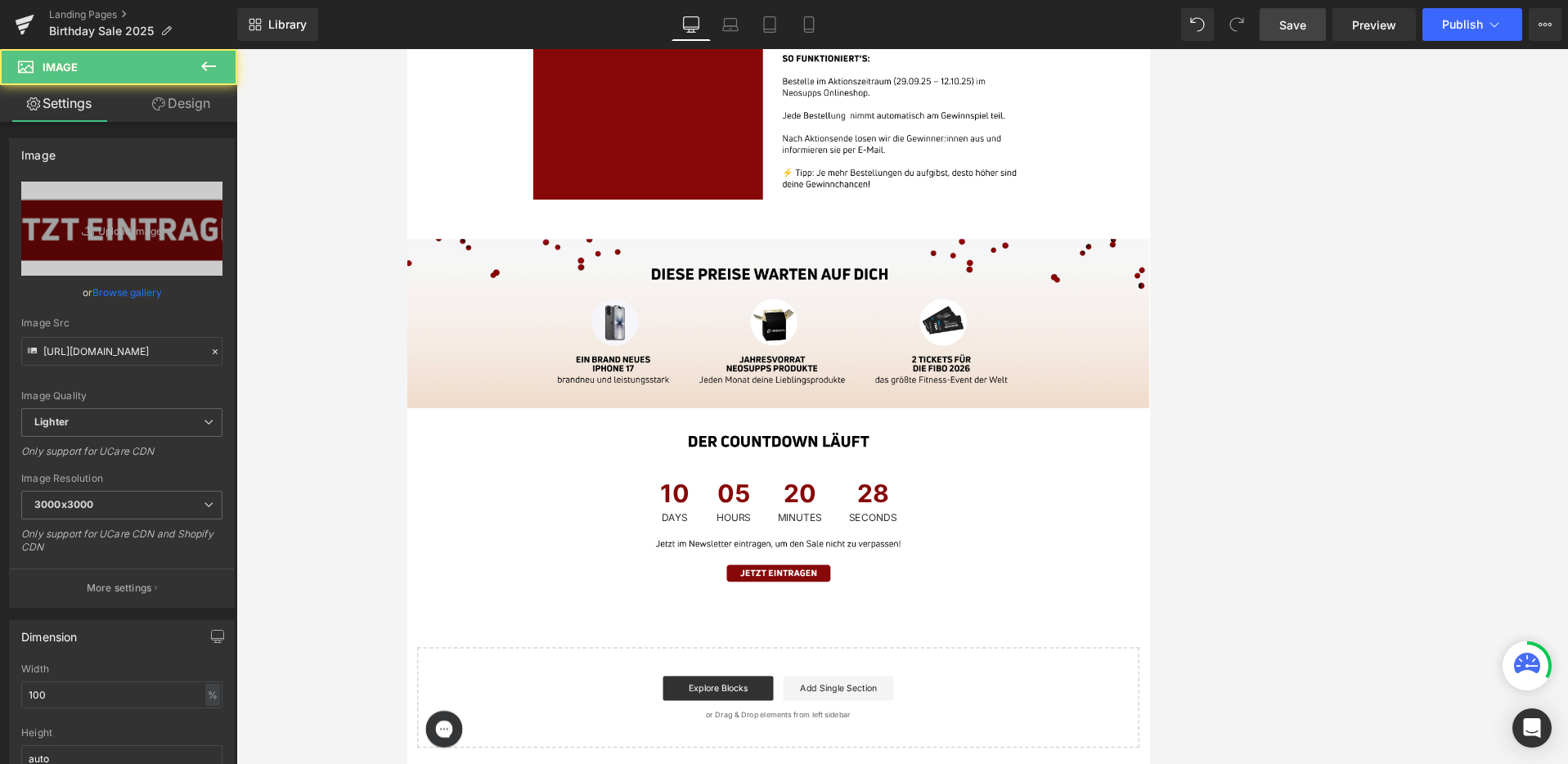
scroll to position [964, 0]
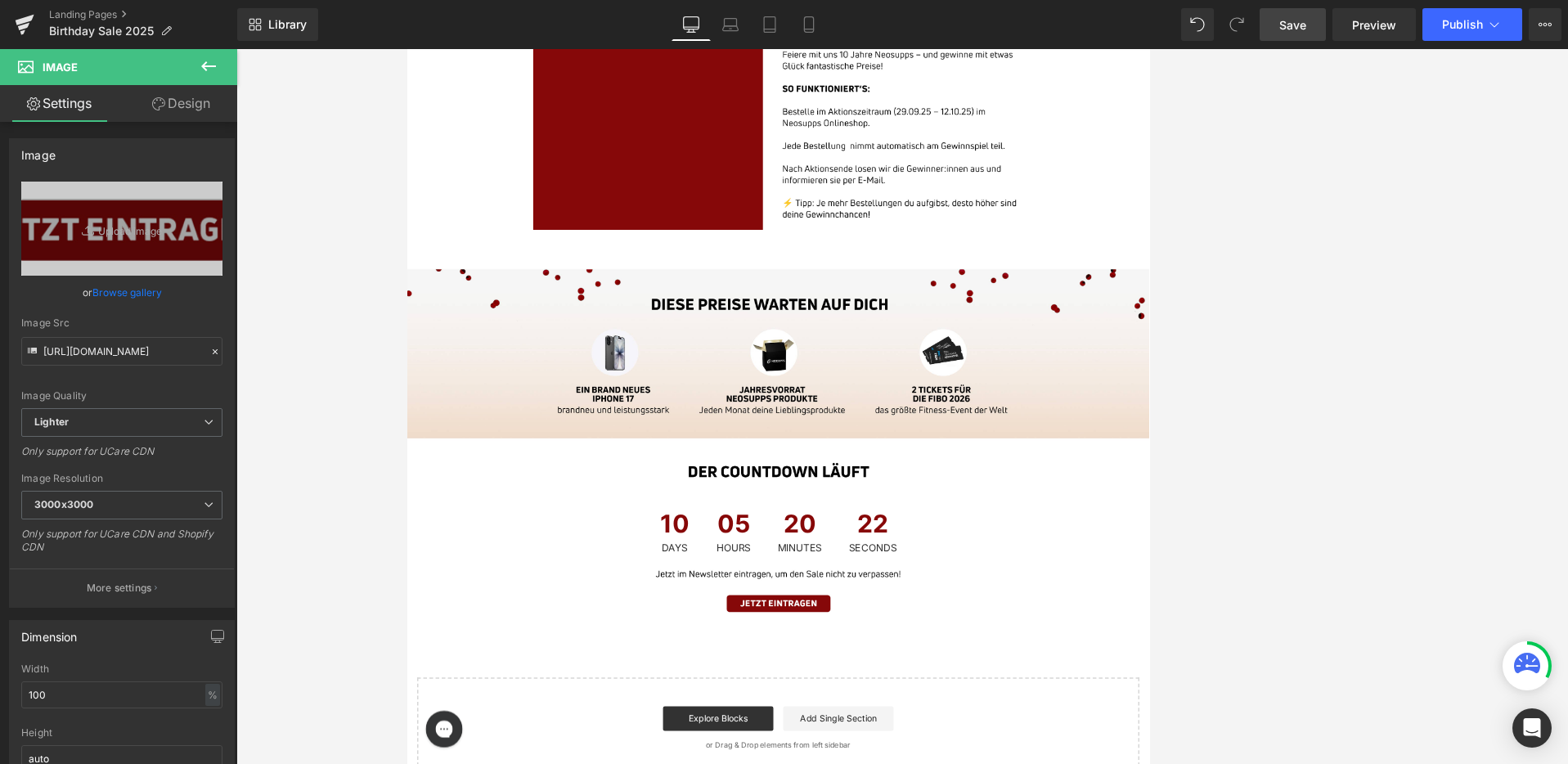
click at [954, 28] on span "Save" at bounding box center [1293, 25] width 27 height 17
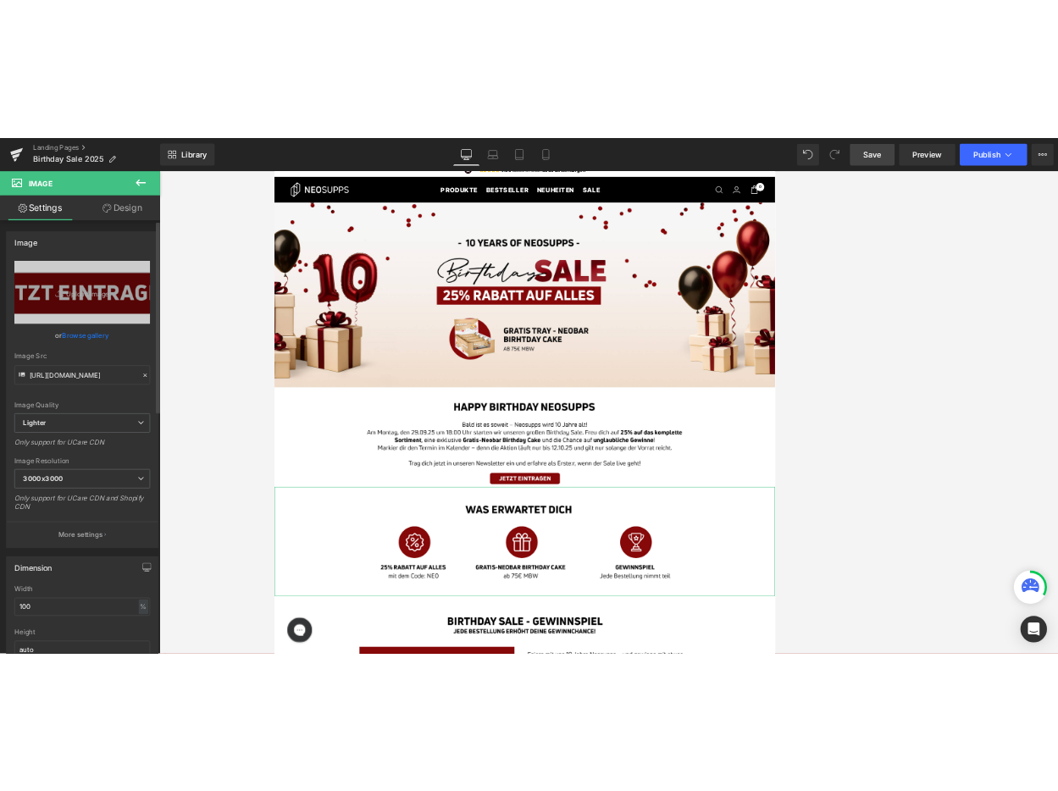
scroll to position [0, 0]
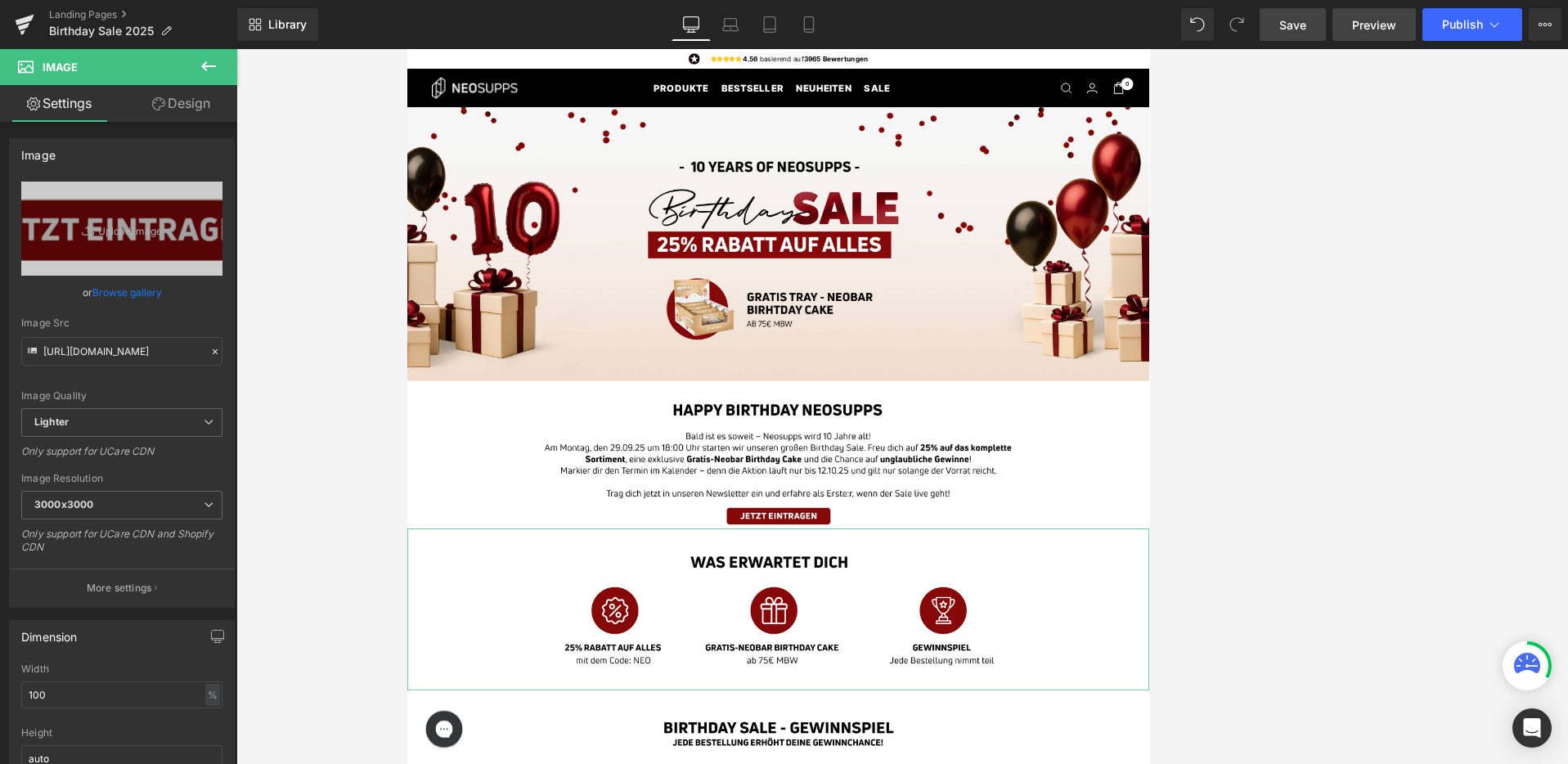
click at [954, 29] on span "Preview" at bounding box center [1375, 25] width 44 height 17
